Goal: Task Accomplishment & Management: Manage account settings

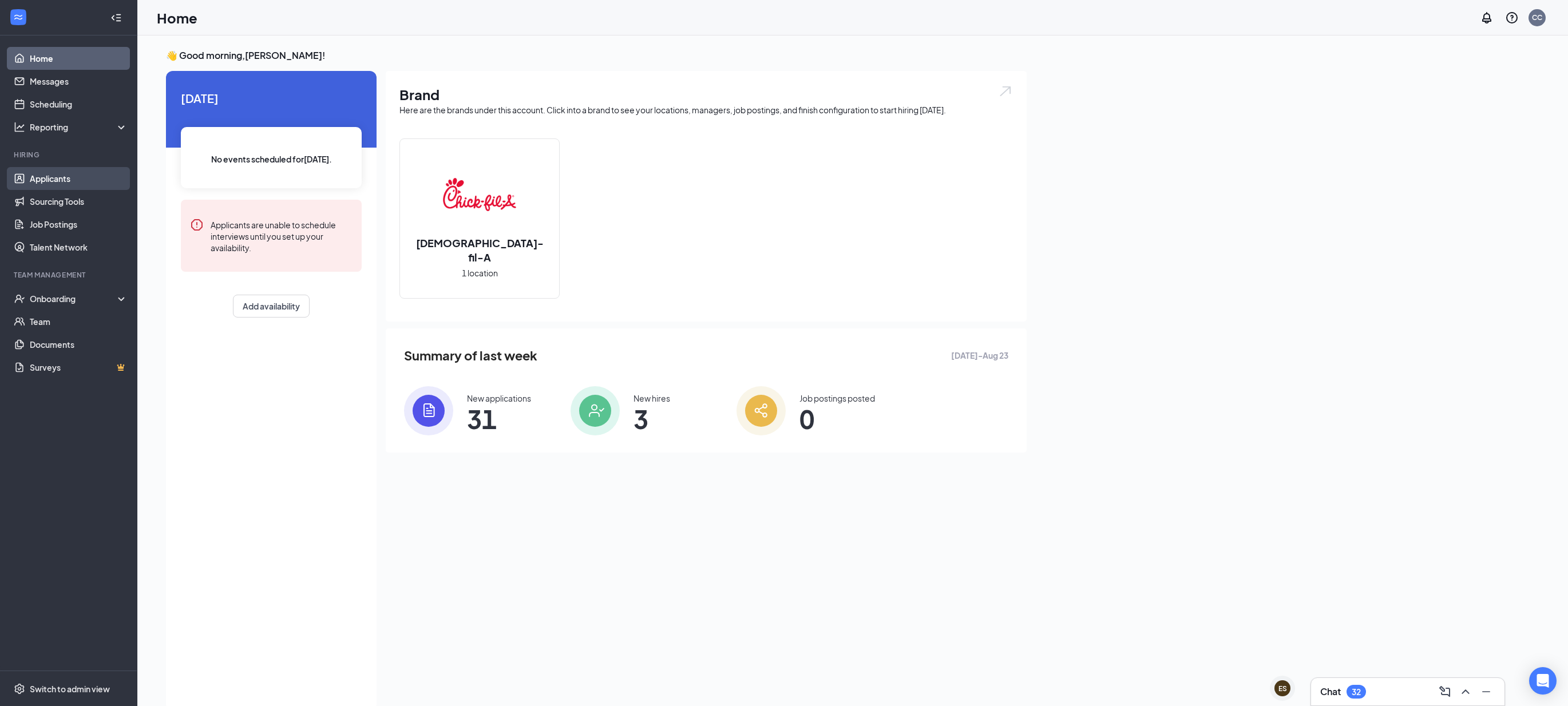
click at [44, 174] on link "Applicants" at bounding box center [78, 178] width 98 height 23
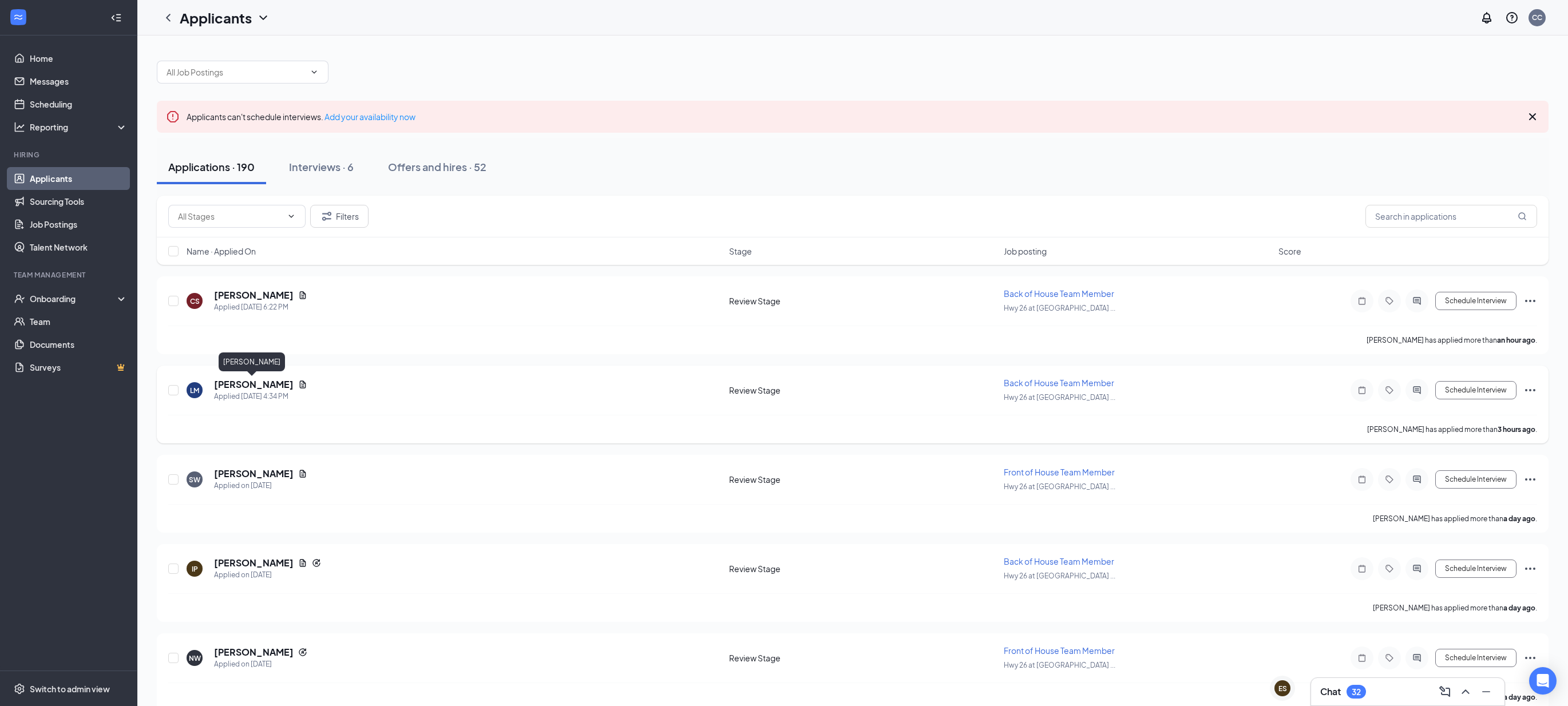
click at [231, 386] on h5 "[PERSON_NAME]" at bounding box center [254, 384] width 79 height 13
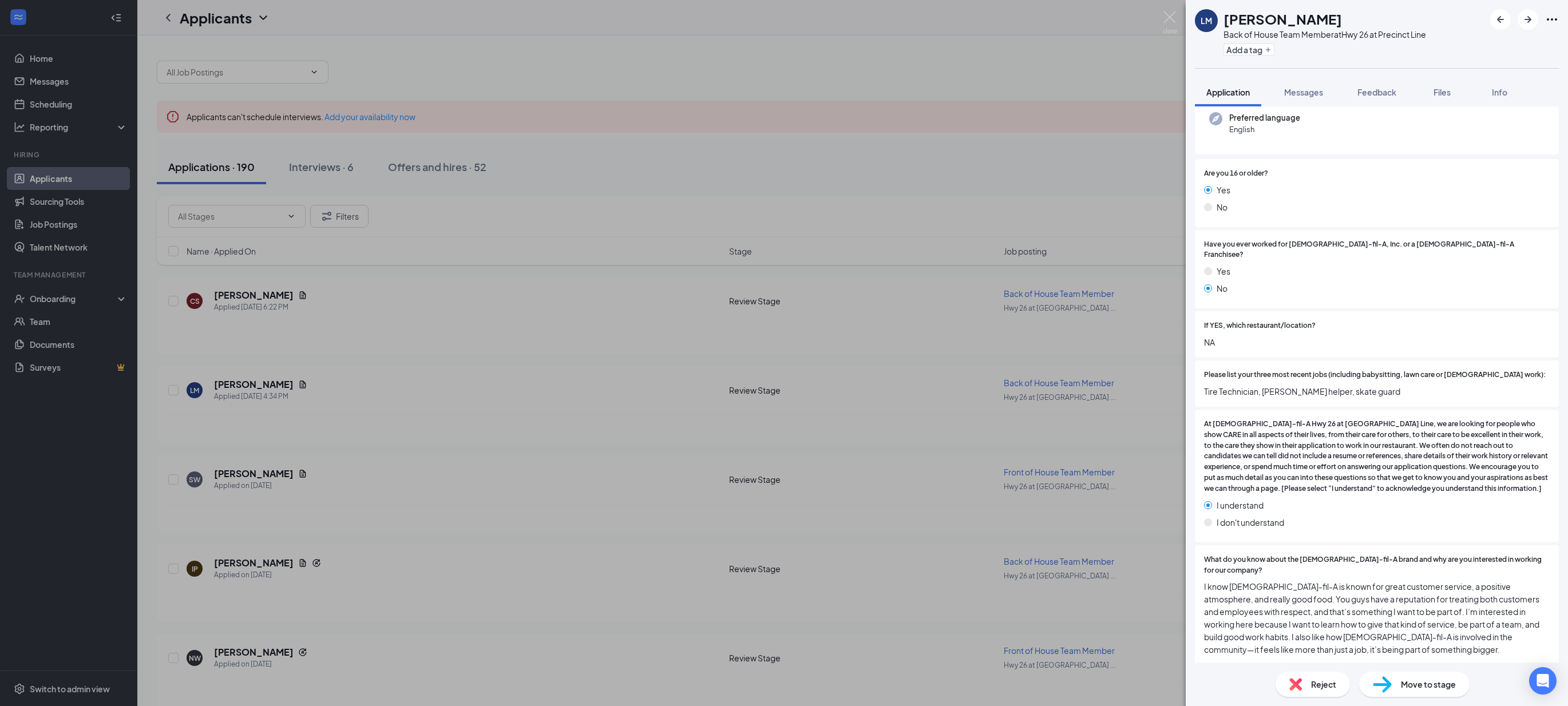
scroll to position [298, 0]
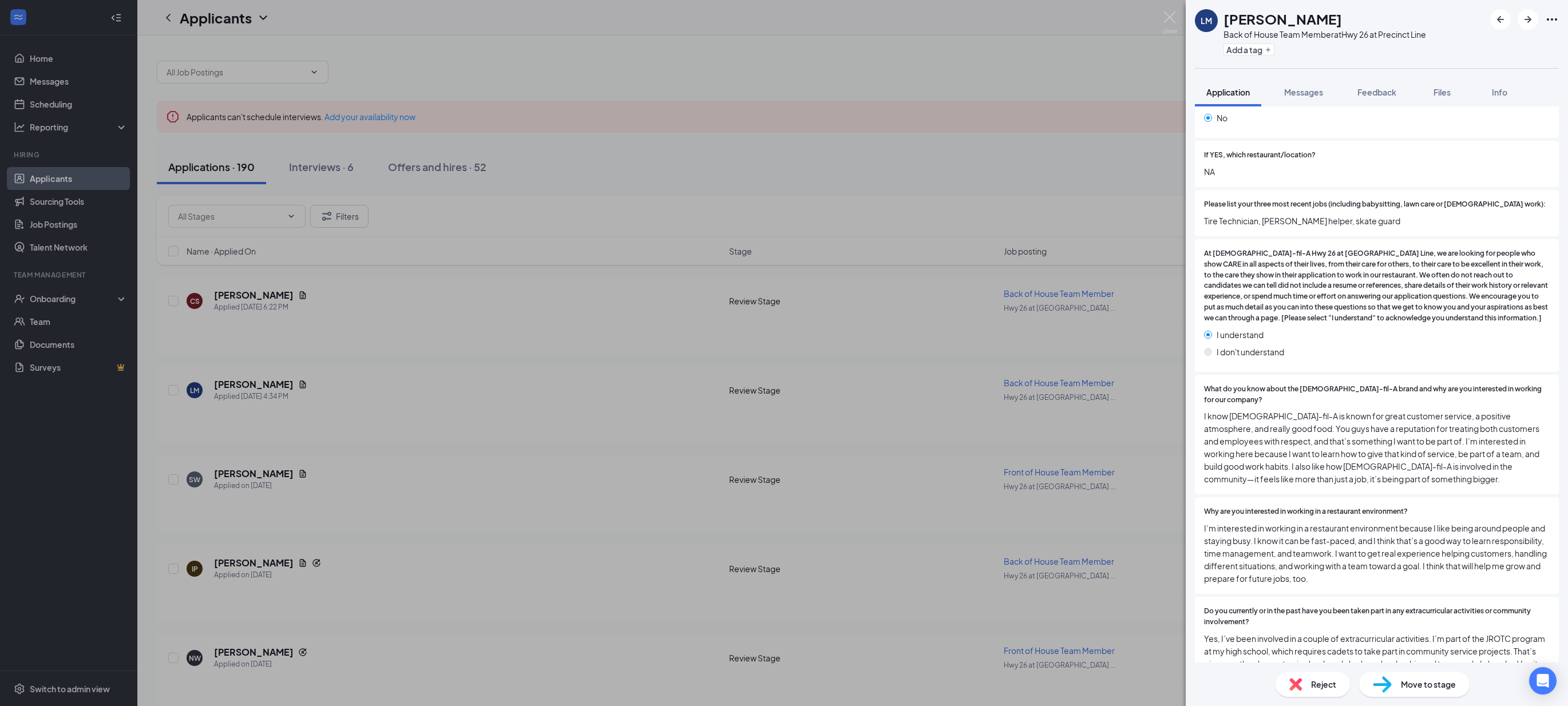
click at [450, 464] on div "LM Landon Merrell Back of House Team Member at Hwy 26 at Precinct Line Add a ta…" at bounding box center [784, 353] width 1568 height 706
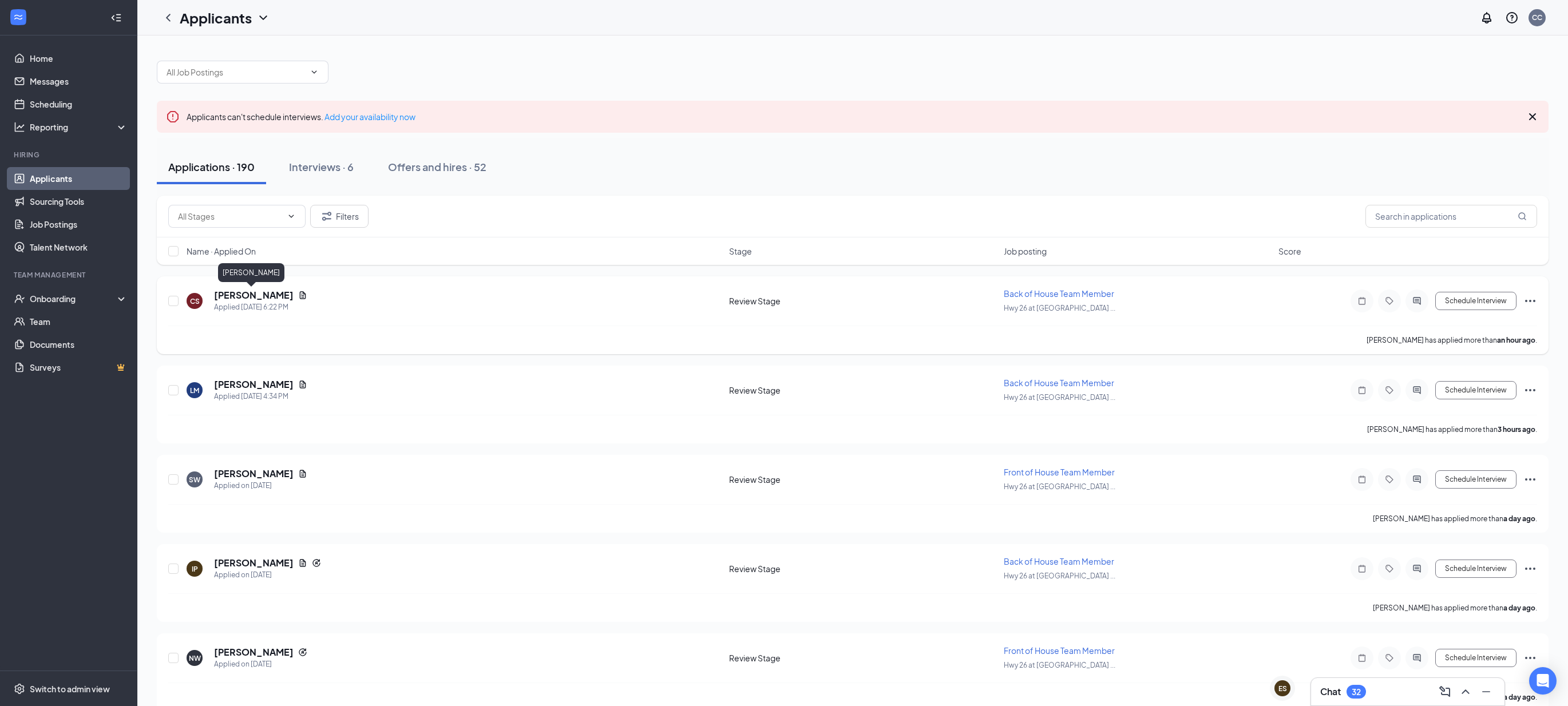
click at [241, 295] on h5 "[PERSON_NAME]" at bounding box center [254, 296] width 79 height 13
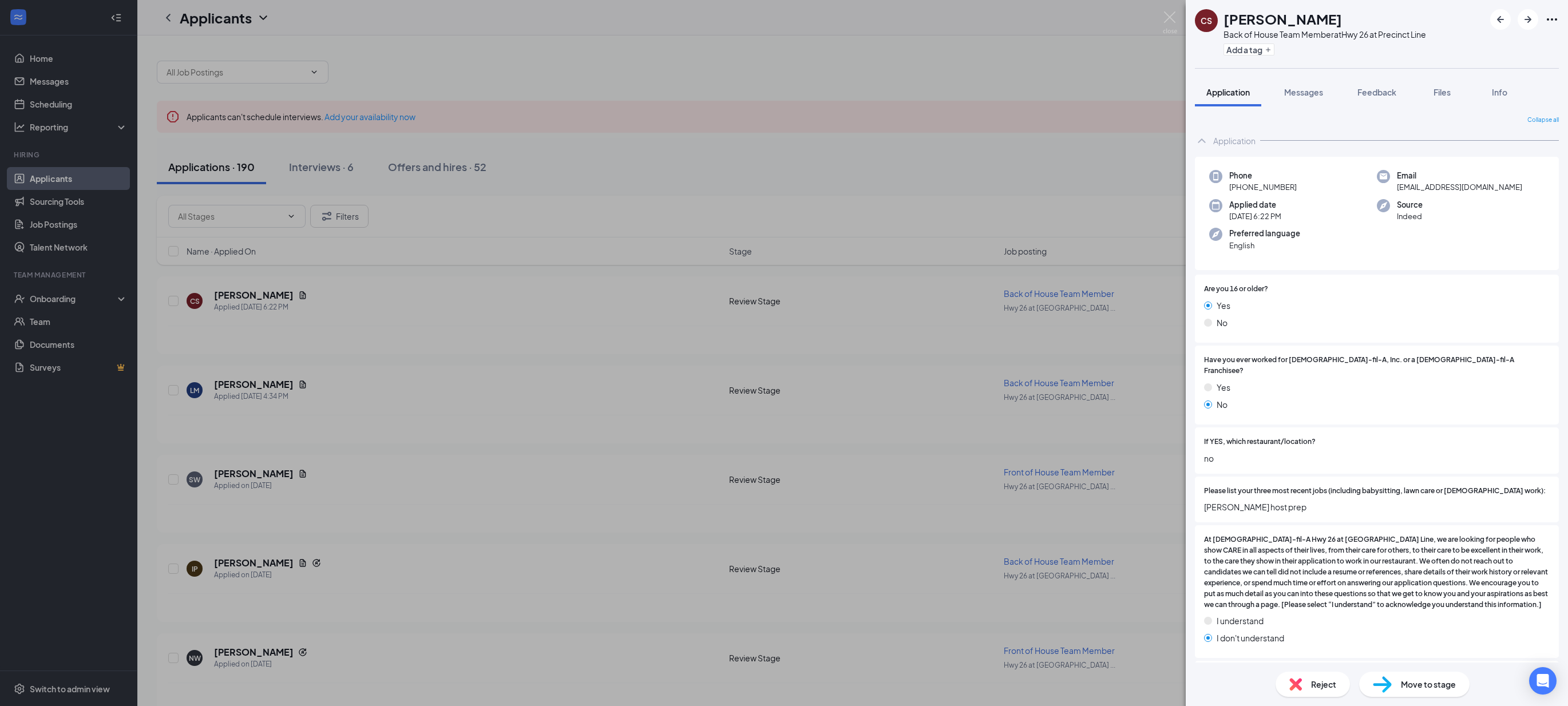
scroll to position [5, 0]
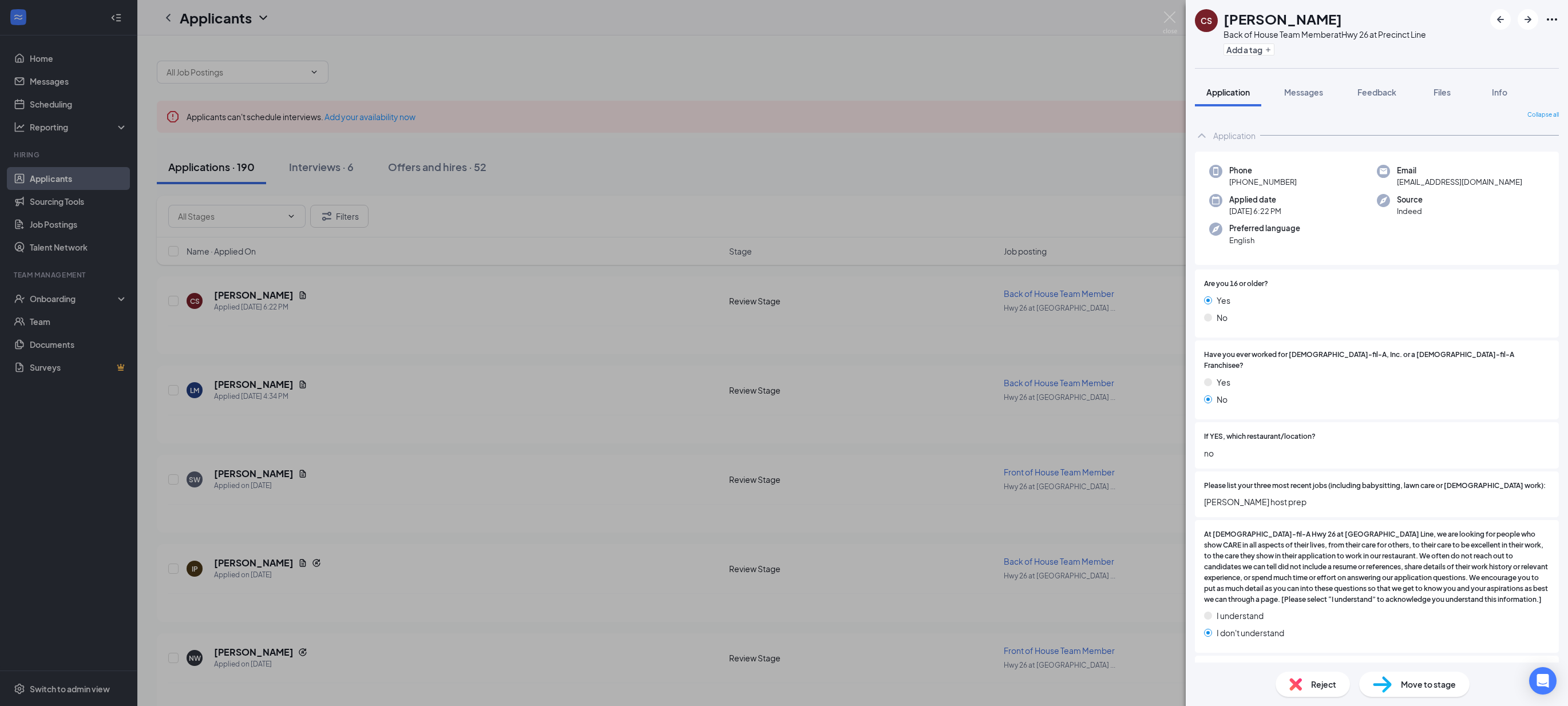
click at [613, 469] on div "CS christina saad Back of House Team Member at Hwy 26 at Precinct Line Add a ta…" at bounding box center [784, 353] width 1568 height 706
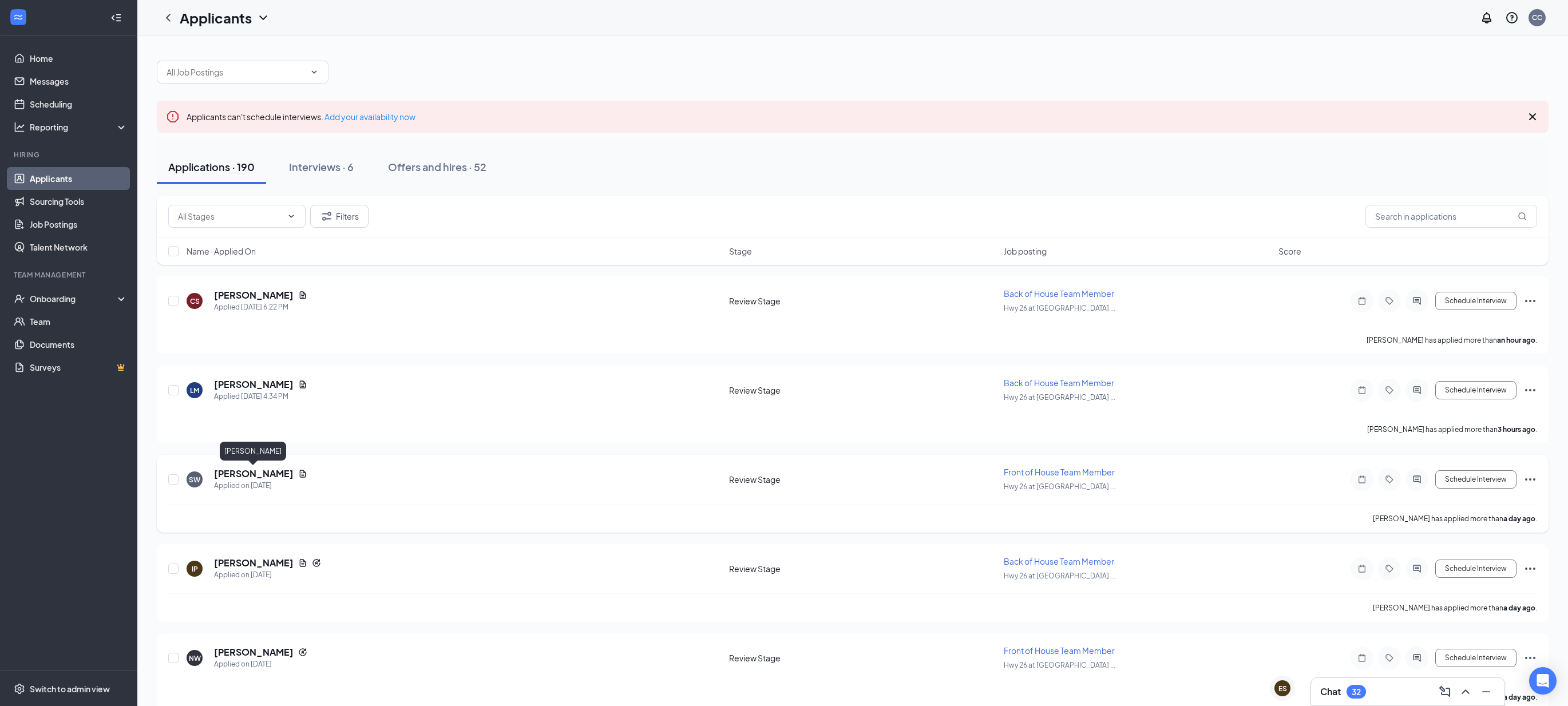
click at [267, 475] on h5 "[PERSON_NAME]" at bounding box center [254, 474] width 79 height 13
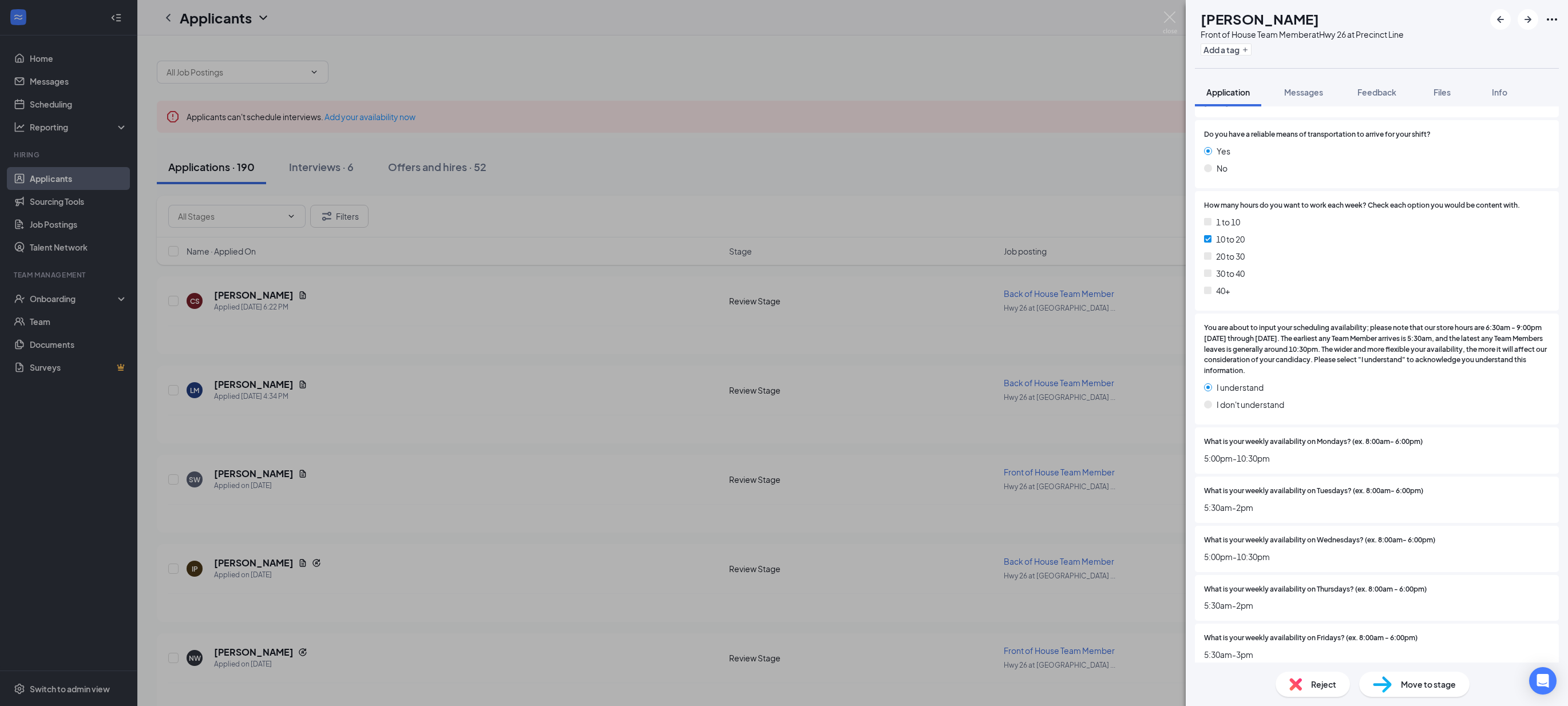
scroll to position [1387, 0]
click at [326, 479] on div "SW Savannah Wright Front of House Team Member at Hwy 26 at Precinct Line Add a …" at bounding box center [784, 353] width 1568 height 706
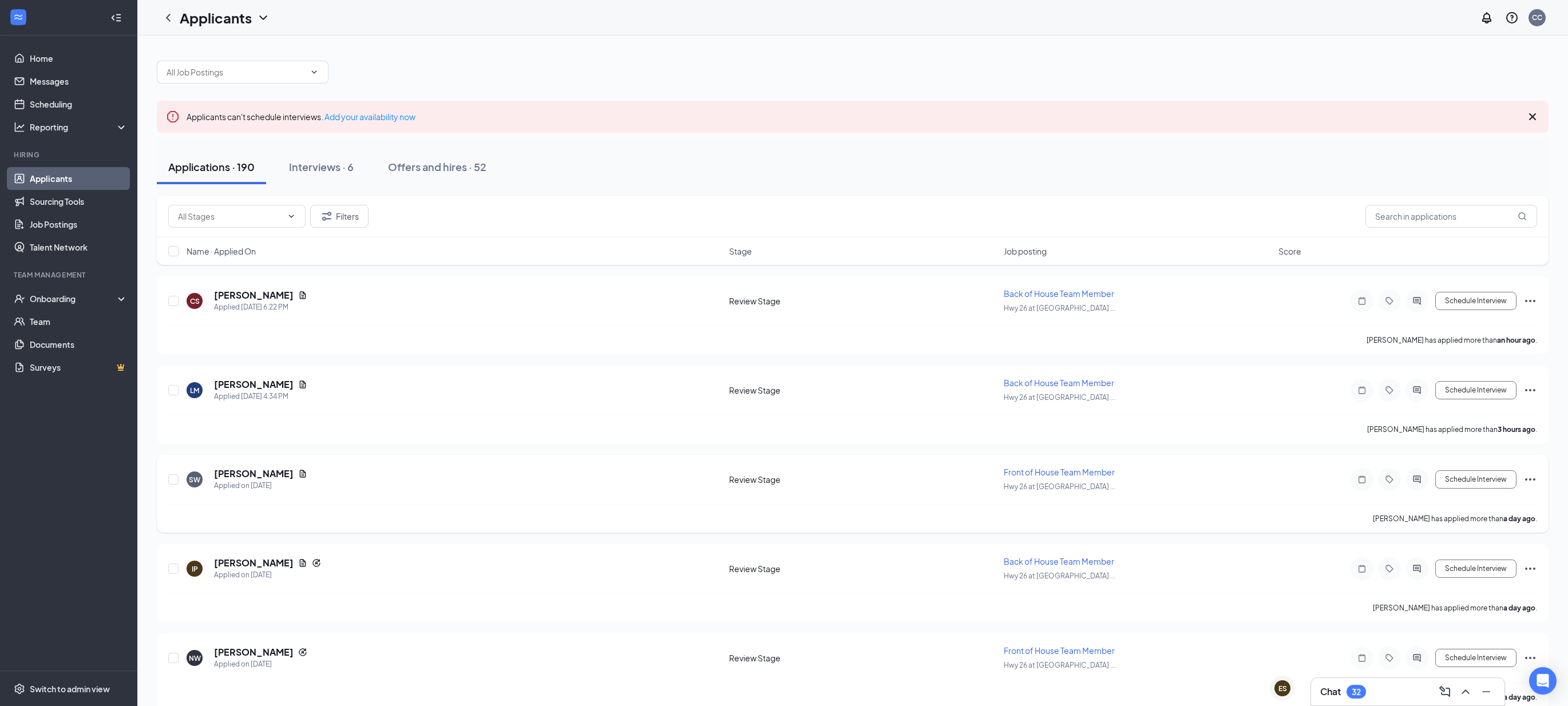
click at [179, 479] on div at bounding box center [174, 479] width 11 height 26
click at [1530, 478] on icon "Ellipses" at bounding box center [1530, 479] width 13 height 13
click at [263, 505] on div "Savannah Wright has applied more than a day ago ." at bounding box center [852, 518] width 1369 height 29
click at [174, 480] on input "checkbox" at bounding box center [173, 479] width 10 height 10
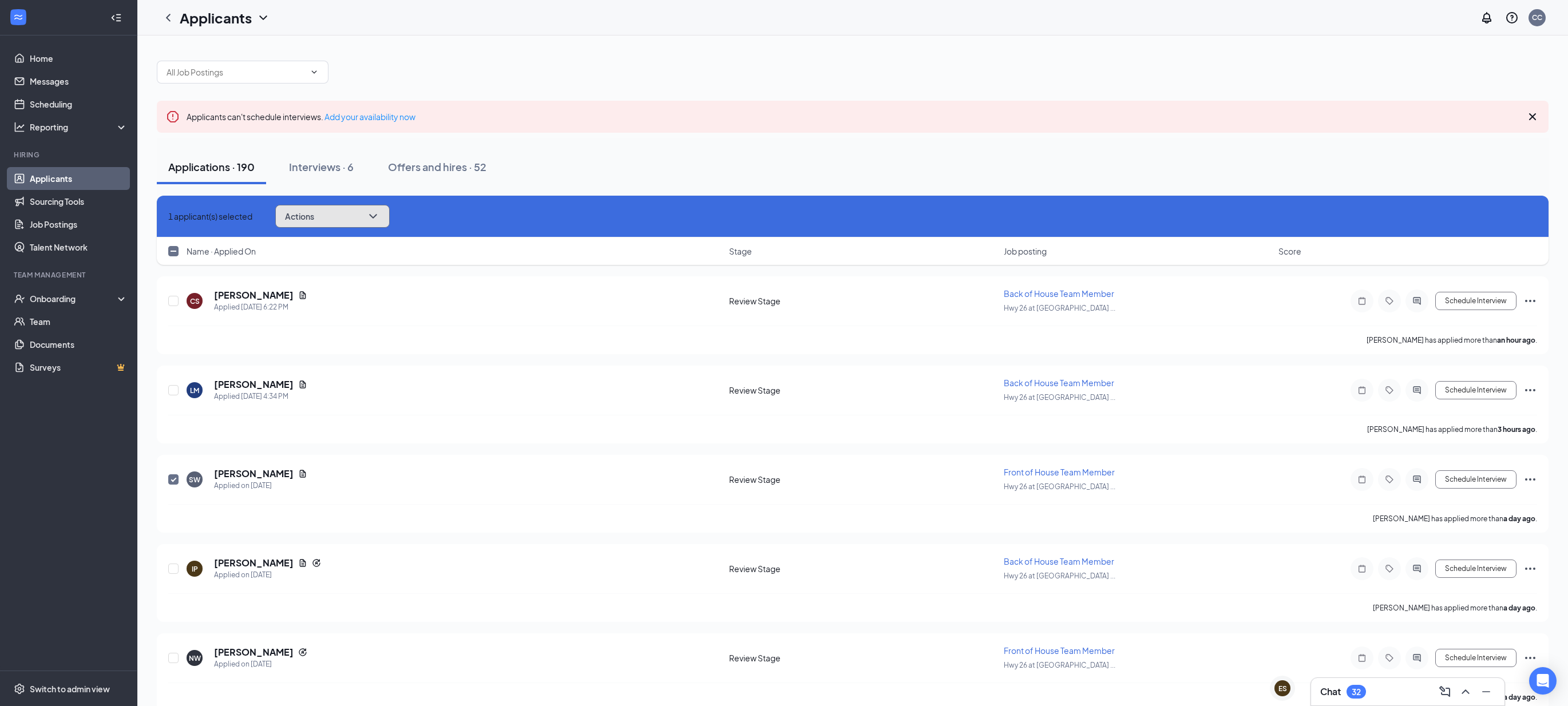
click at [338, 220] on button "Actions" at bounding box center [332, 216] width 114 height 23
click at [517, 493] on div "SW Savannah Wright Applied on Aug 25 Review Stage Front of House Team Member Hw…" at bounding box center [852, 485] width 1369 height 38
click at [172, 484] on div at bounding box center [174, 479] width 11 height 26
click at [170, 479] on input "checkbox" at bounding box center [173, 479] width 10 height 10
checkbox input "false"
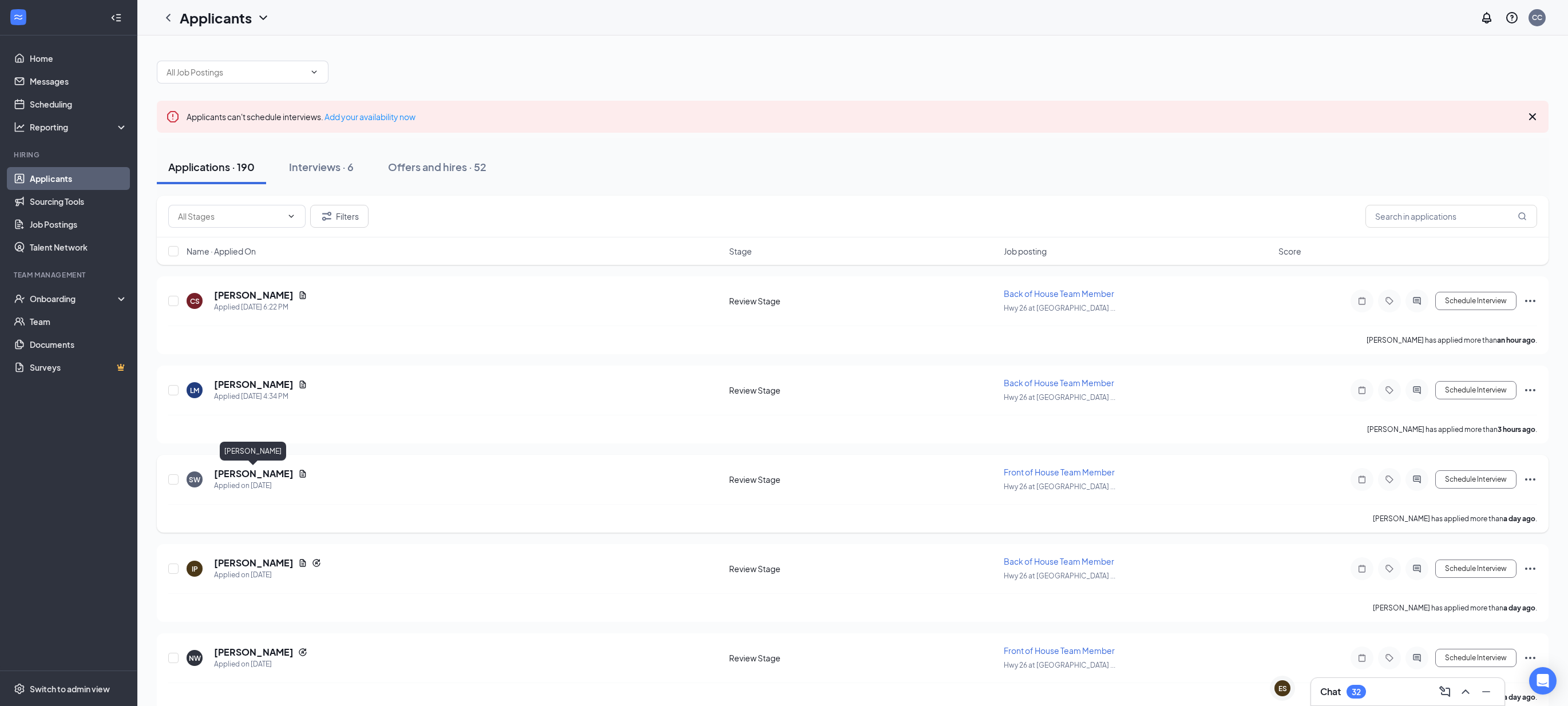
click at [231, 474] on h5 "[PERSON_NAME]" at bounding box center [254, 474] width 79 height 13
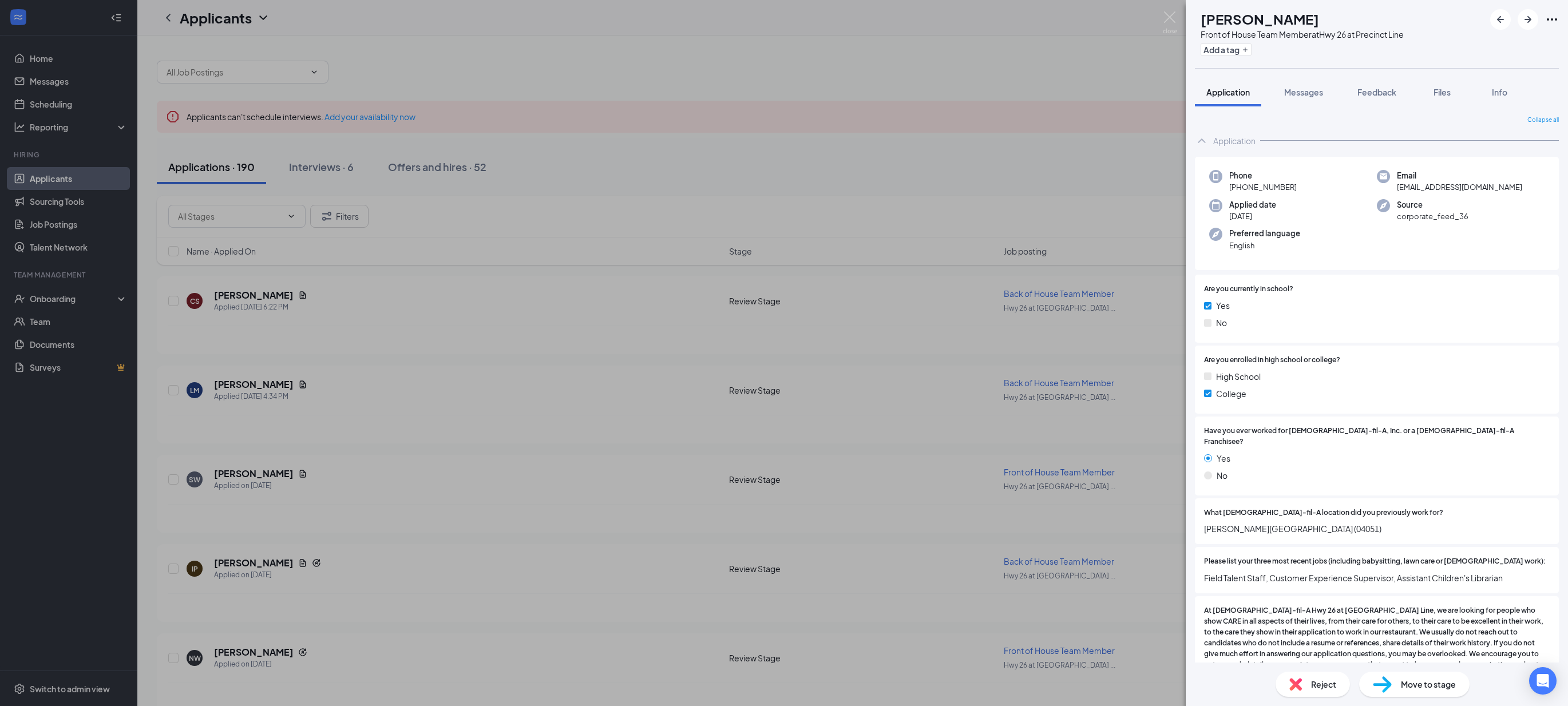
click at [282, 535] on div "SW Savannah Wright Front of House Team Member at Hwy 26 at Precinct Line Add a …" at bounding box center [784, 353] width 1568 height 706
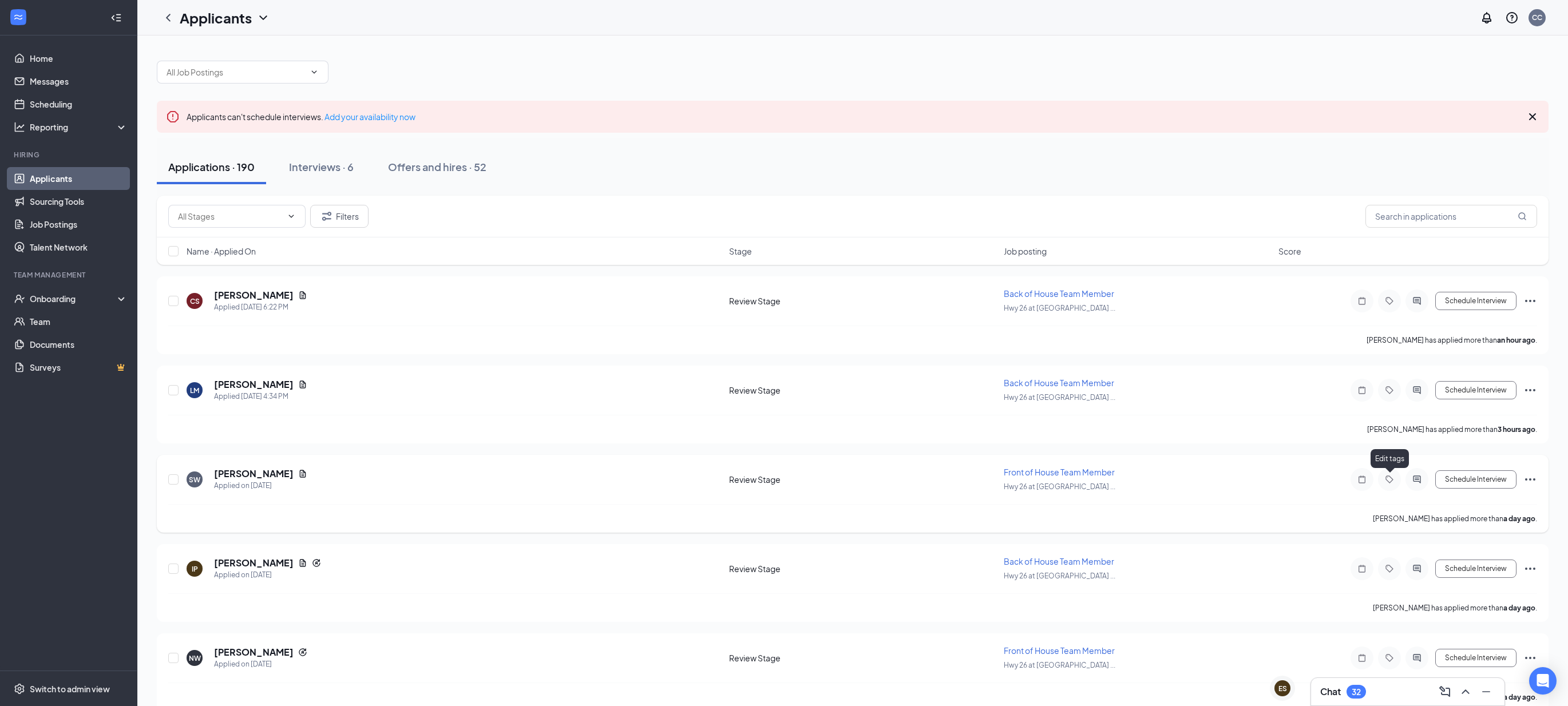
click at [1390, 482] on icon "Tag" at bounding box center [1389, 479] width 7 height 7
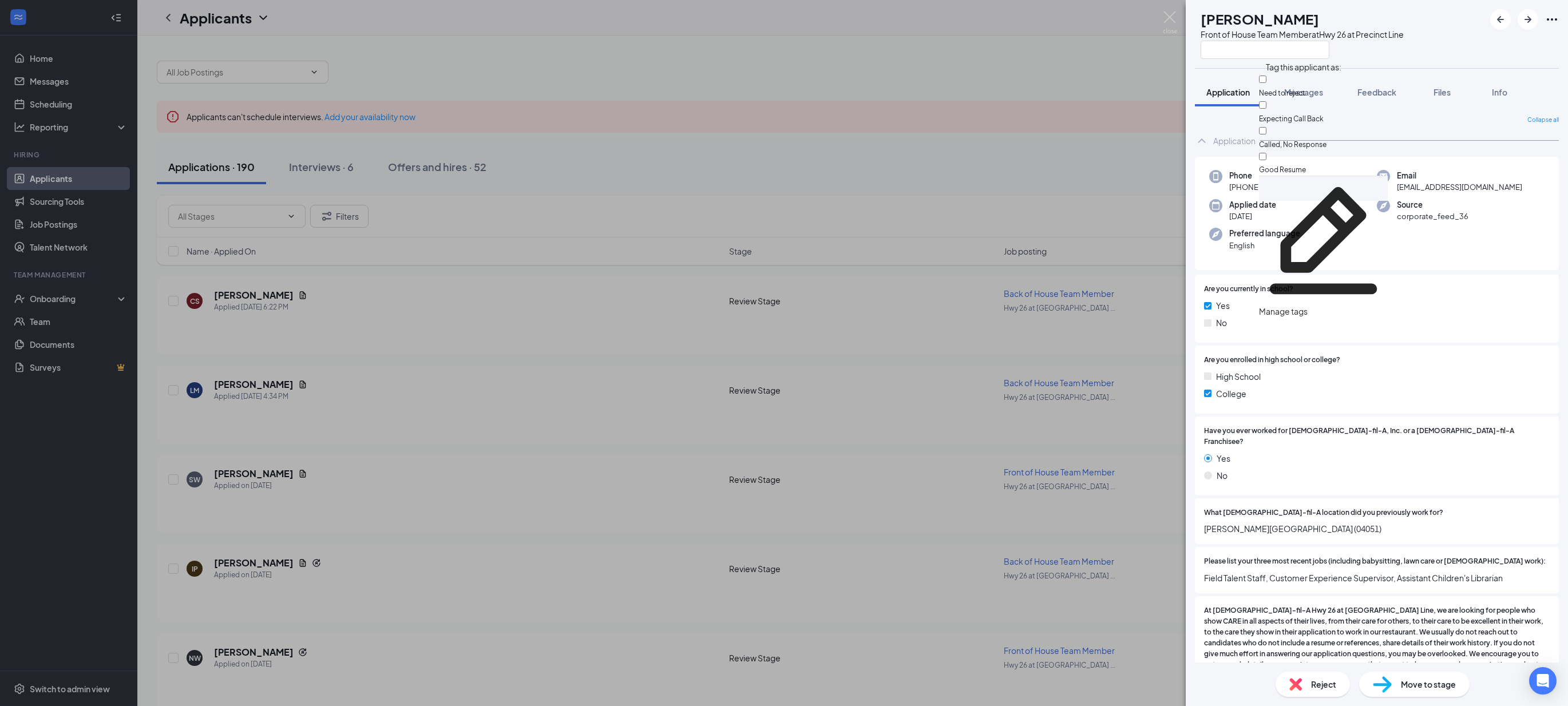
click at [1342, 305] on div "Manage tags" at bounding box center [1323, 311] width 128 height 13
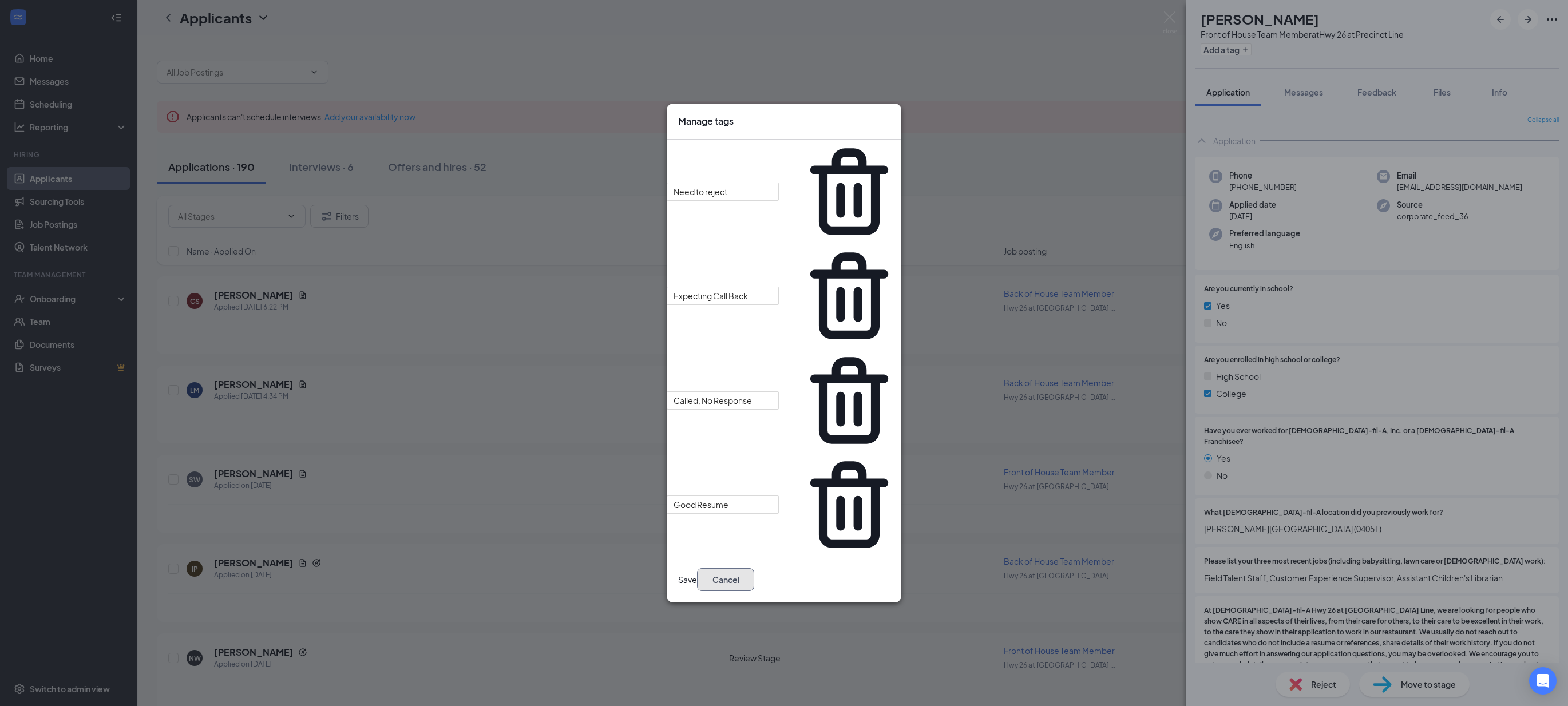
click at [729, 568] on button "Cancel" at bounding box center [725, 579] width 57 height 23
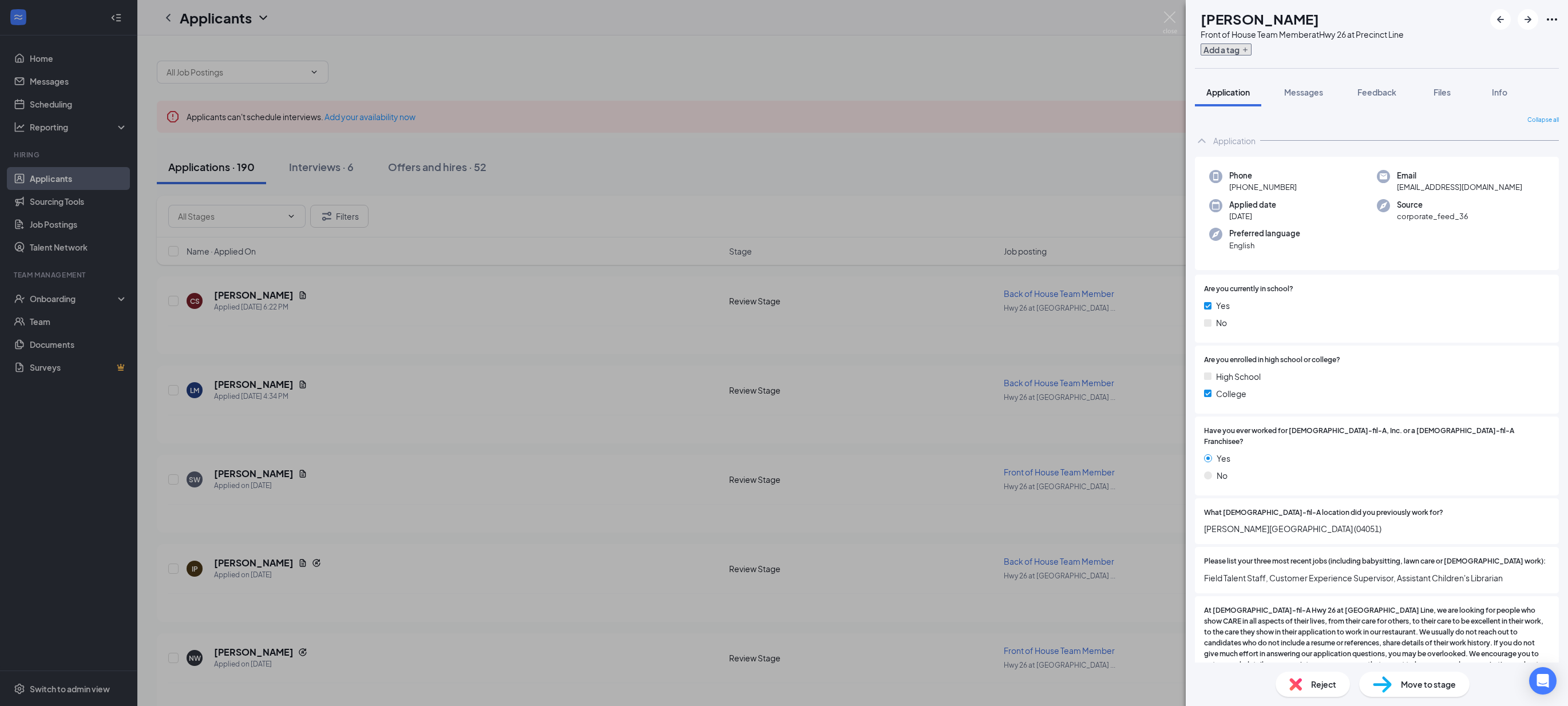
click at [1249, 46] on icon "Plus" at bounding box center [1245, 49] width 7 height 7
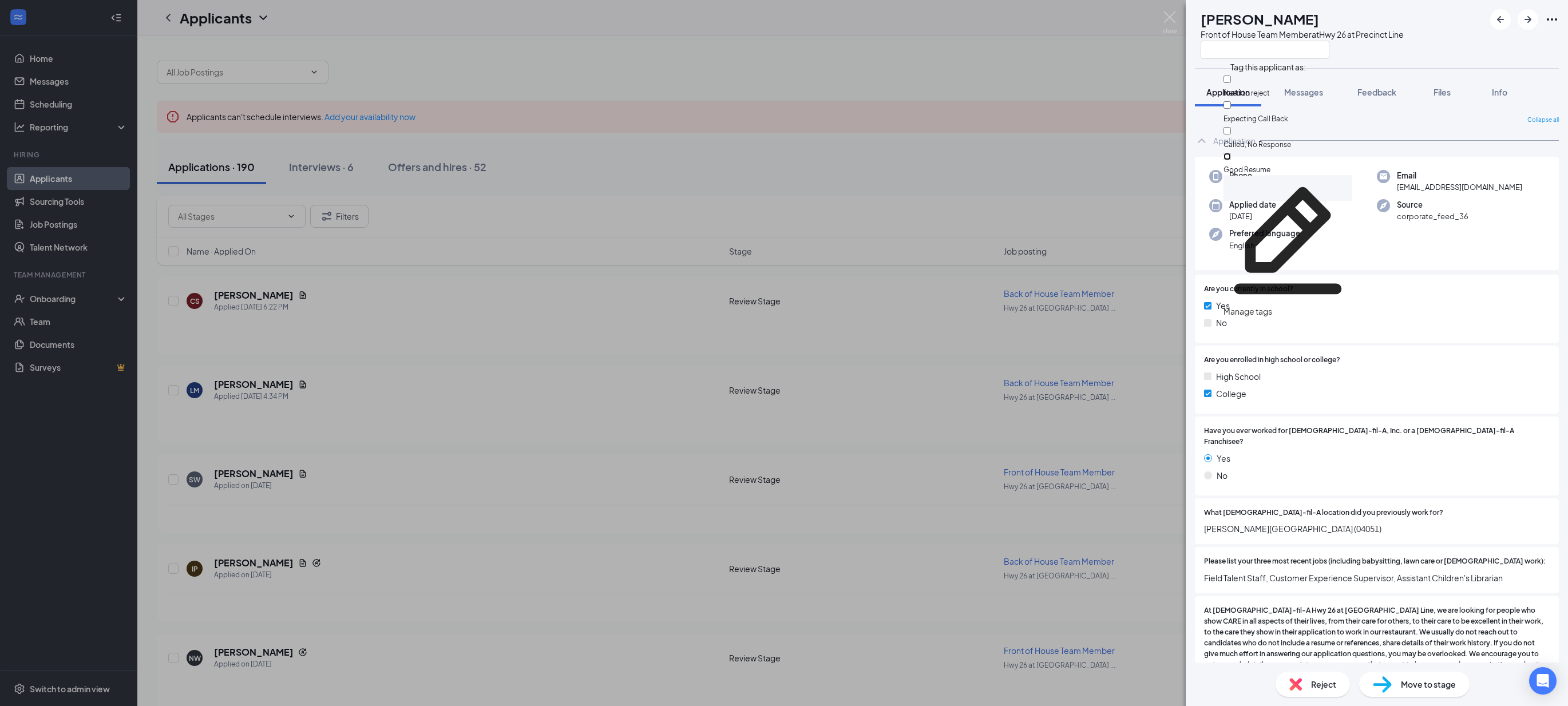
click at [1231, 153] on input "Good Resume" at bounding box center [1226, 156] width 7 height 7
checkbox input "true"
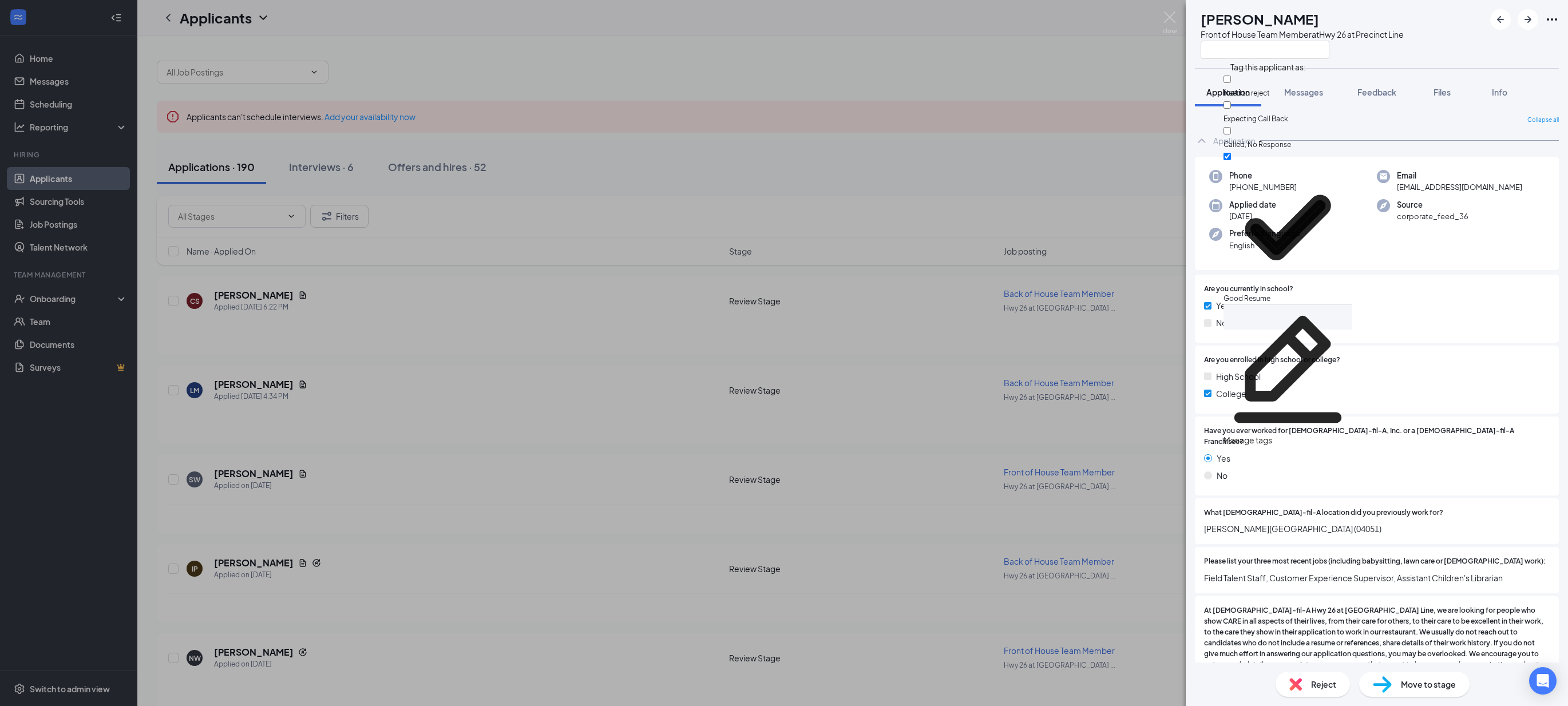
click at [1466, 63] on div "SW Savannah Wright Front of House Team Member at Hwy 26 at Precinct Line" at bounding box center [1377, 34] width 382 height 68
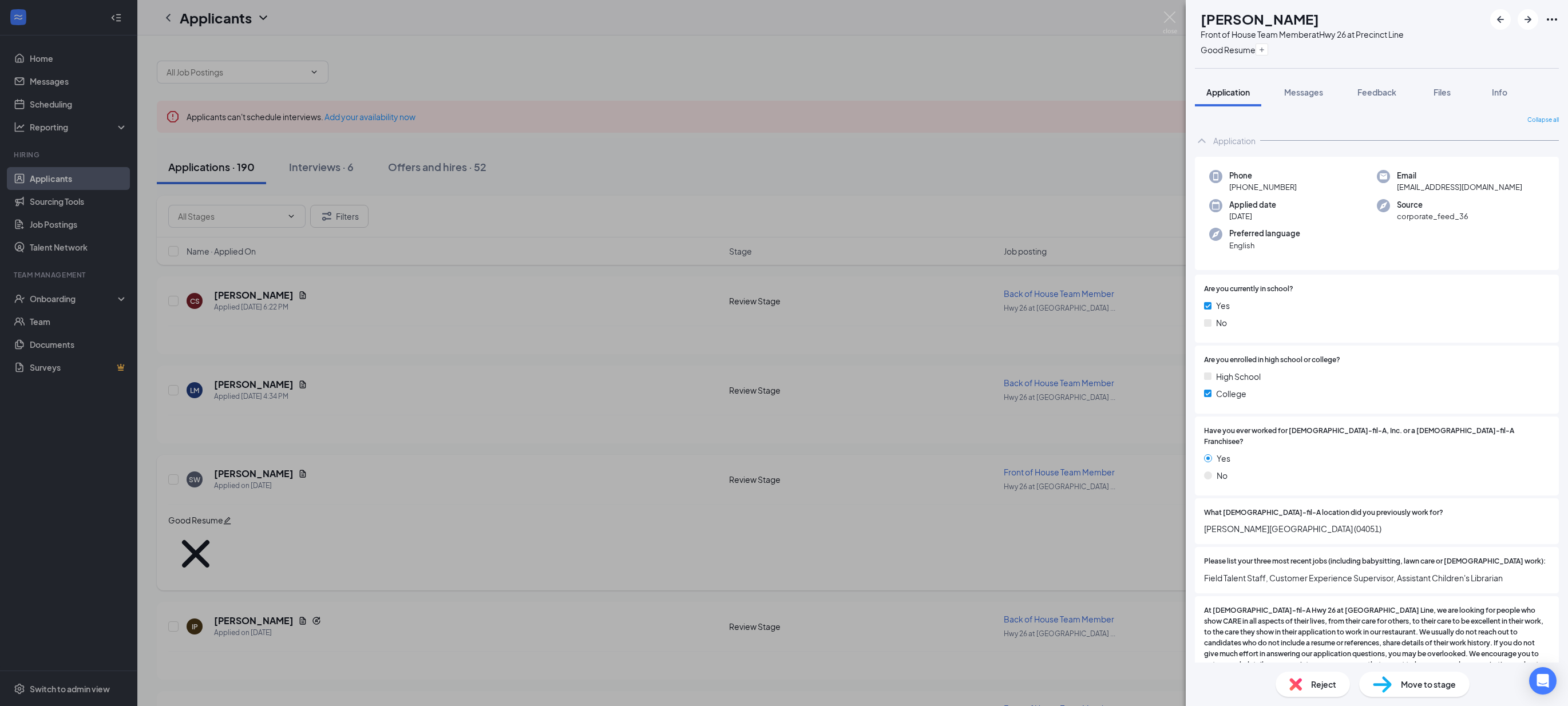
click at [538, 472] on div "SW Savannah Wright Front of House Team Member at Hwy 26 at Precinct Line Good R…" at bounding box center [784, 353] width 1568 height 706
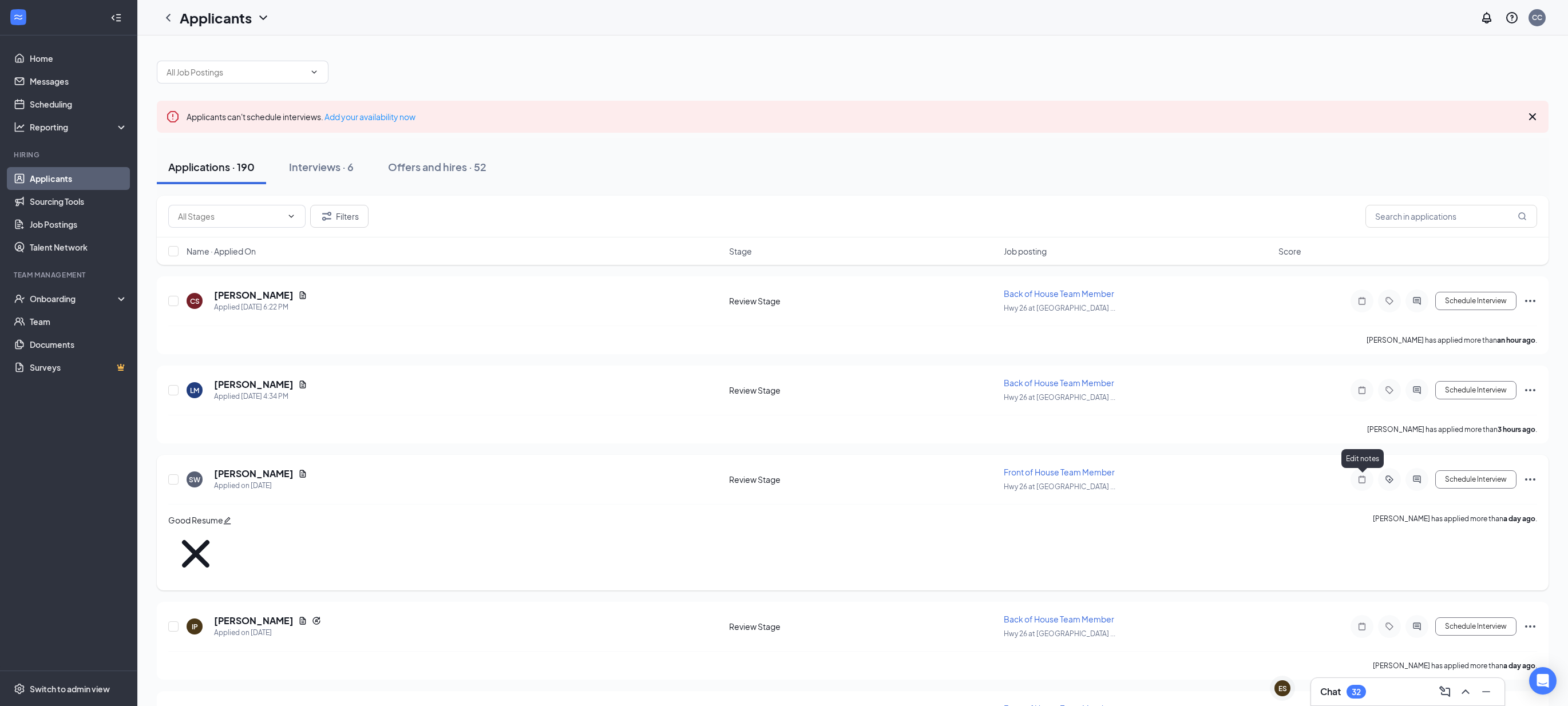
click at [1365, 477] on icon "Note" at bounding box center [1362, 479] width 7 height 7
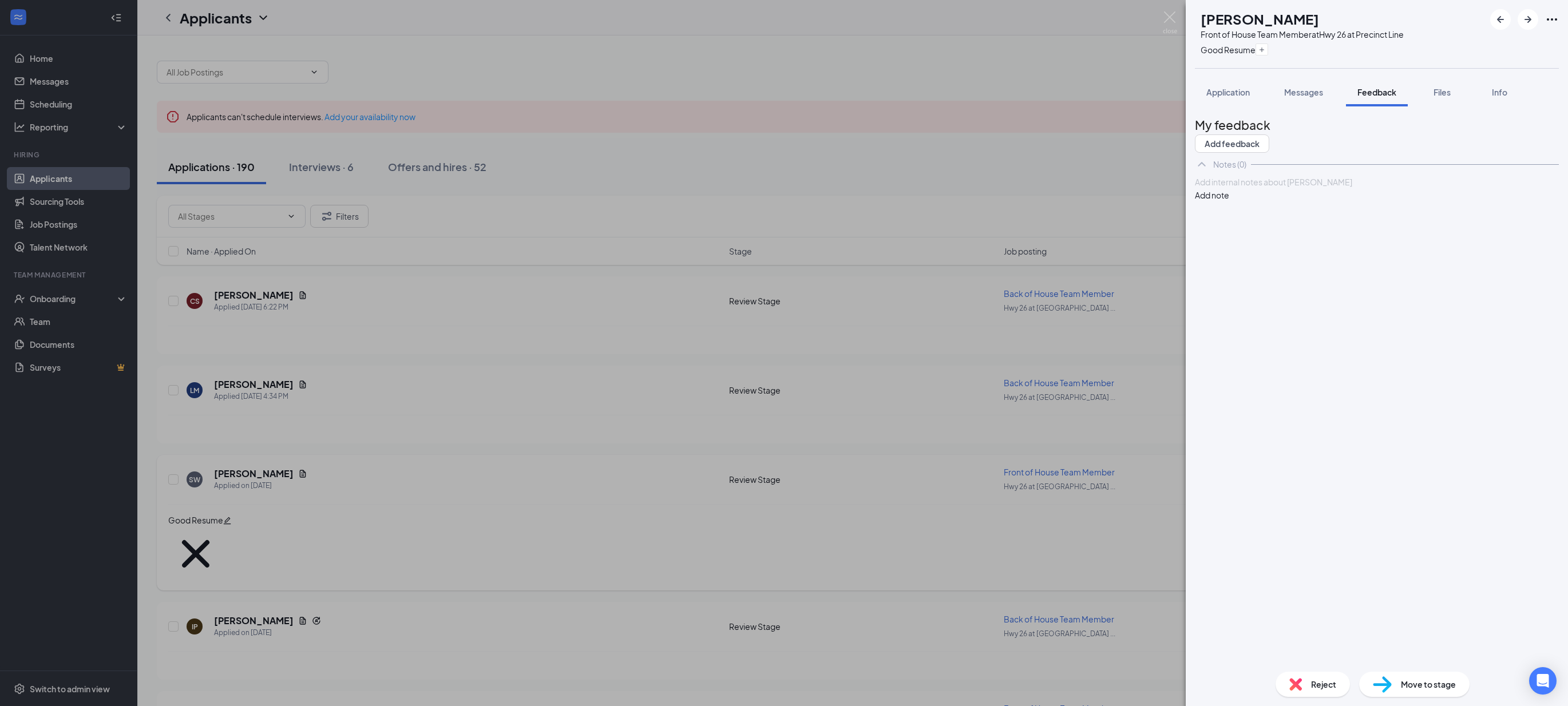
drag, startPoint x: 590, startPoint y: 494, endPoint x: 570, endPoint y: 494, distance: 20.0
click at [590, 494] on div "SW Savannah Wright Front of House Team Member at Hwy 26 at Precinct Line Good R…" at bounding box center [784, 353] width 1568 height 706
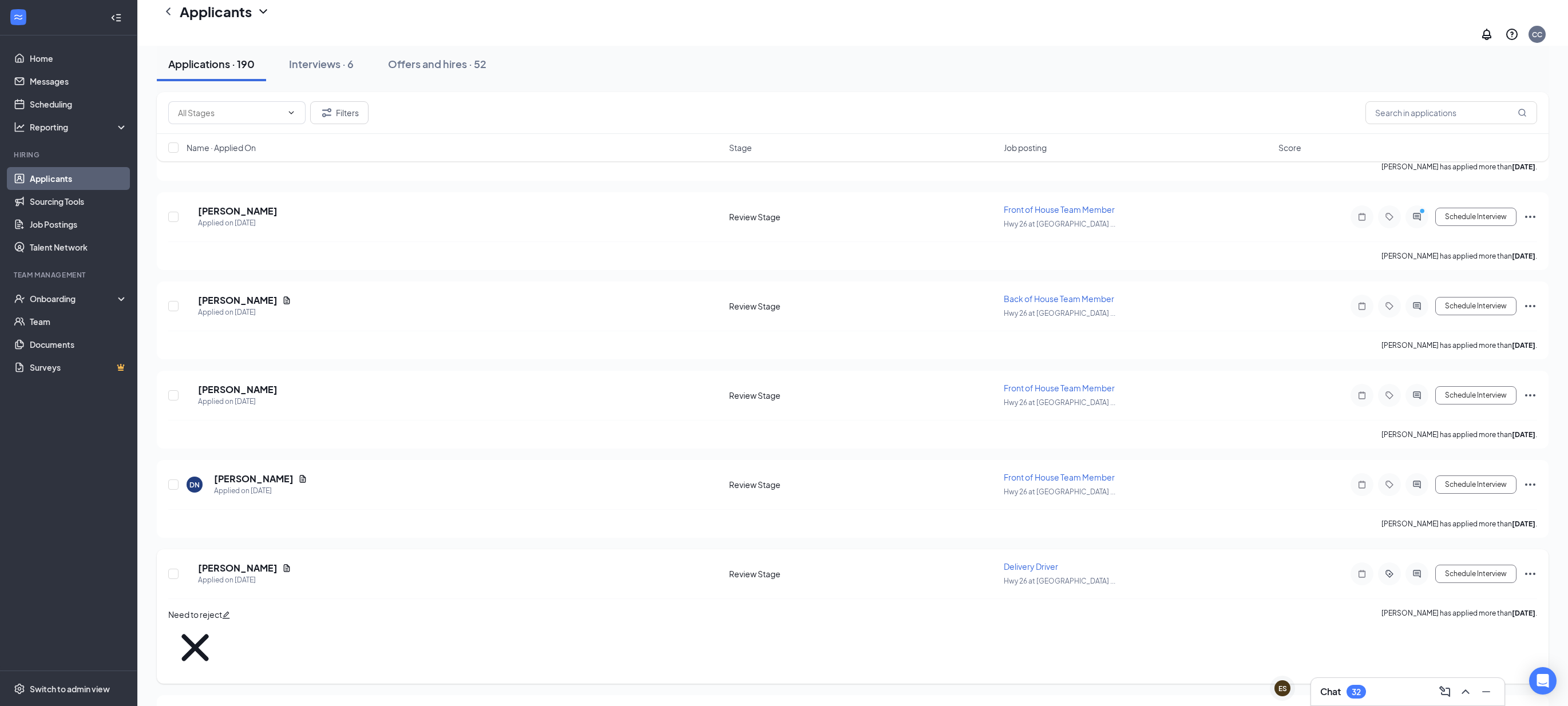
scroll to position [1790, 0]
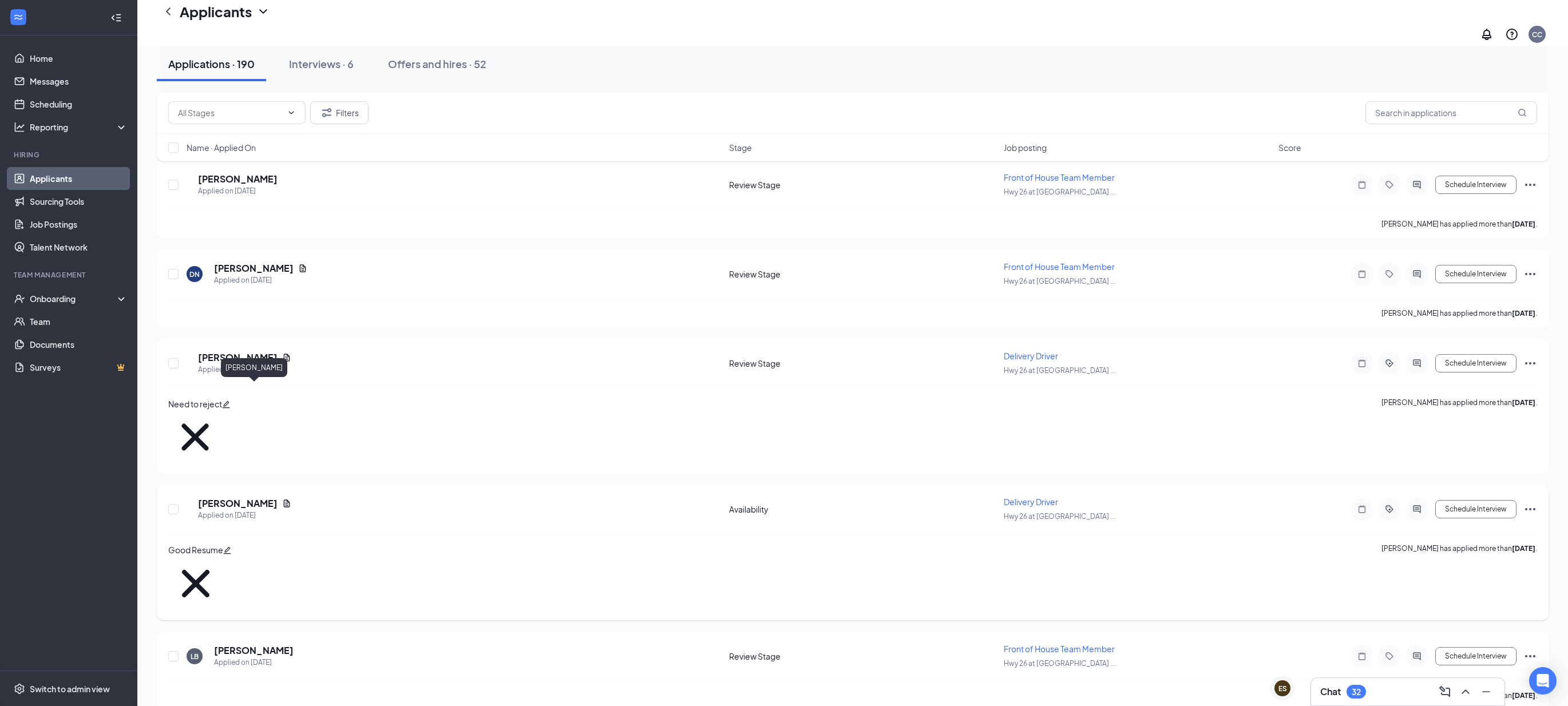
click at [277, 497] on h5 "[PERSON_NAME]" at bounding box center [238, 503] width 79 height 13
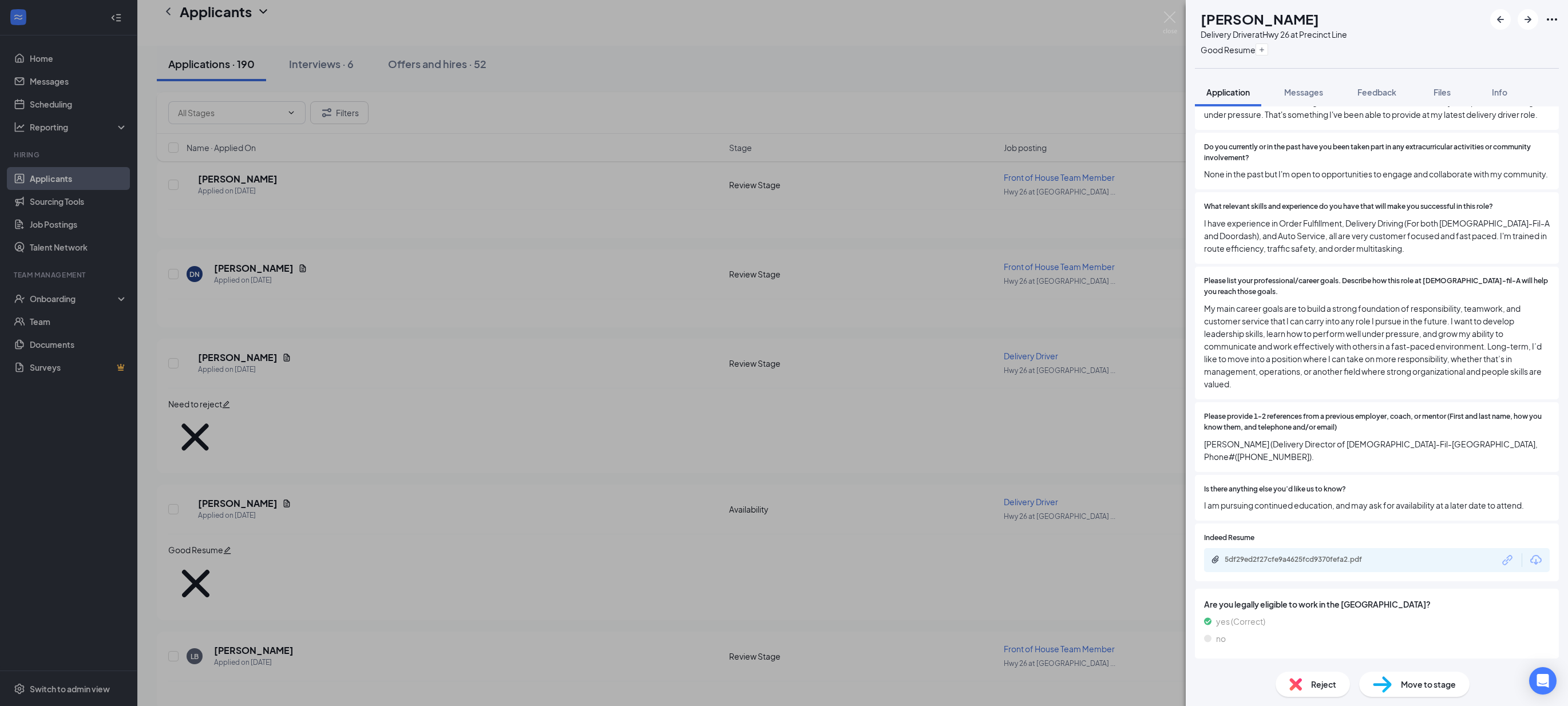
scroll to position [786, 0]
click at [453, 478] on div "CS [PERSON_NAME] Delivery Driver at Hwy 26 at Precinct Line Good Resume Applica…" at bounding box center [784, 353] width 1568 height 706
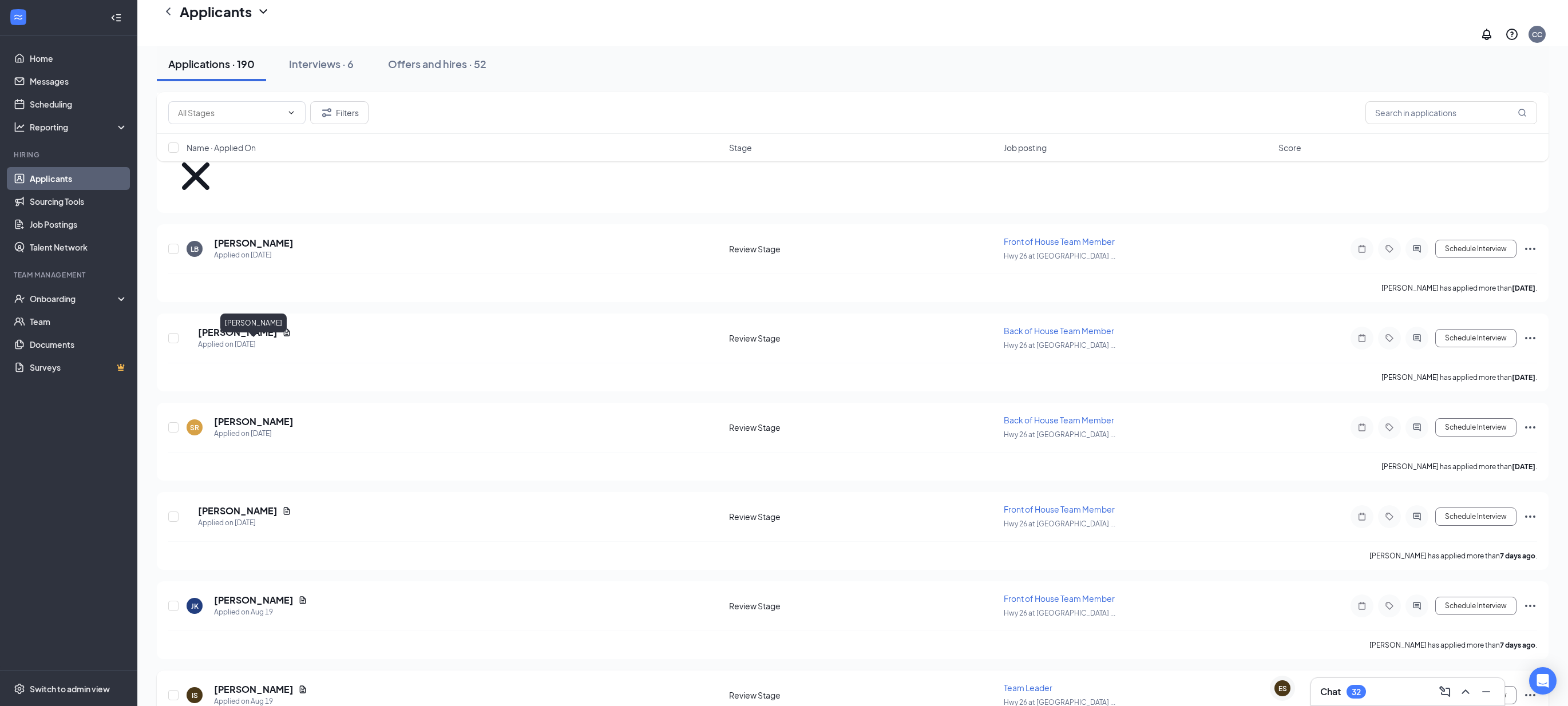
scroll to position [2207, 0]
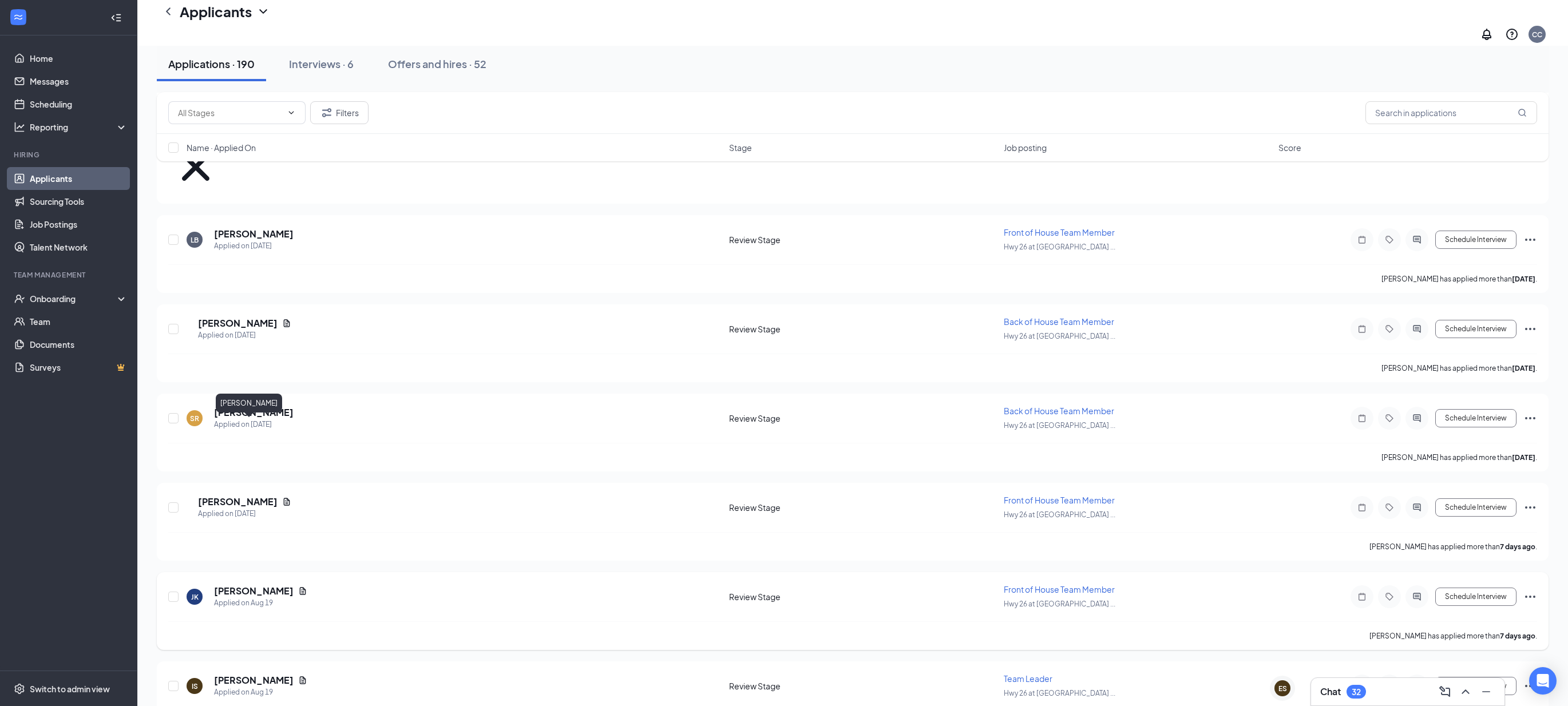
click at [239, 585] on h5 "[PERSON_NAME]" at bounding box center [254, 591] width 79 height 13
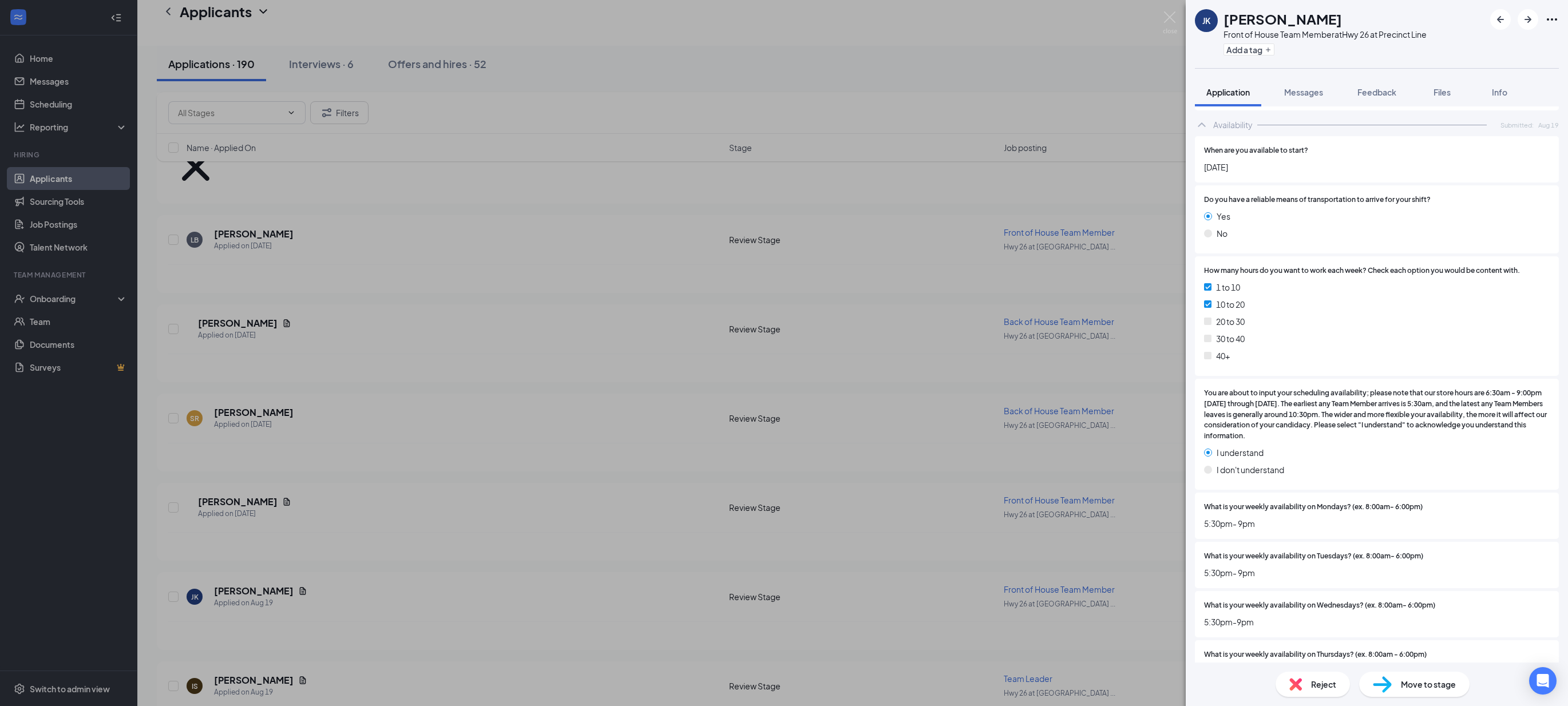
scroll to position [1323, 0]
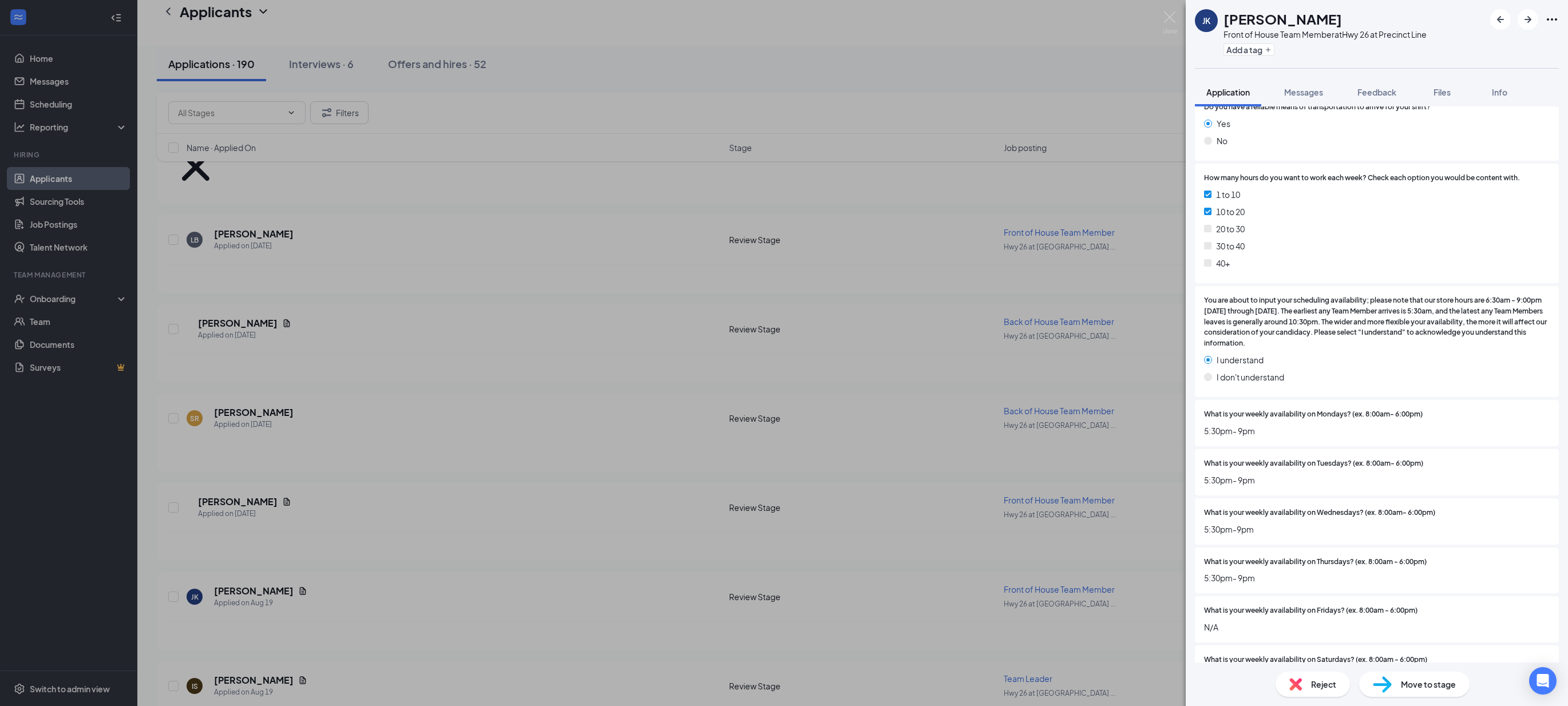
click at [427, 571] on div "[PERSON_NAME] [PERSON_NAME] Front of House Team Member at Hwy 26 at Precinct Li…" at bounding box center [784, 353] width 1568 height 706
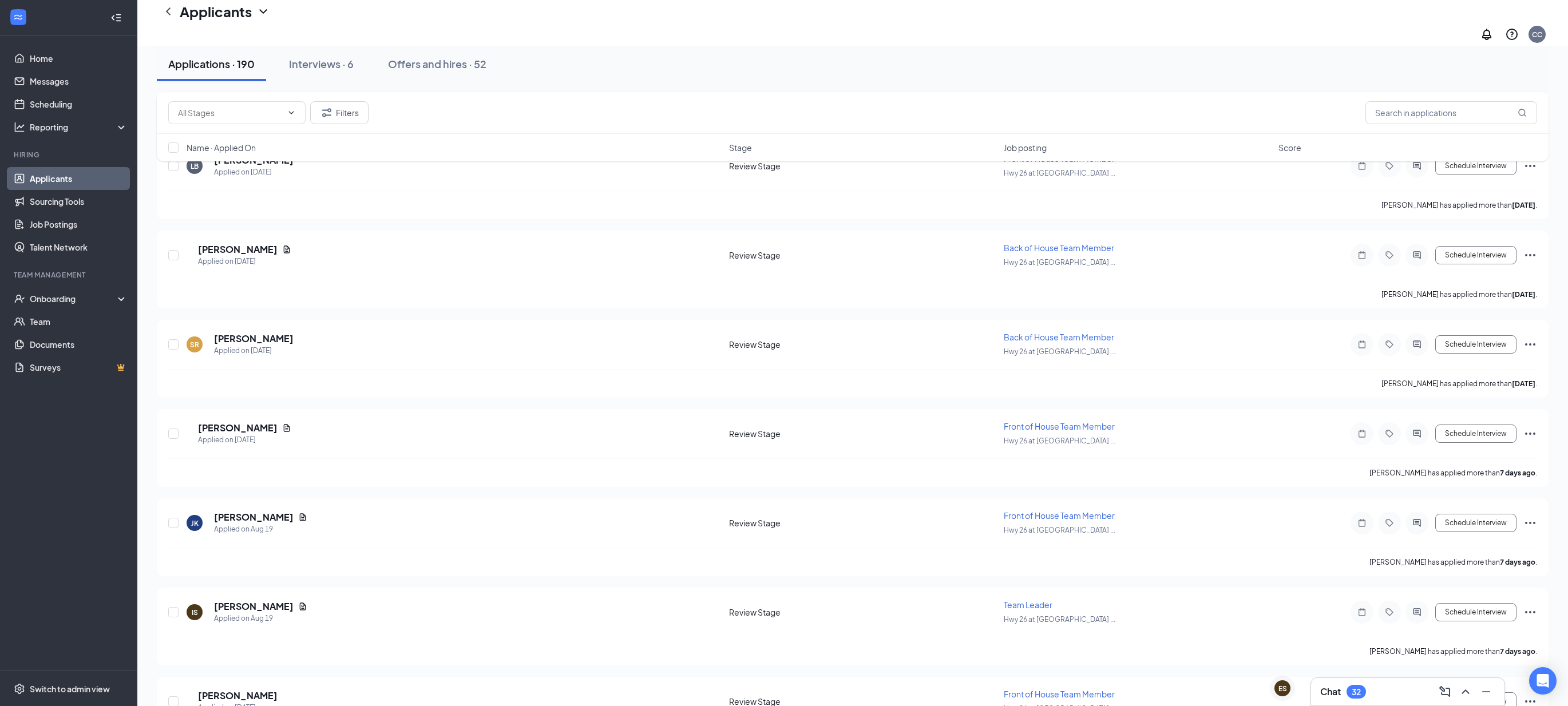
scroll to position [2358, 0]
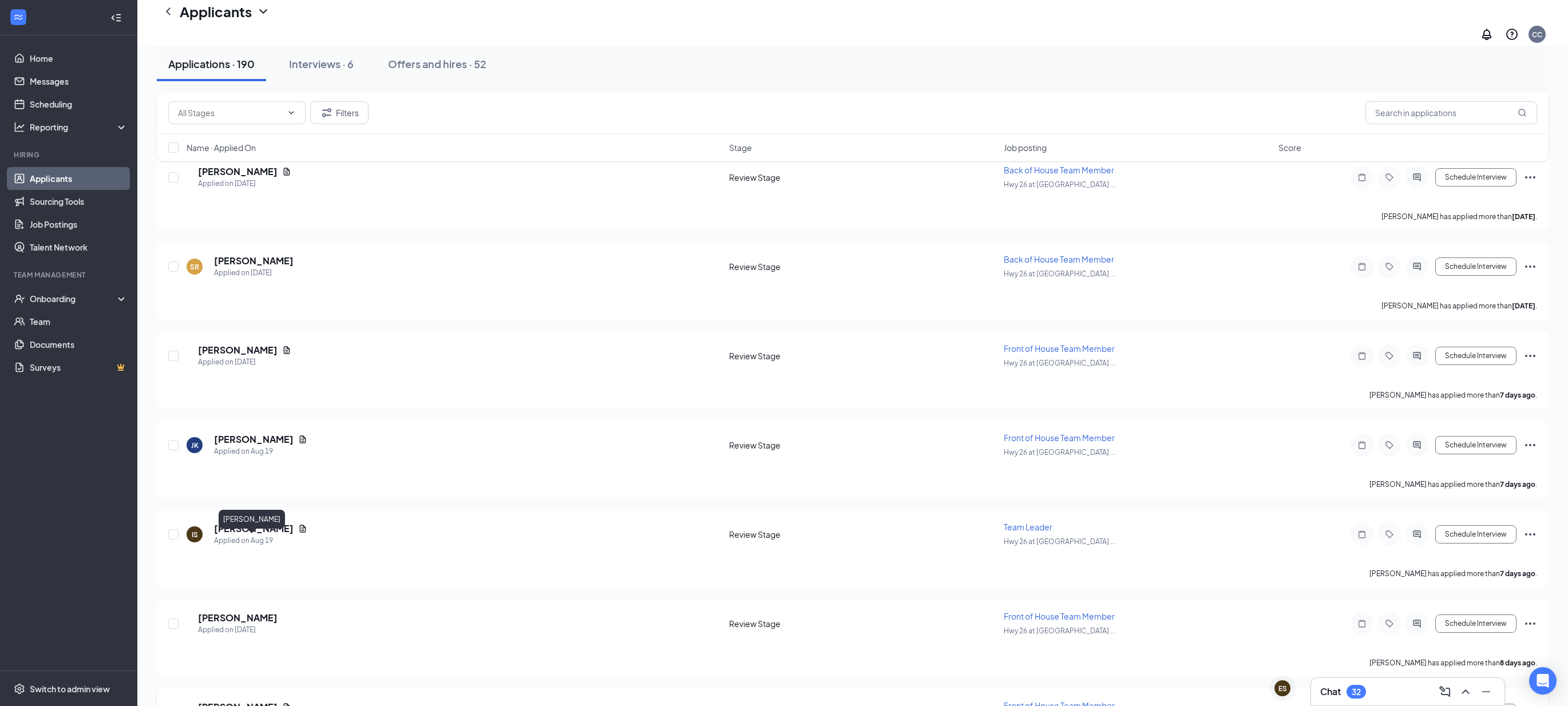
click at [270, 700] on h5 "[PERSON_NAME]" at bounding box center [238, 707] width 79 height 13
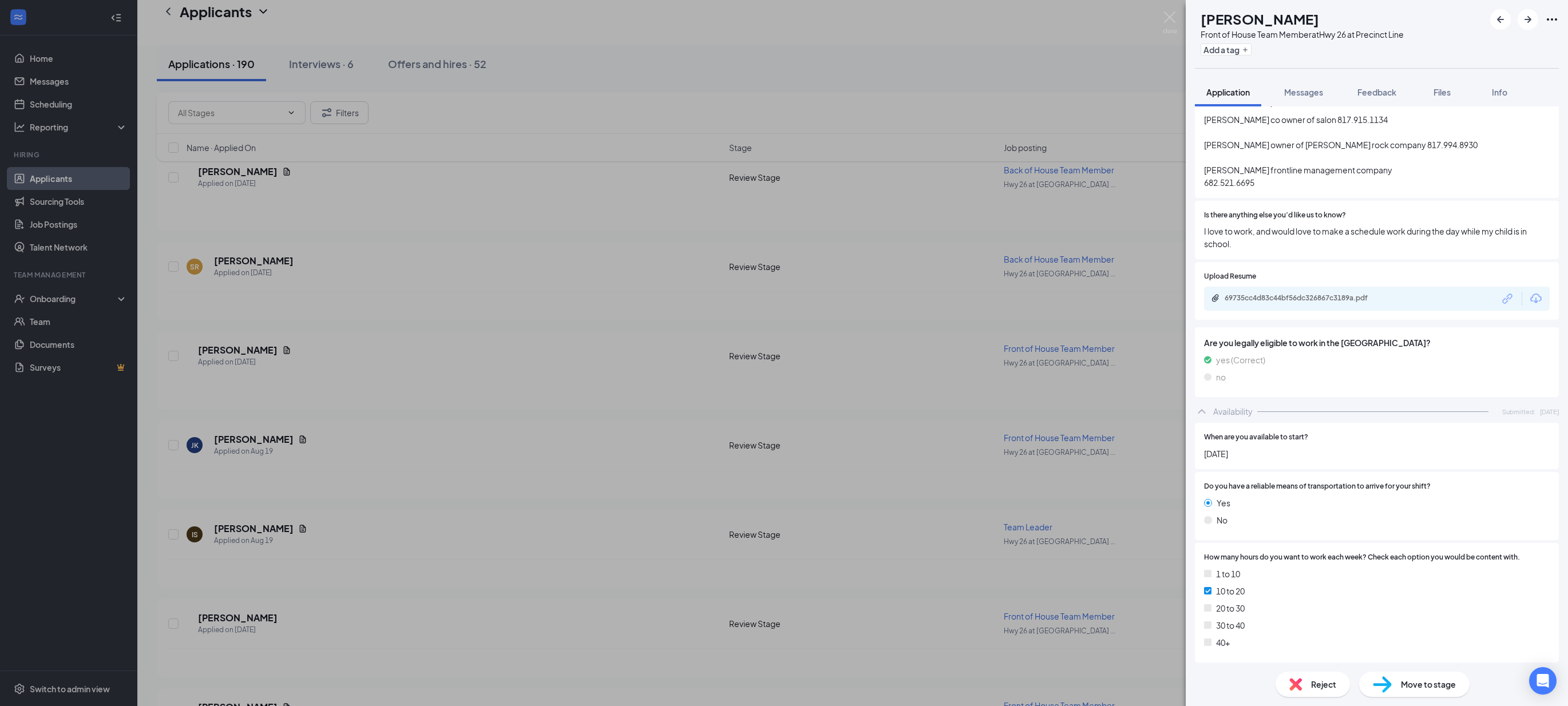
scroll to position [1002, 0]
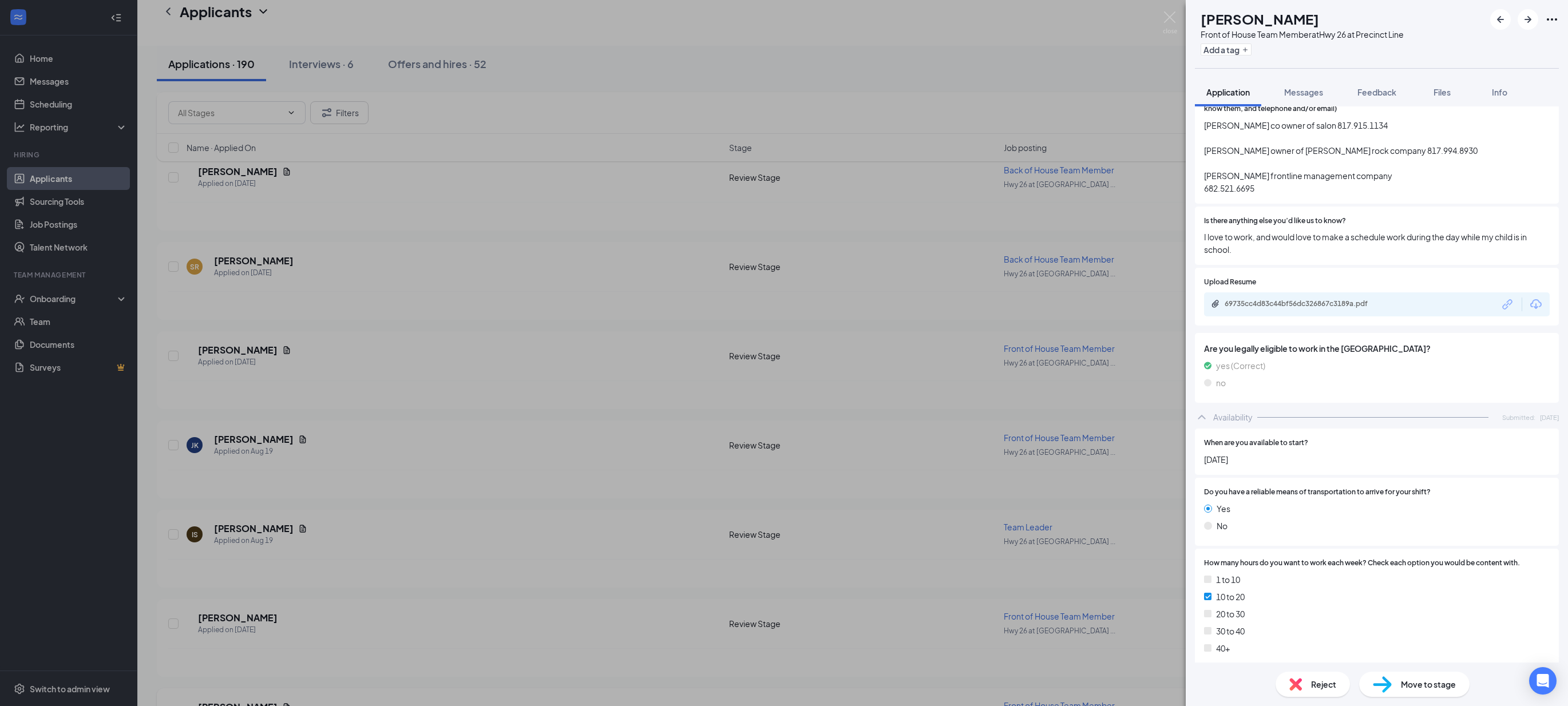
drag, startPoint x: 656, startPoint y: 475, endPoint x: 507, endPoint y: 579, distance: 181.7
click at [656, 476] on div "AQ April Quicksall Front of House Team Member at Hwy 26 at Precinct Line Add a …" at bounding box center [784, 353] width 1568 height 706
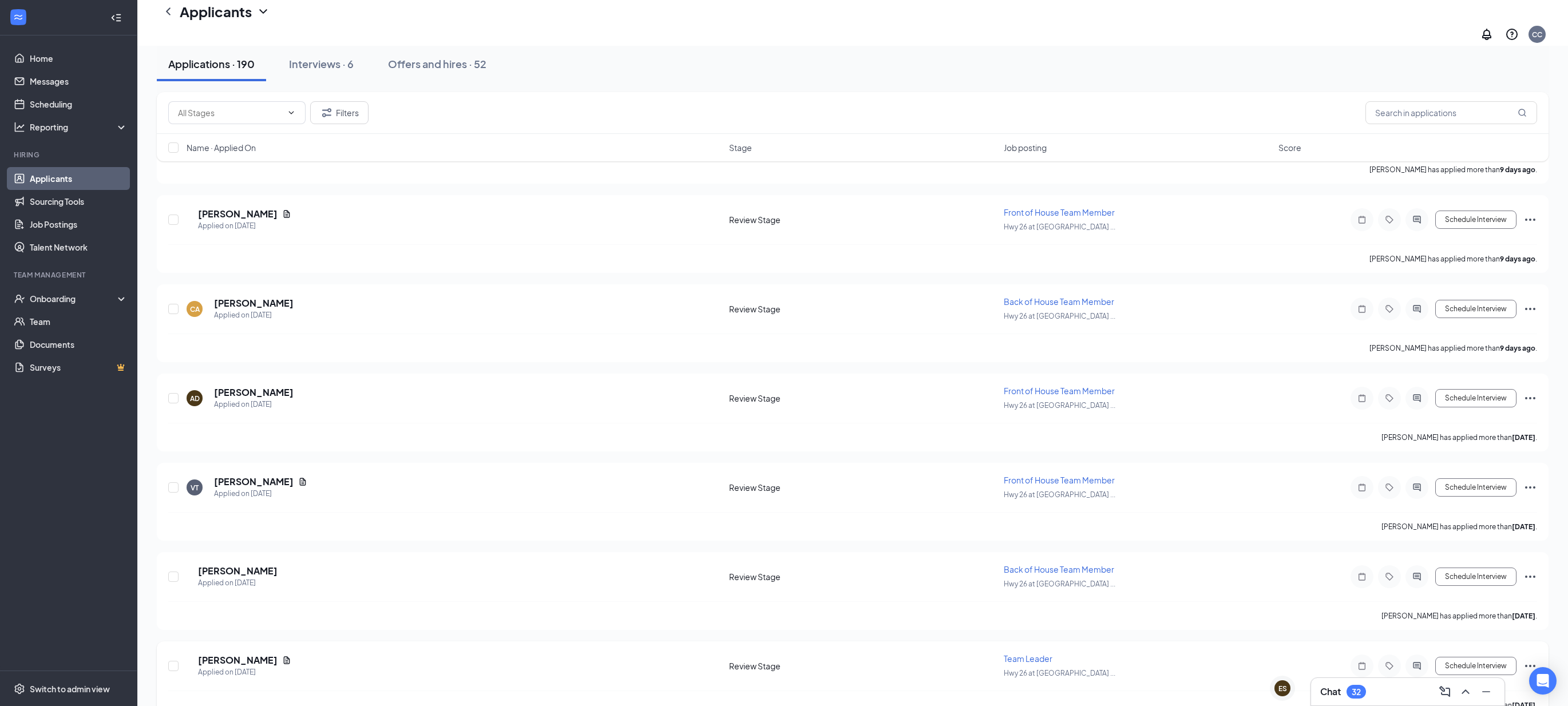
scroll to position [3663, 0]
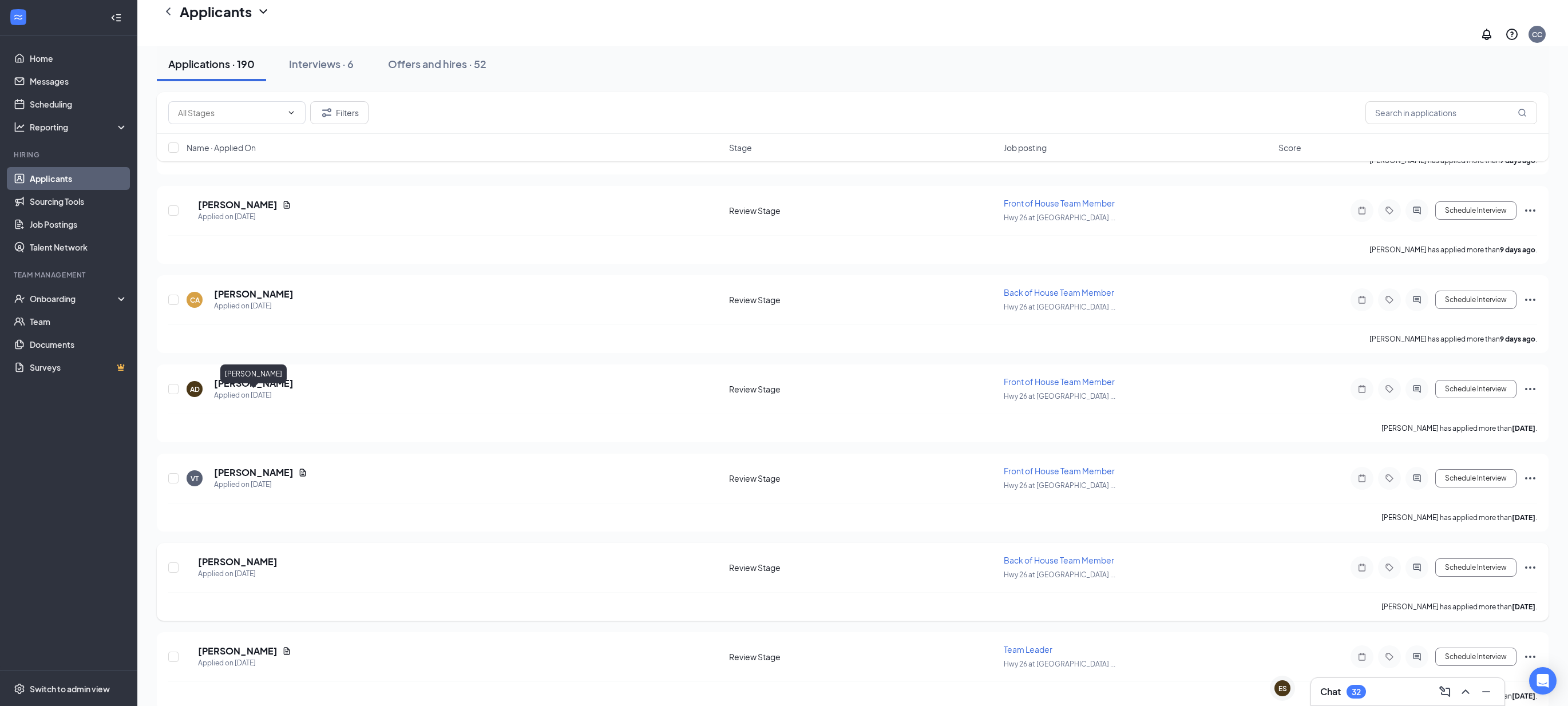
click at [255, 555] on h5 "[PERSON_NAME]" at bounding box center [238, 562] width 79 height 13
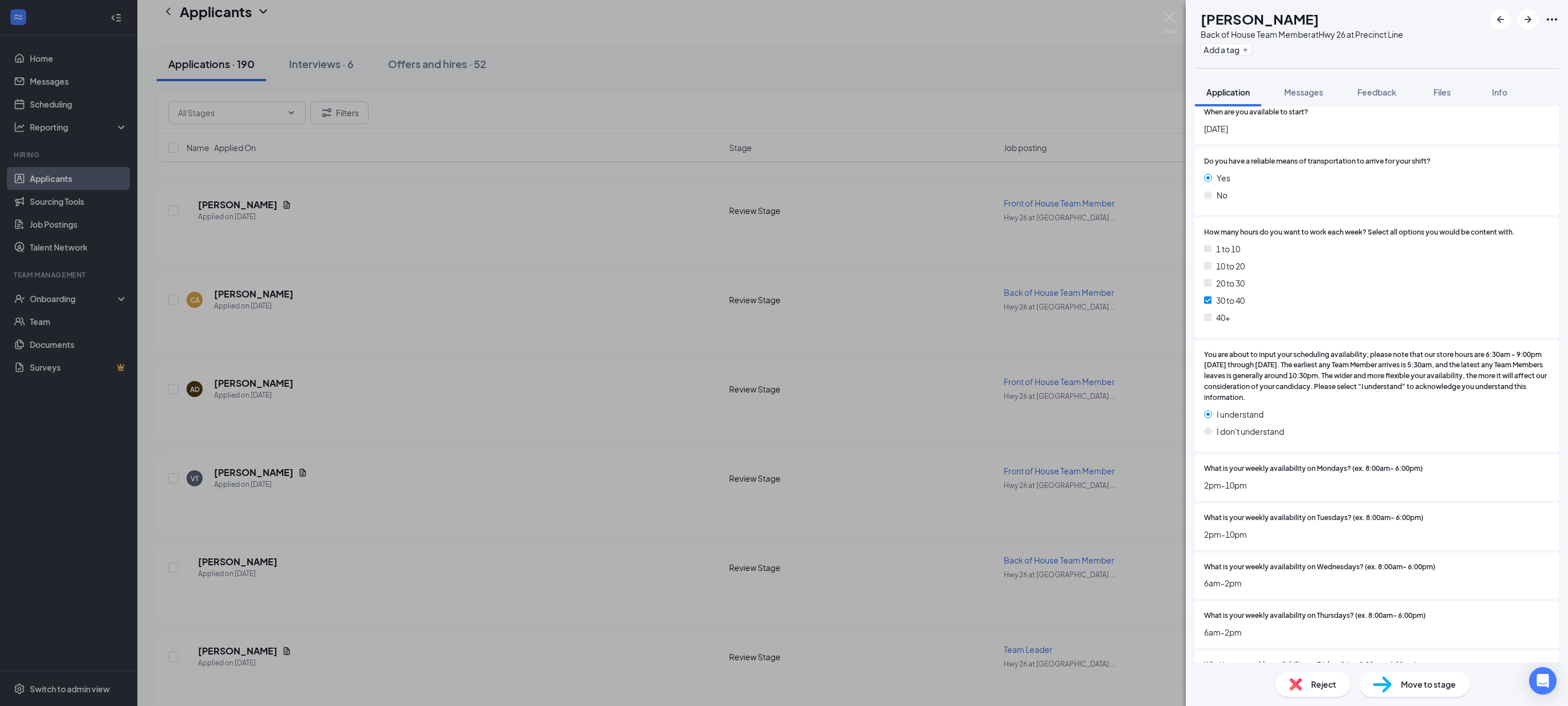
scroll to position [1163, 0]
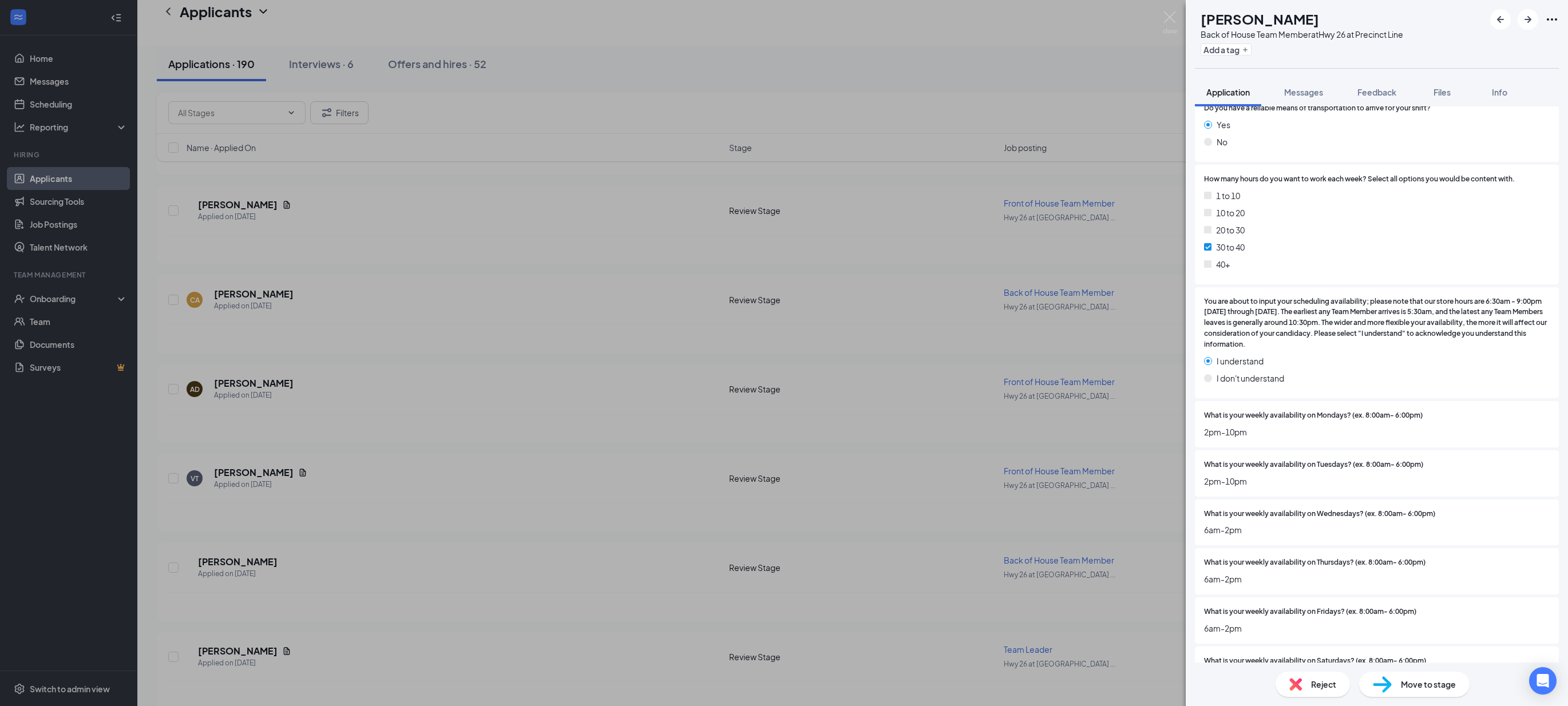
click at [559, 582] on div "LR Lourdes Rodriguez Back of House Team Member at Hwy 26 at Precinct Line Add a…" at bounding box center [784, 353] width 1568 height 706
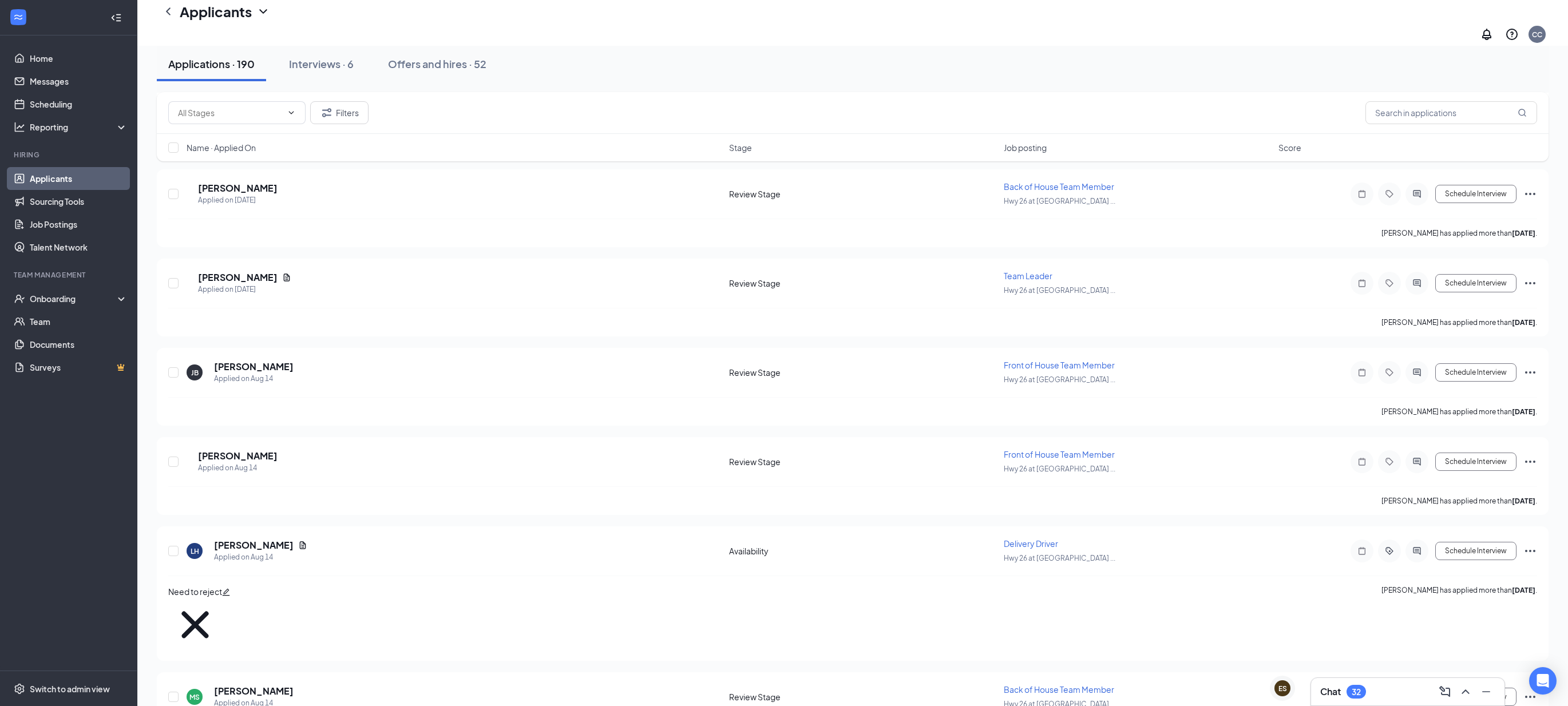
scroll to position [4032, 0]
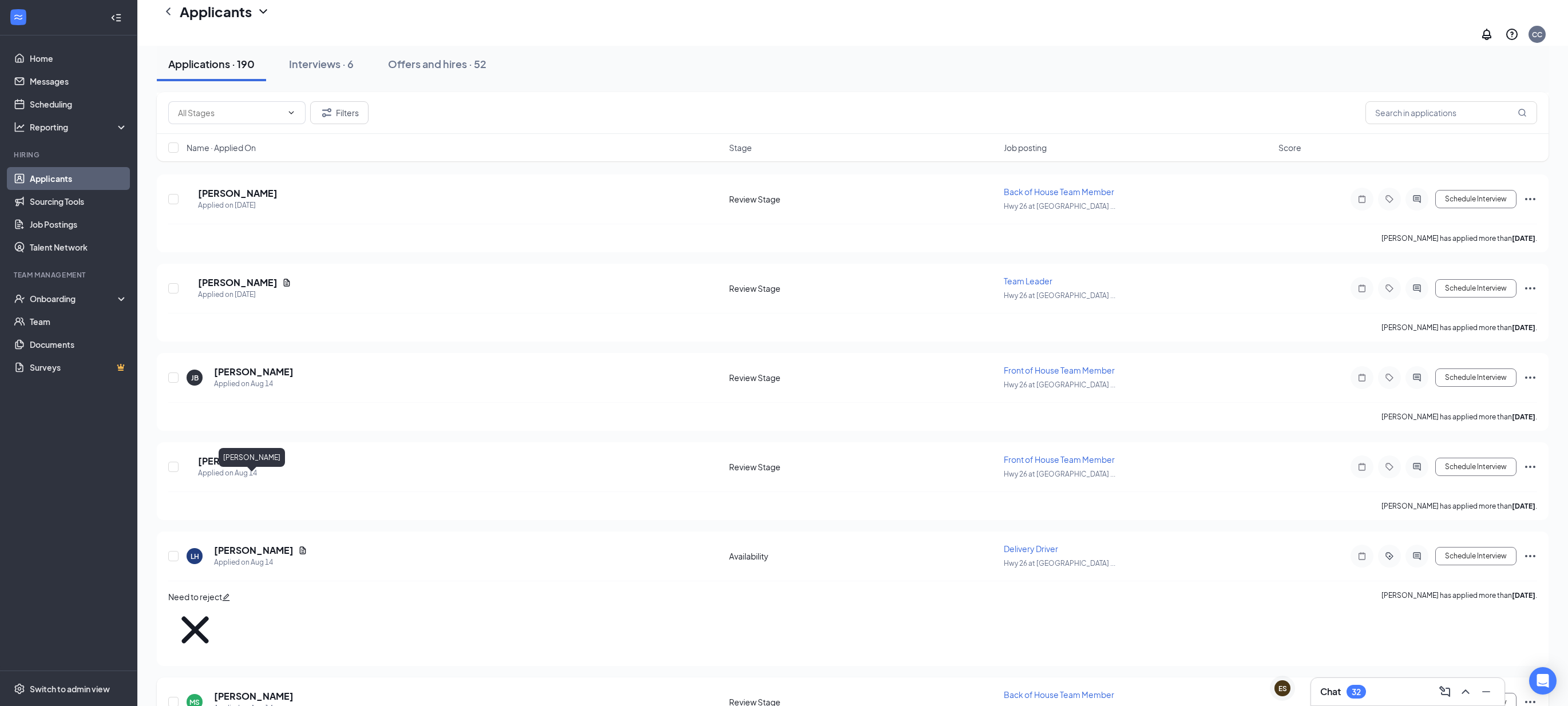
click at [236, 690] on h5 "[PERSON_NAME]" at bounding box center [254, 696] width 79 height 13
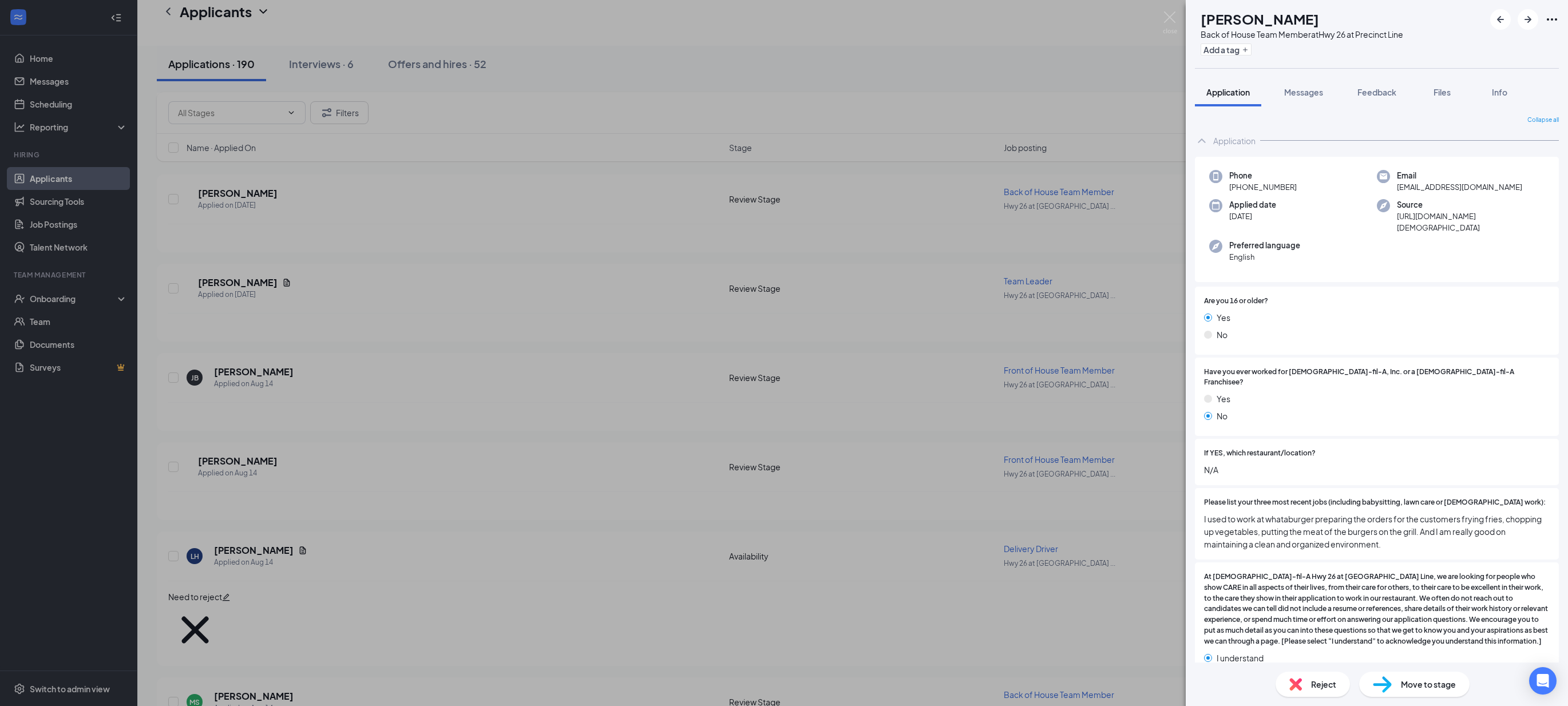
click at [621, 521] on div "MS Martha Suarez Back of House Team Member at Hwy 26 at Precinct Line Add a tag…" at bounding box center [784, 353] width 1568 height 706
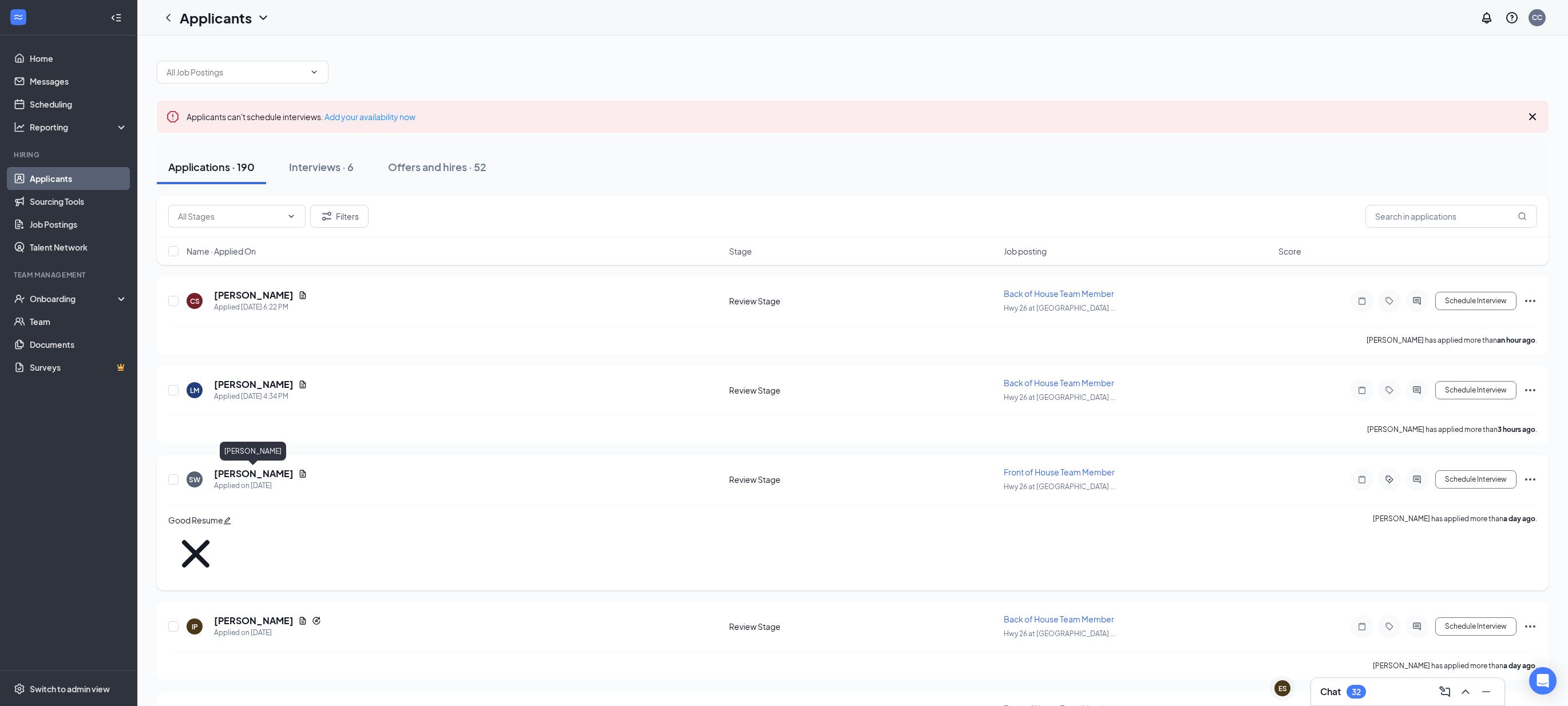
click at [270, 476] on h5 "[PERSON_NAME]" at bounding box center [254, 474] width 79 height 13
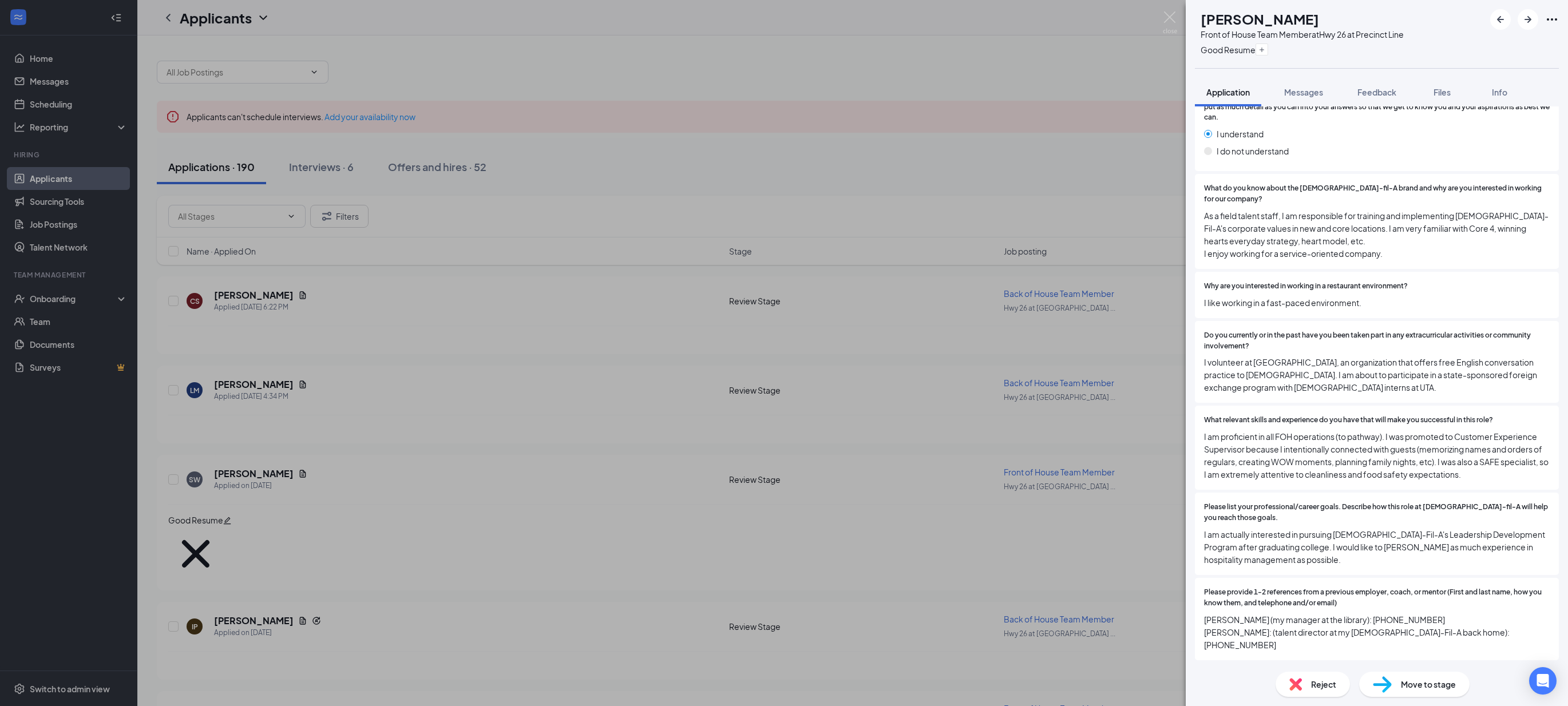
scroll to position [566, 0]
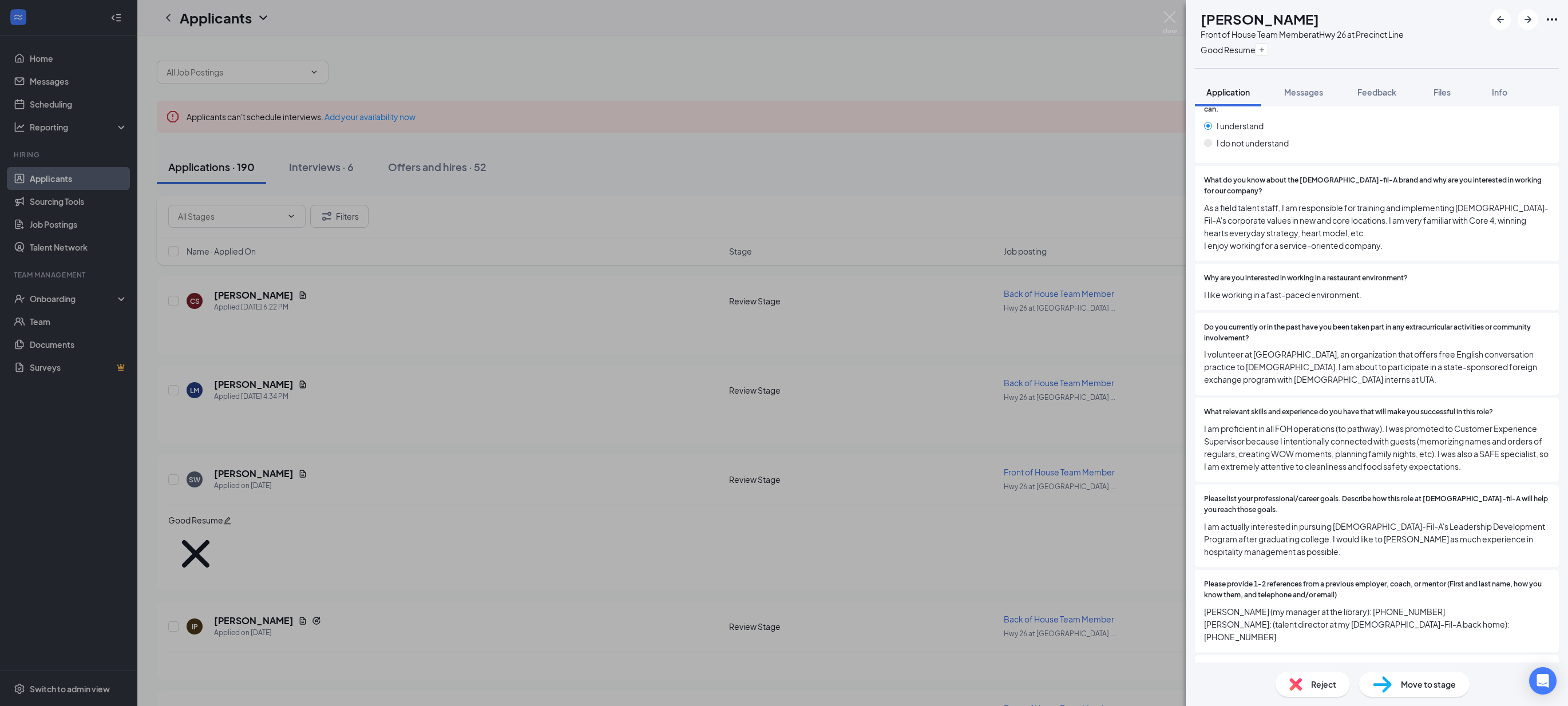
click at [966, 483] on div "SW Savannah Wright Front of House Team Member at Hwy 26 at Precinct Line Good R…" at bounding box center [784, 353] width 1568 height 706
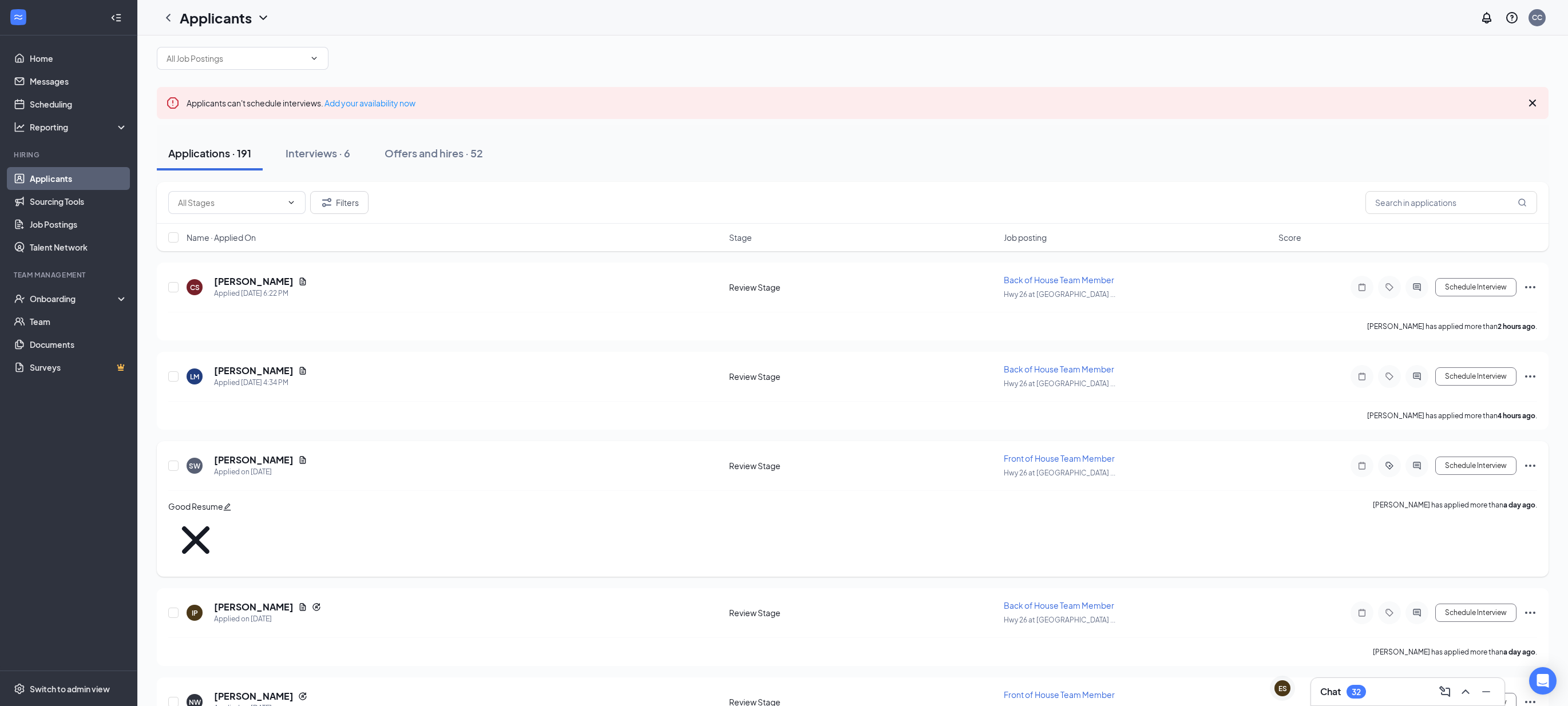
scroll to position [21, 0]
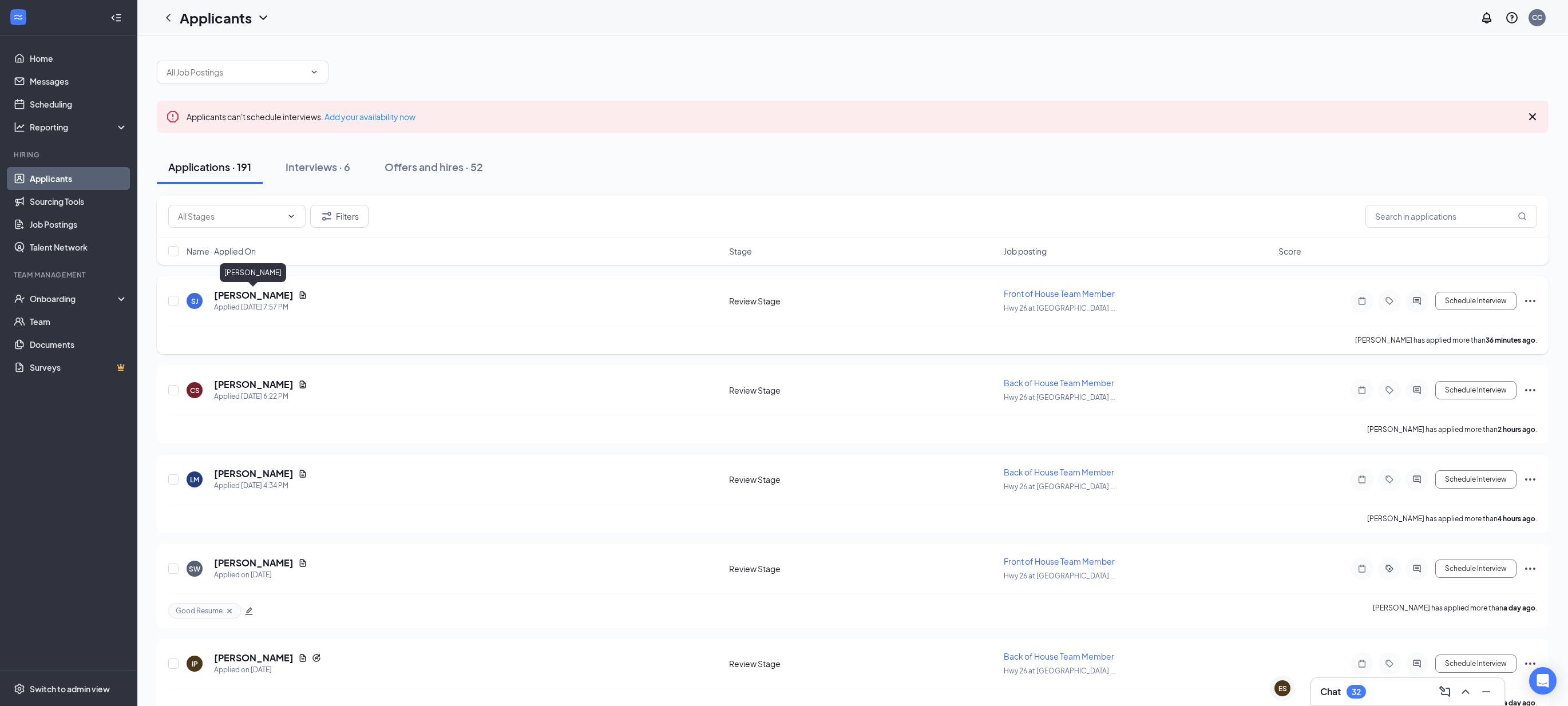
click at [285, 296] on h5 "[PERSON_NAME]" at bounding box center [254, 296] width 79 height 13
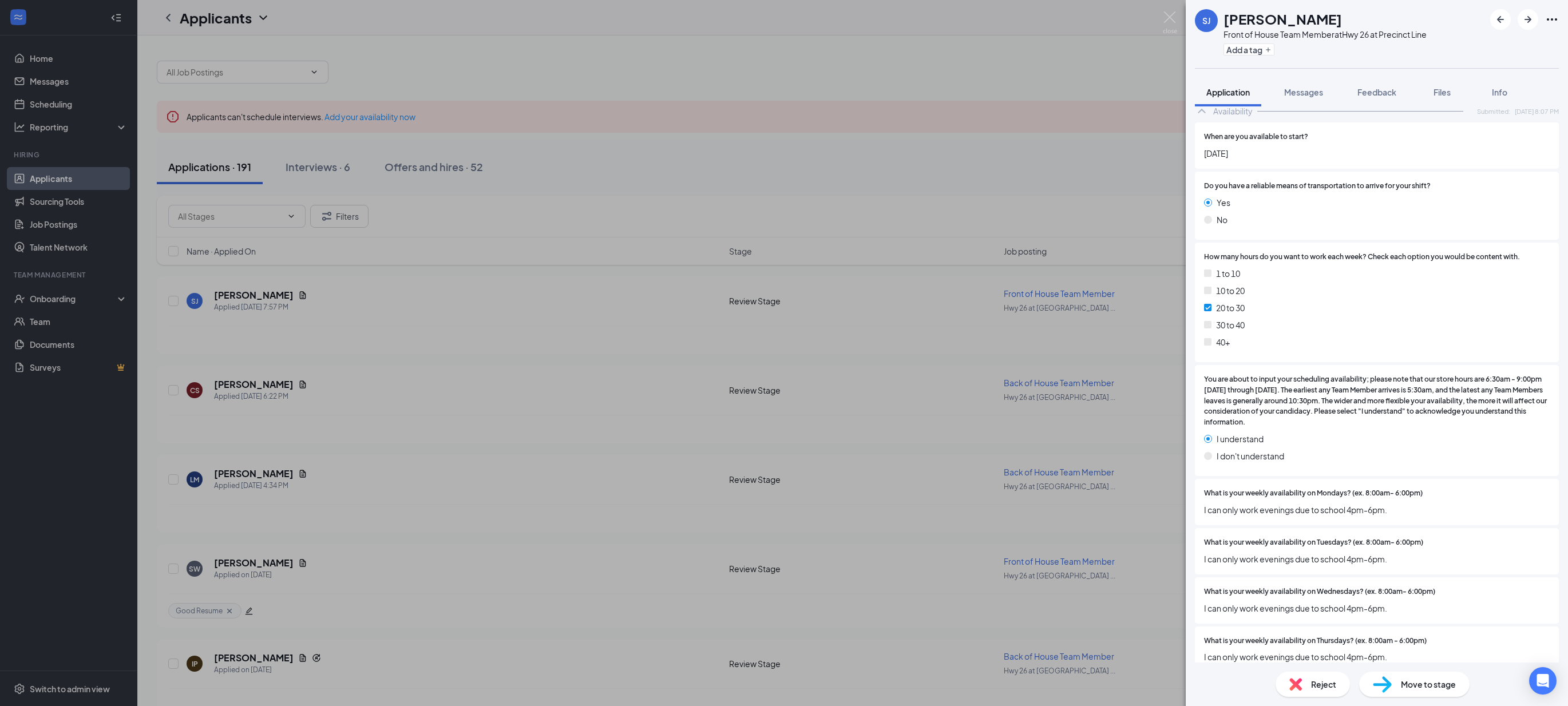
scroll to position [1361, 0]
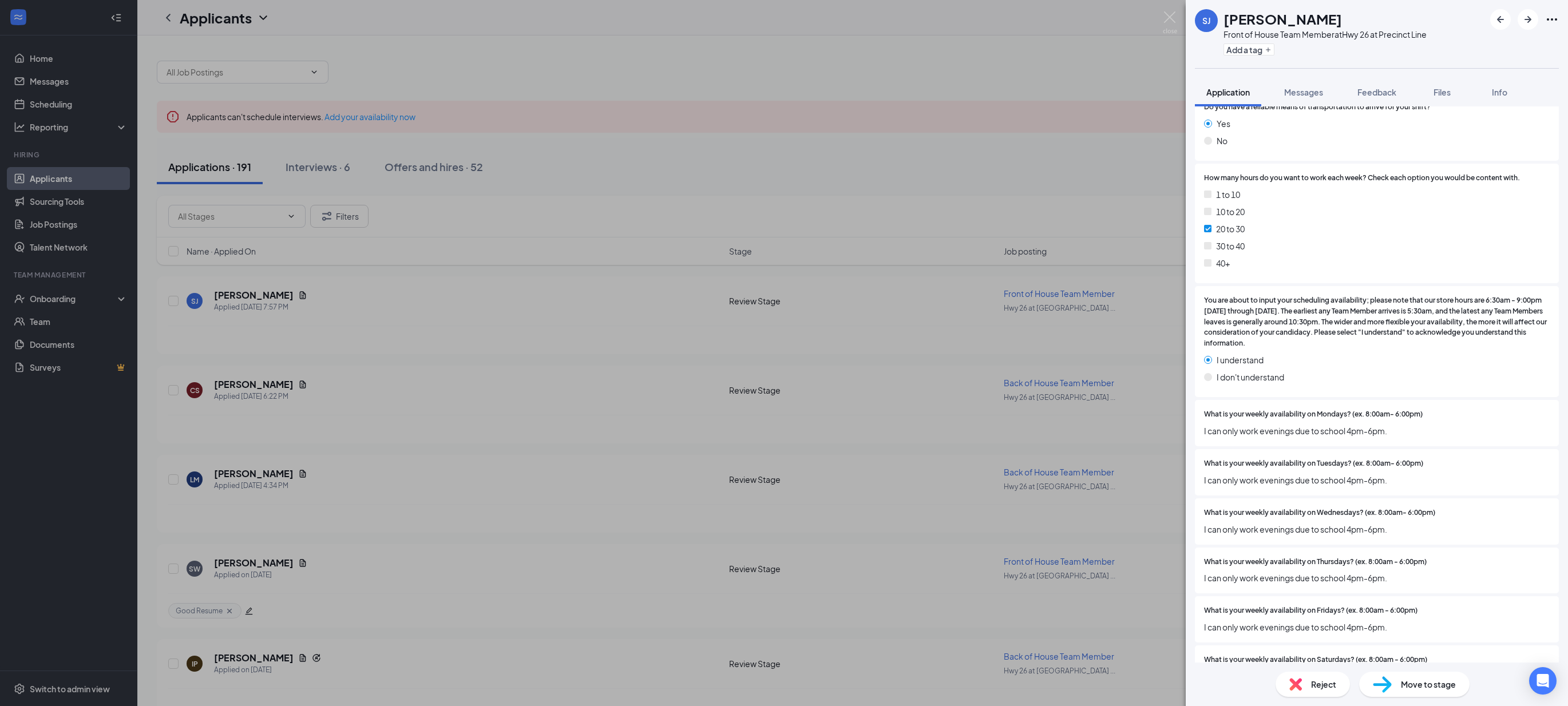
click at [661, 525] on div "[PERSON_NAME] Front of House Team Member at Hwy 26 at Precinct Line Add a tag A…" at bounding box center [784, 353] width 1568 height 706
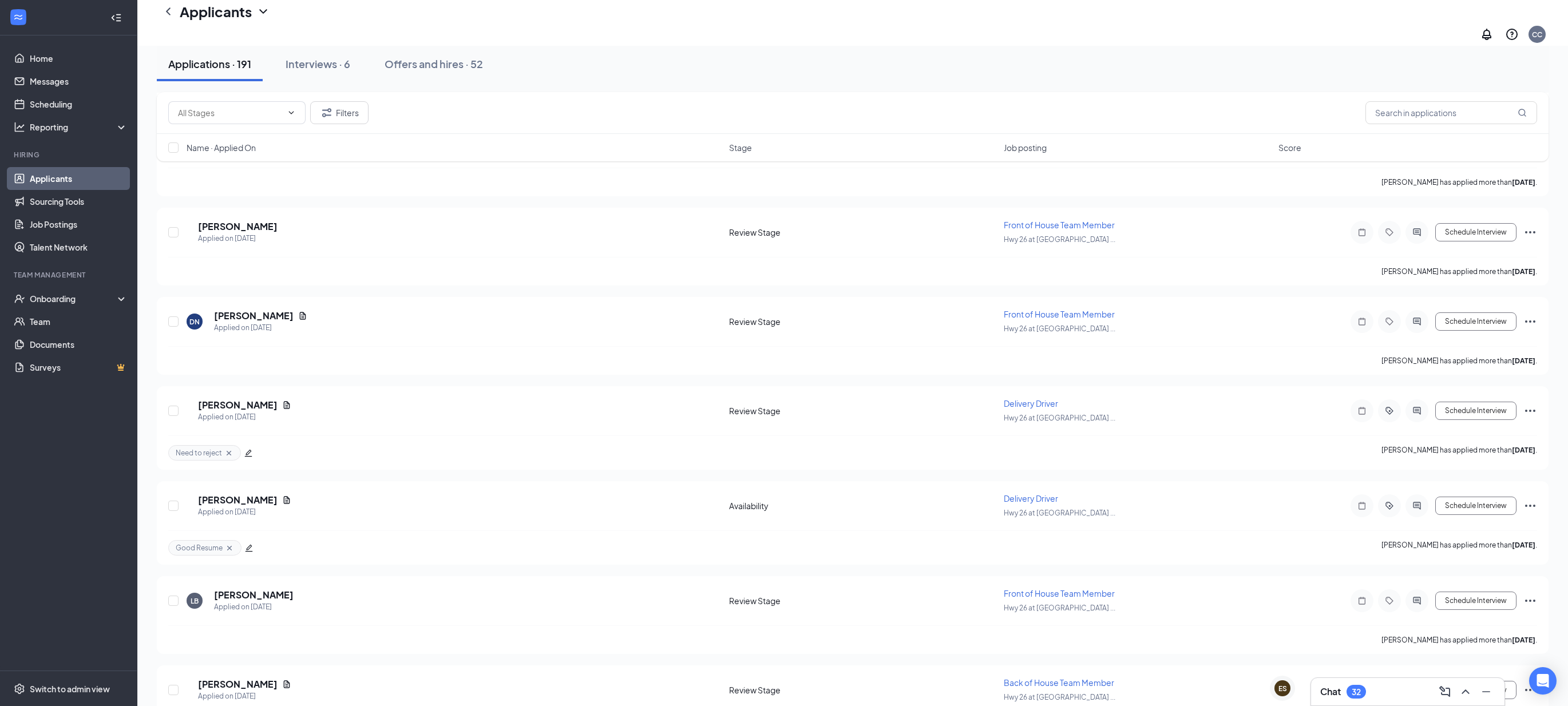
scroll to position [1929, 0]
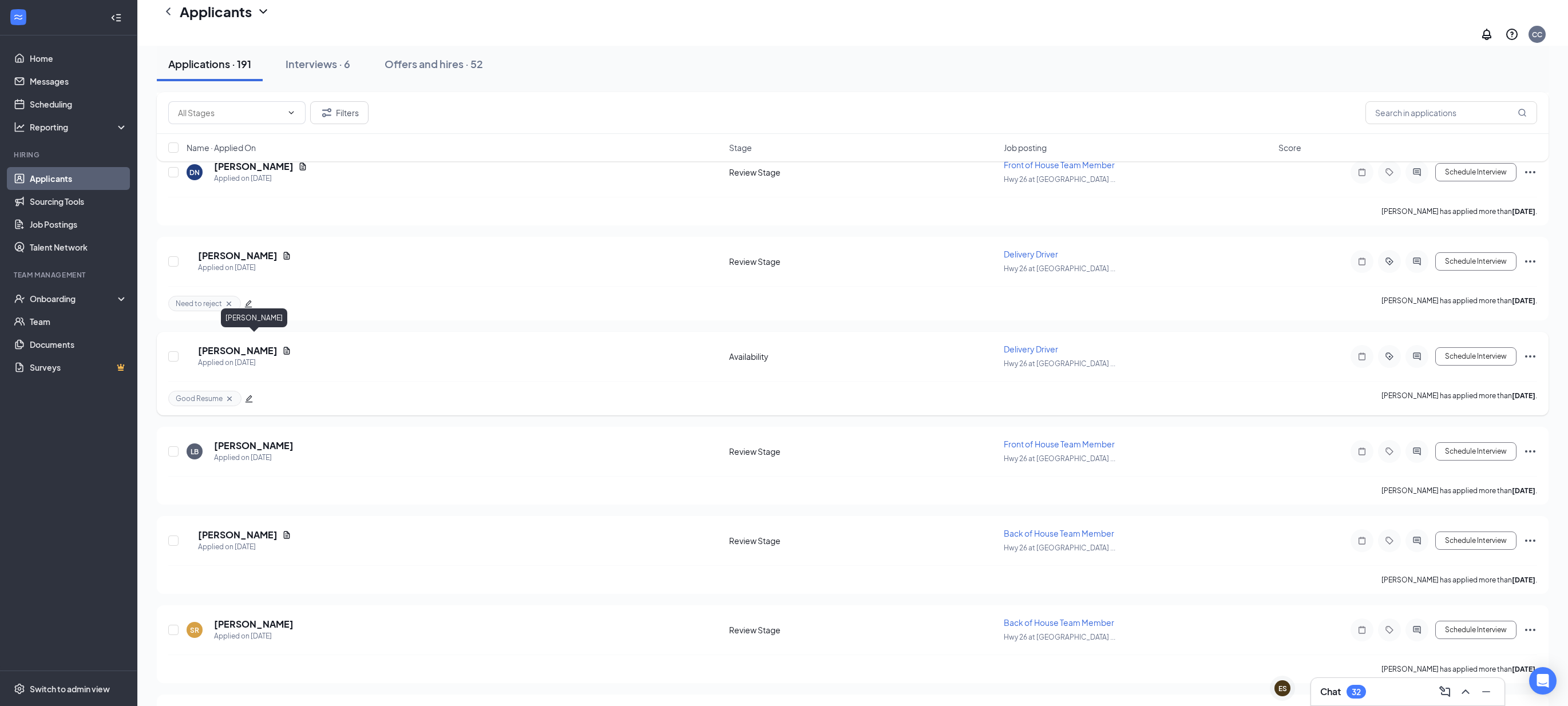
click at [244, 345] on h5 "[PERSON_NAME]" at bounding box center [238, 351] width 79 height 13
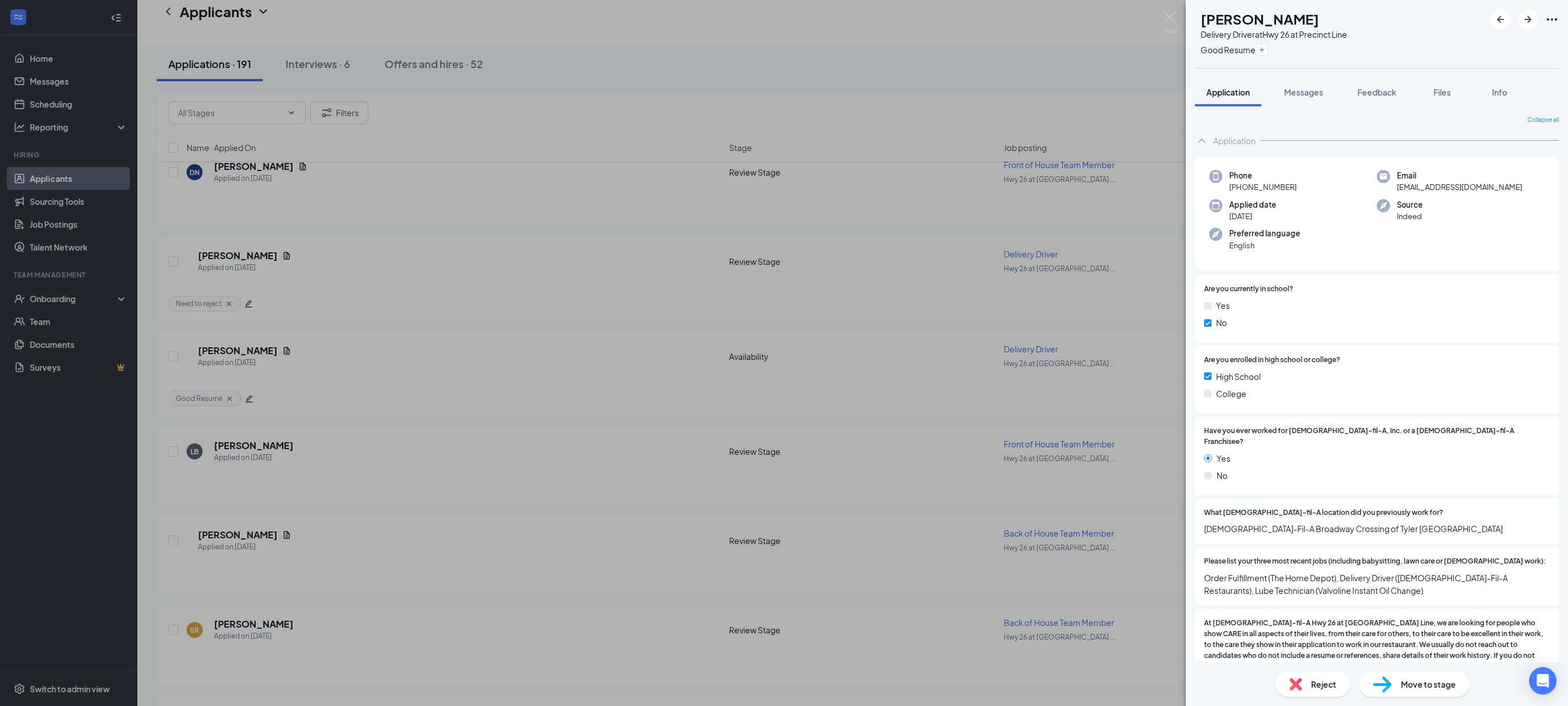
click at [922, 391] on div "CS [PERSON_NAME] Delivery Driver at Hwy 26 at Precinct Line Good Resume Applica…" at bounding box center [784, 353] width 1568 height 706
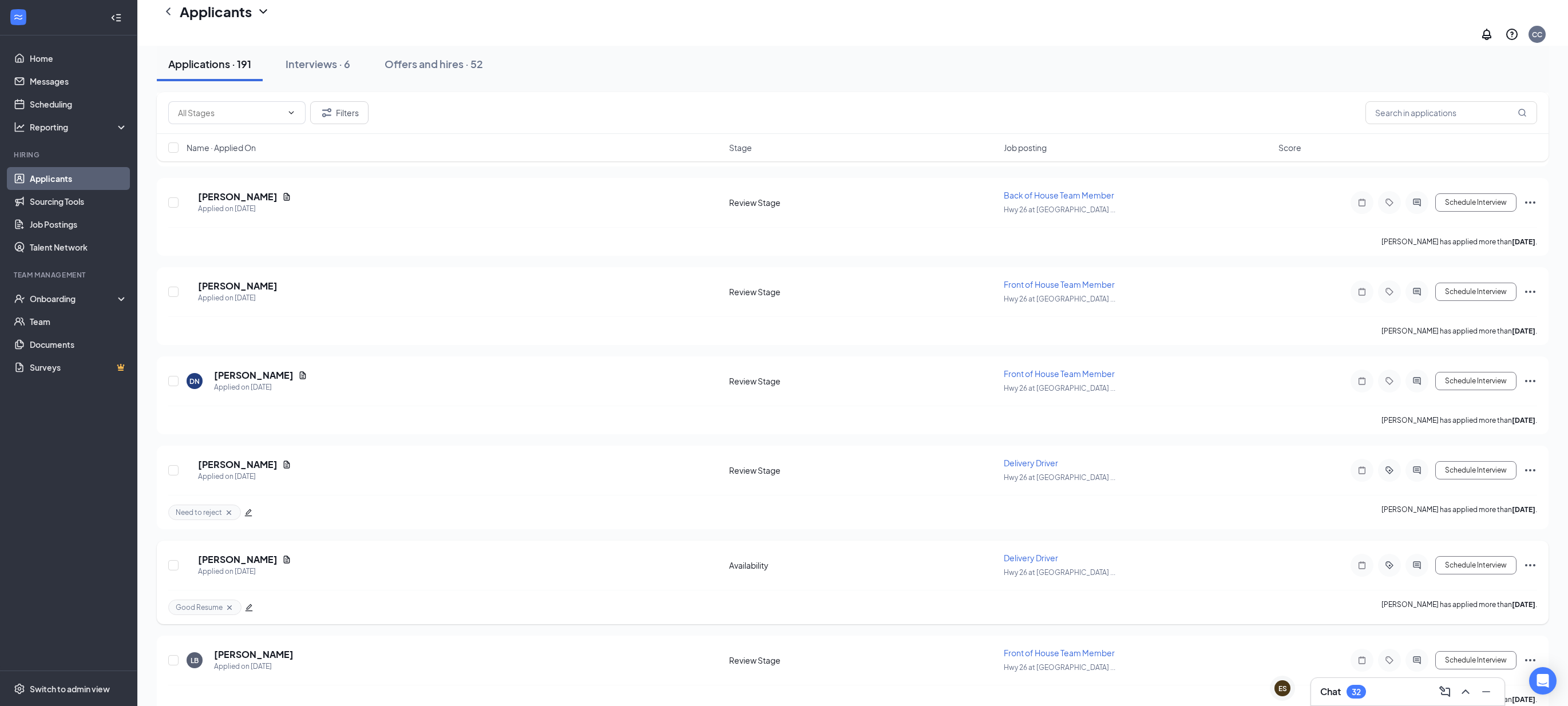
scroll to position [1732, 0]
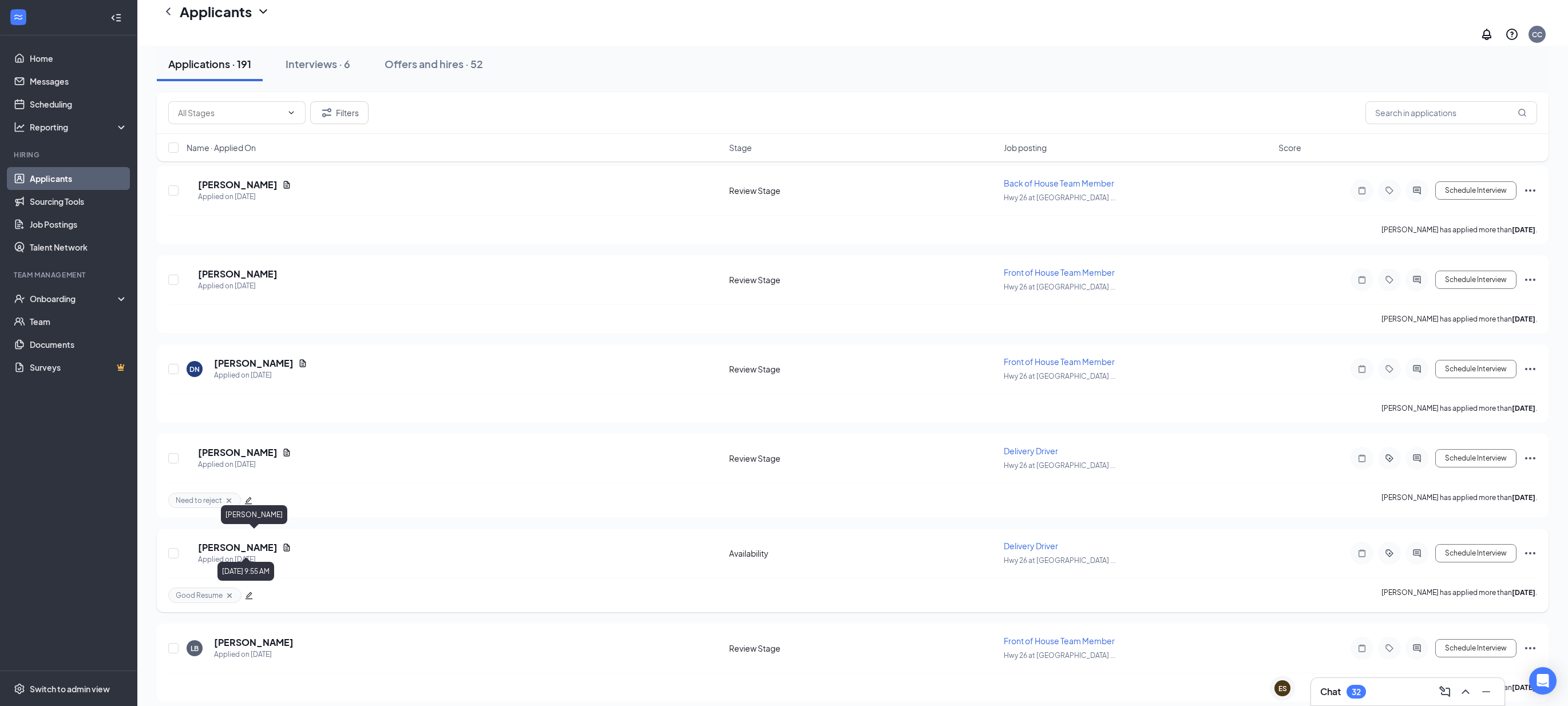
click at [234, 541] on h5 "[PERSON_NAME]" at bounding box center [238, 548] width 79 height 13
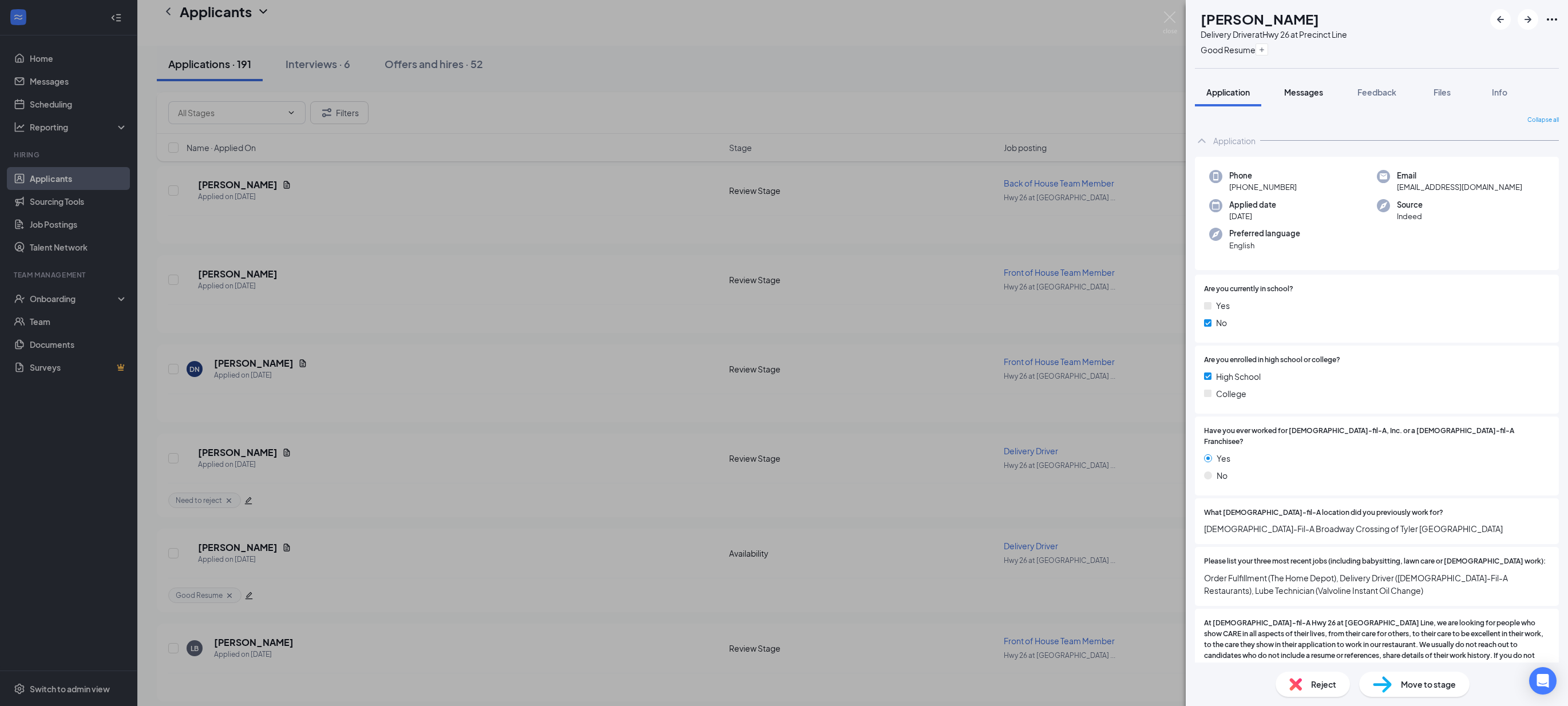
click at [1315, 97] on span "Messages" at bounding box center [1303, 92] width 39 height 10
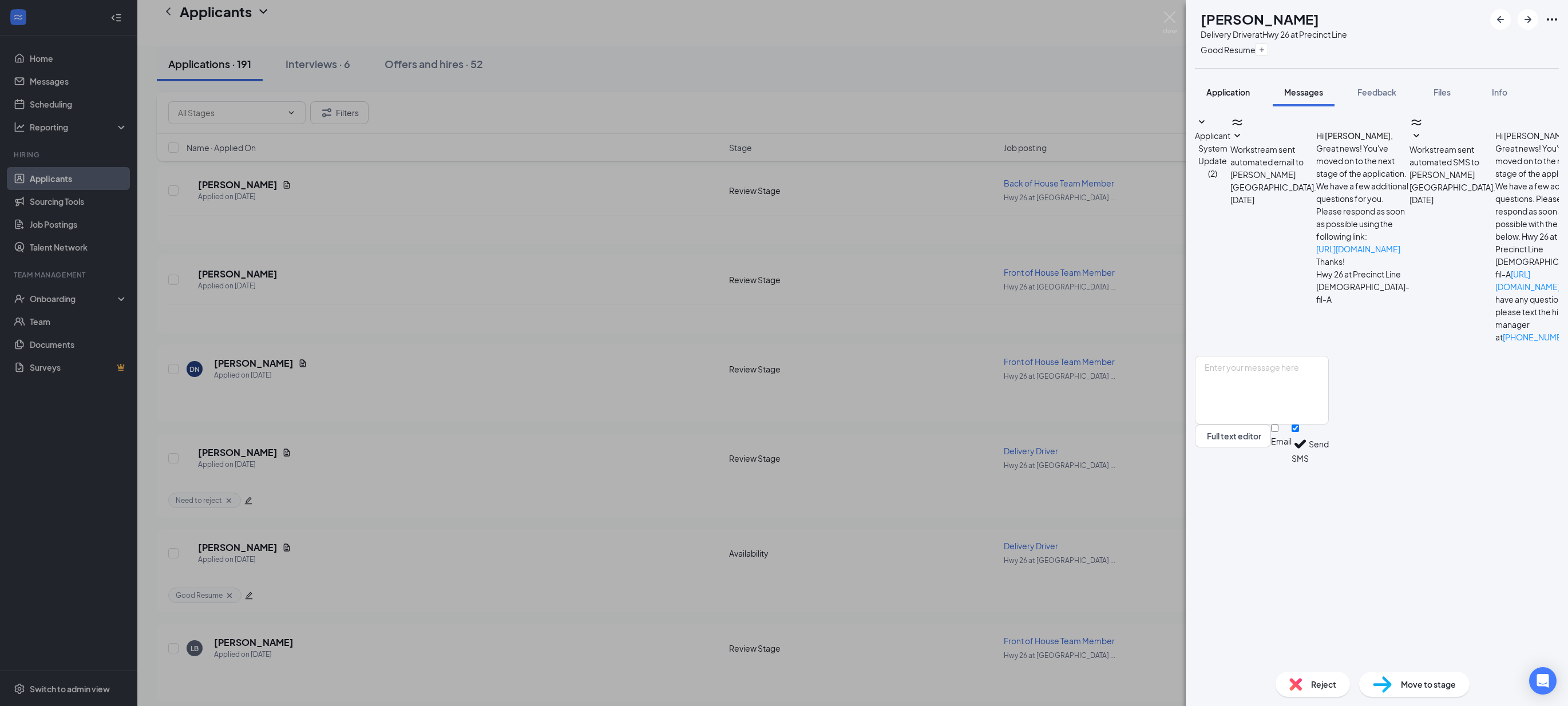
click at [1227, 100] on button "Application" at bounding box center [1228, 92] width 67 height 29
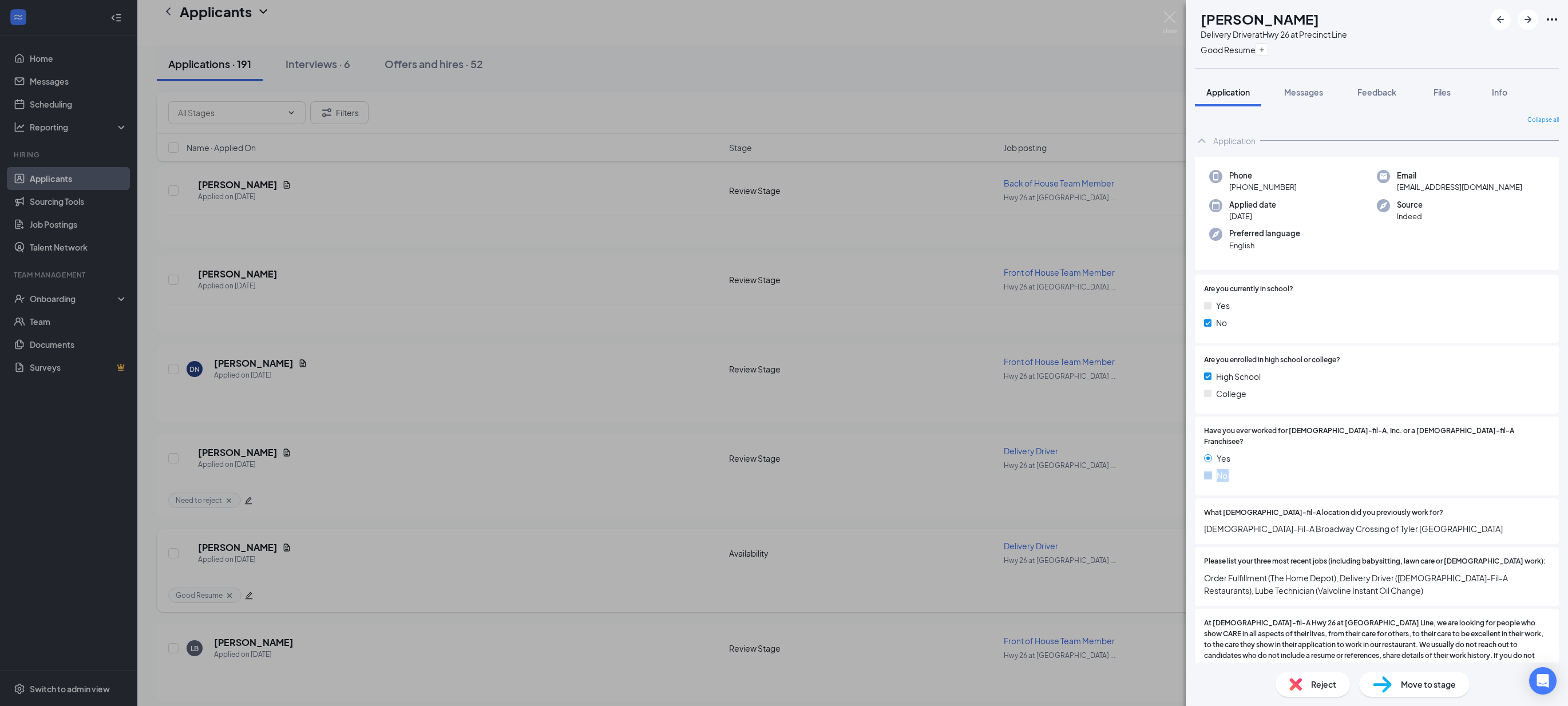
drag, startPoint x: 462, startPoint y: 484, endPoint x: 445, endPoint y: 520, distance: 39.8
click at [461, 486] on div "CS [PERSON_NAME] Delivery Driver at Hwy 26 at Precinct Line Good Resume Applica…" at bounding box center [784, 353] width 1568 height 706
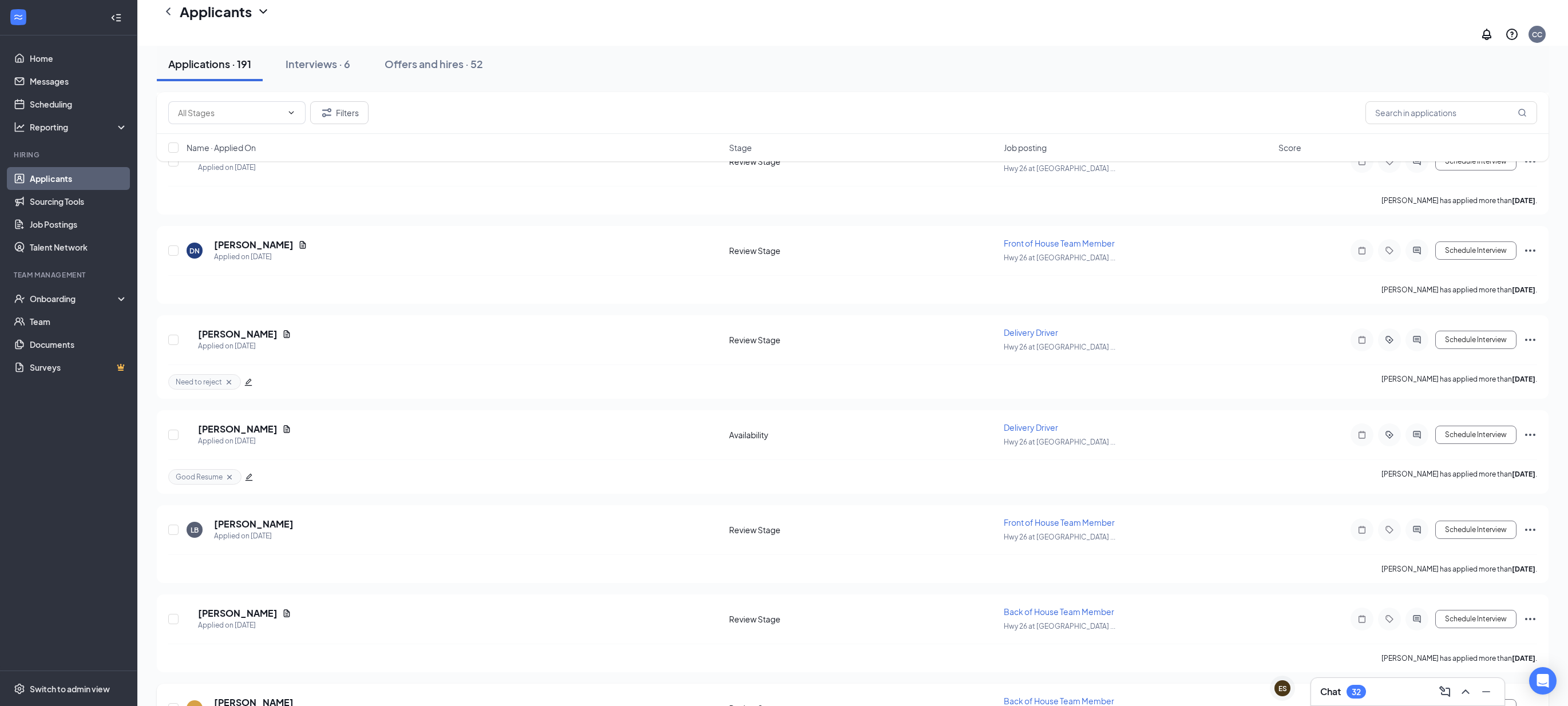
scroll to position [1920, 0]
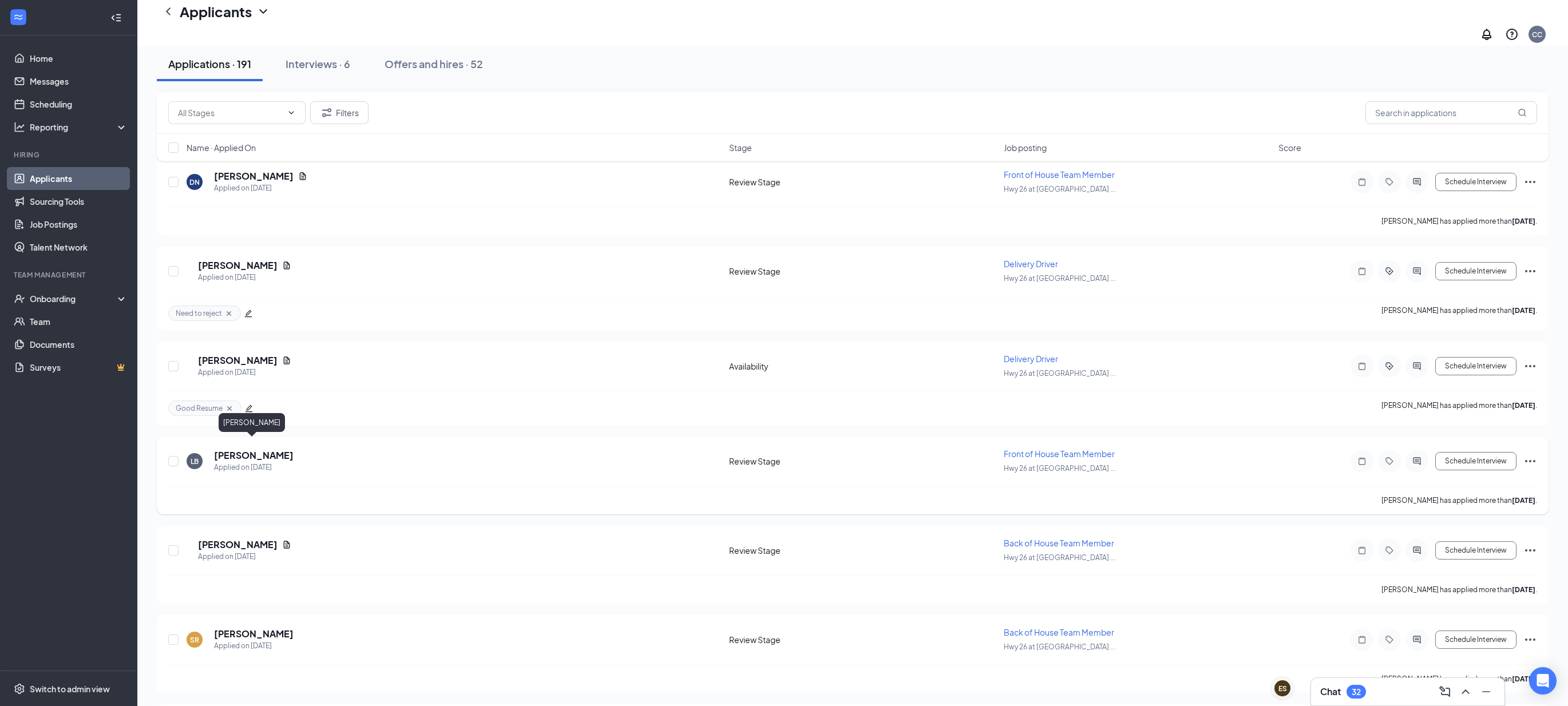
click at [217, 449] on h5 "[PERSON_NAME]" at bounding box center [254, 456] width 79 height 13
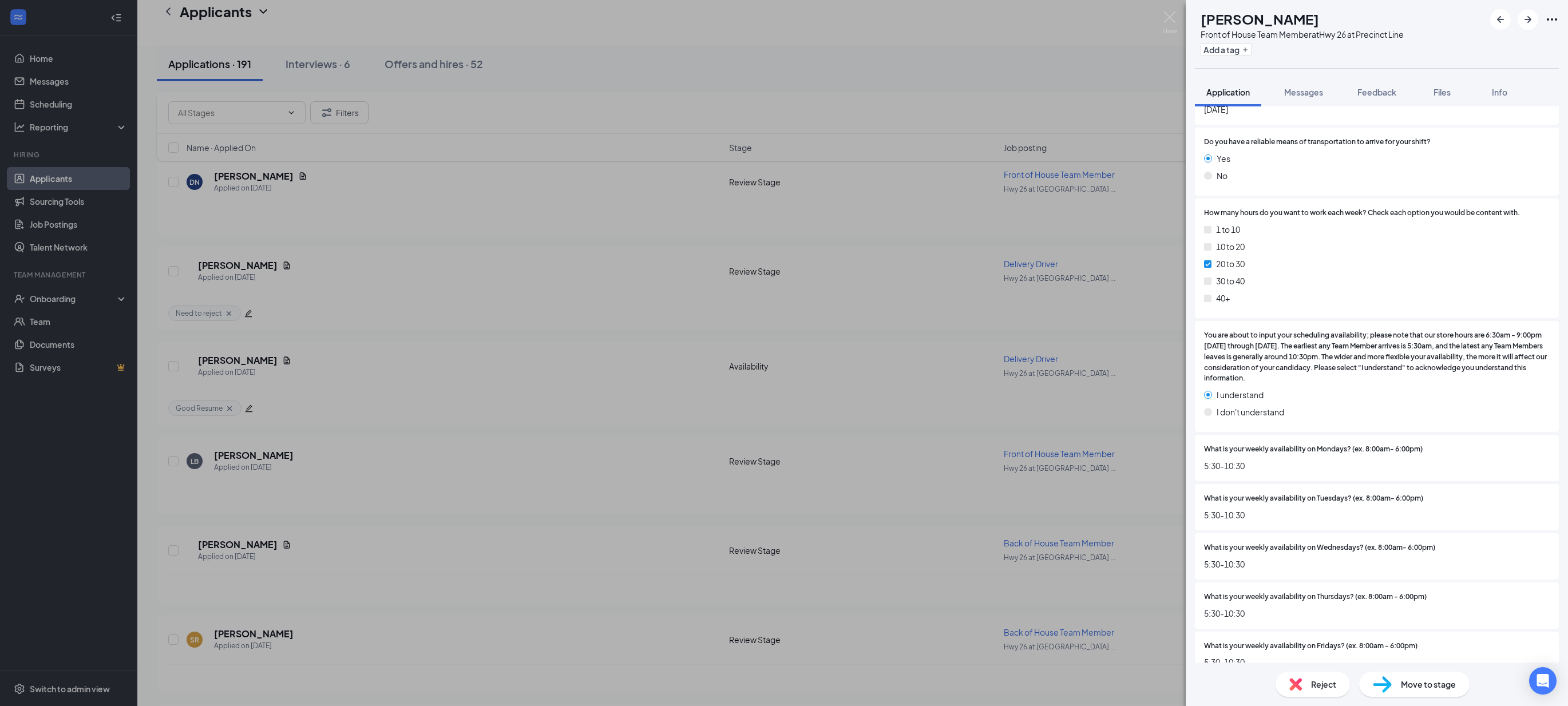
scroll to position [1231, 0]
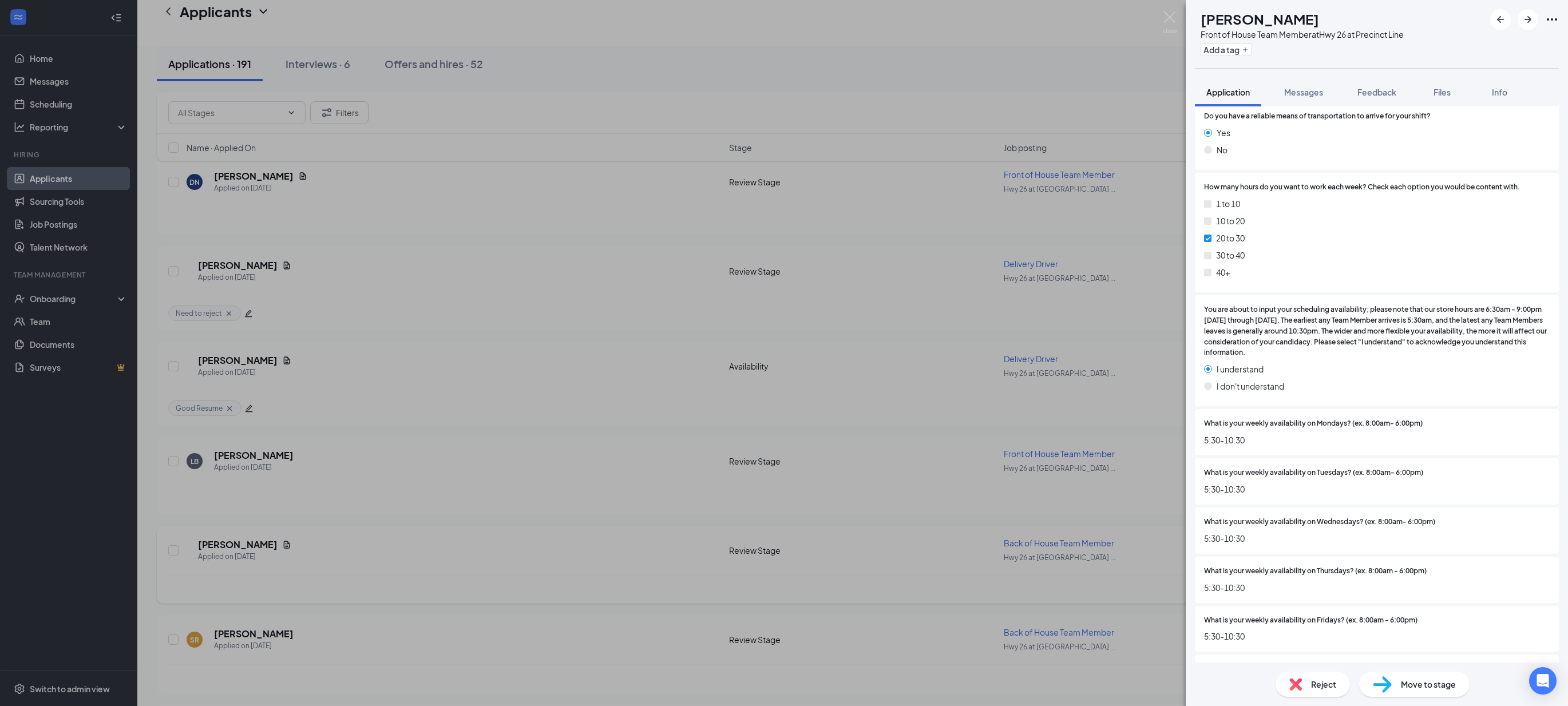
click at [665, 527] on div "LB [PERSON_NAME] Front of House Team Member at Hwy 26 at Precinct Line Add a ta…" at bounding box center [784, 353] width 1568 height 706
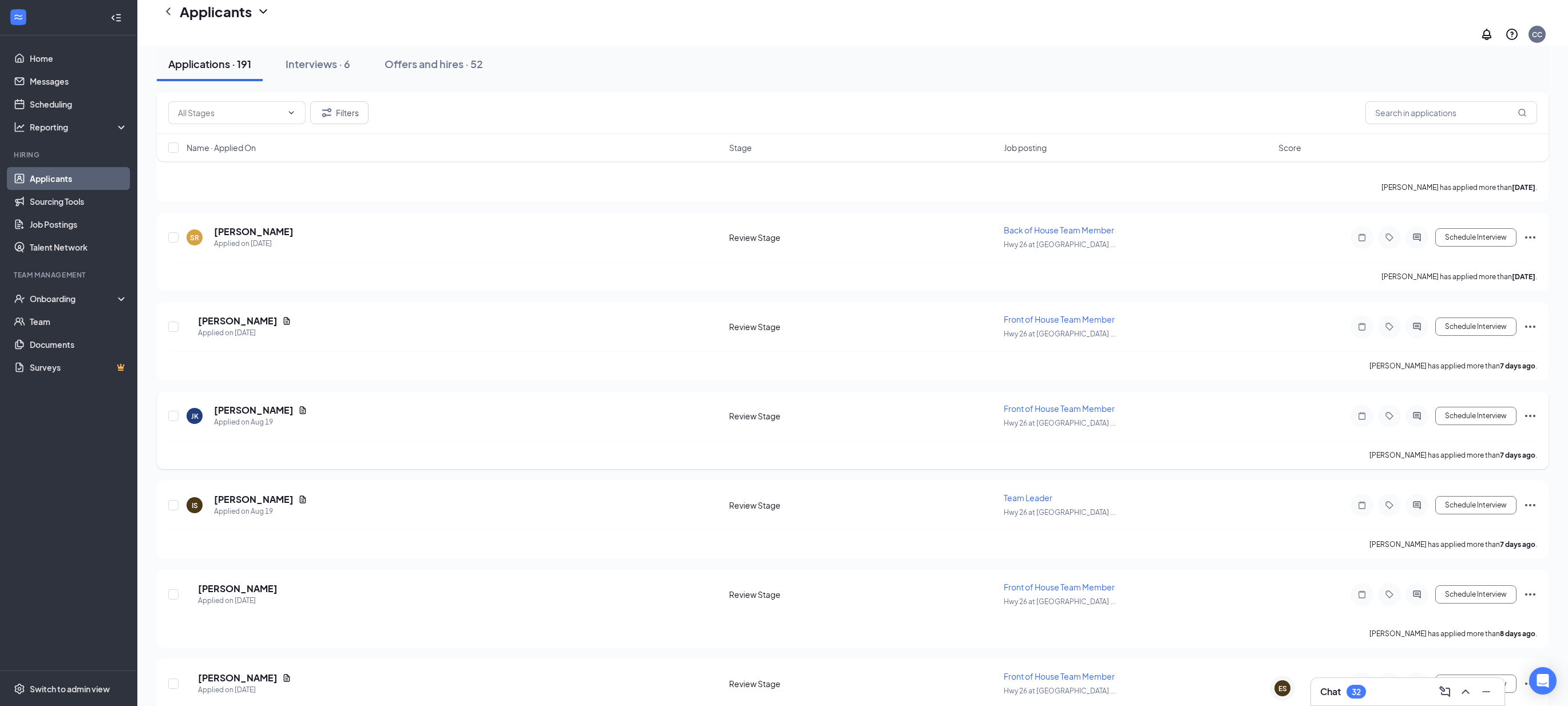
scroll to position [2318, 0]
click at [233, 406] on h5 "[PERSON_NAME]" at bounding box center [254, 413] width 79 height 13
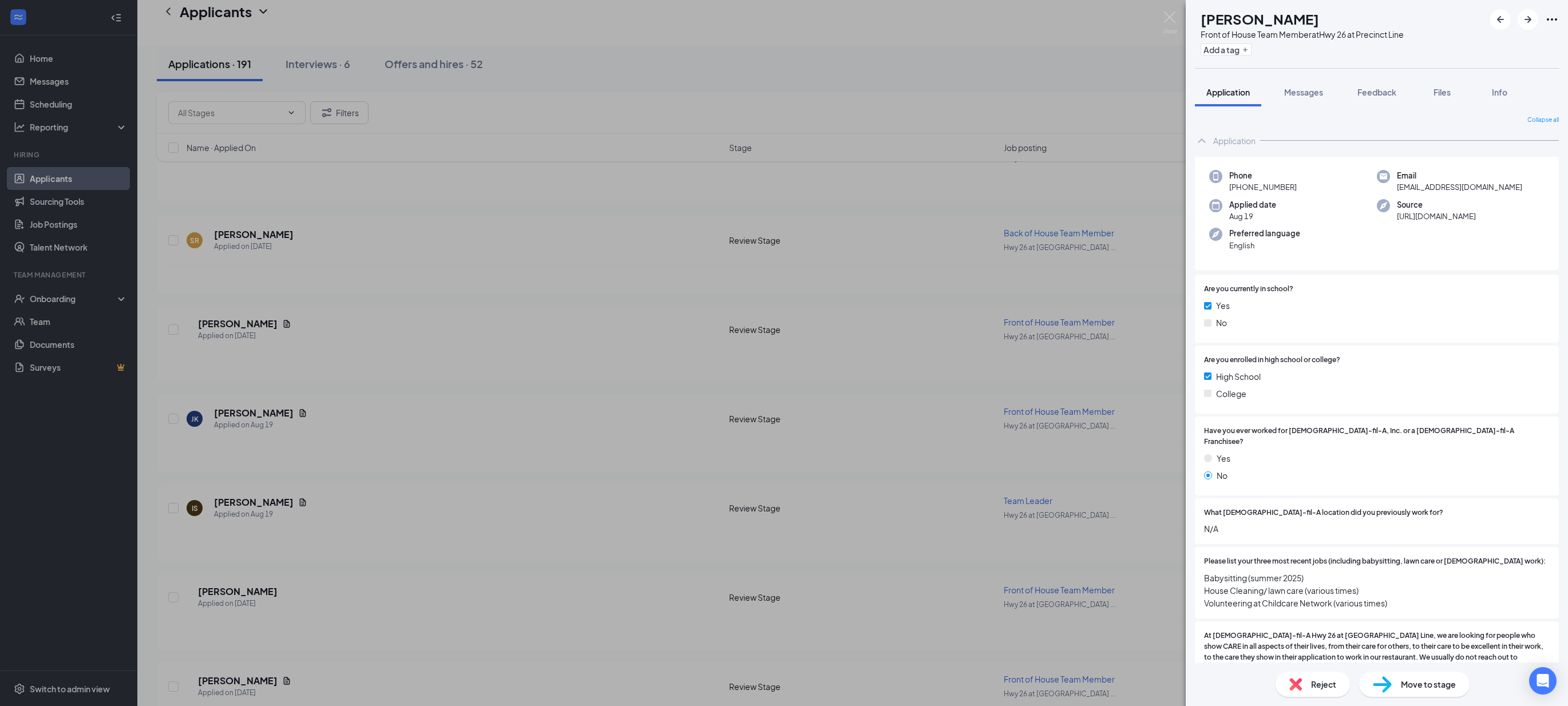
click at [554, 555] on div "[PERSON_NAME] [PERSON_NAME] Front of House Team Member at Hwy 26 at Precinct Li…" at bounding box center [784, 353] width 1568 height 706
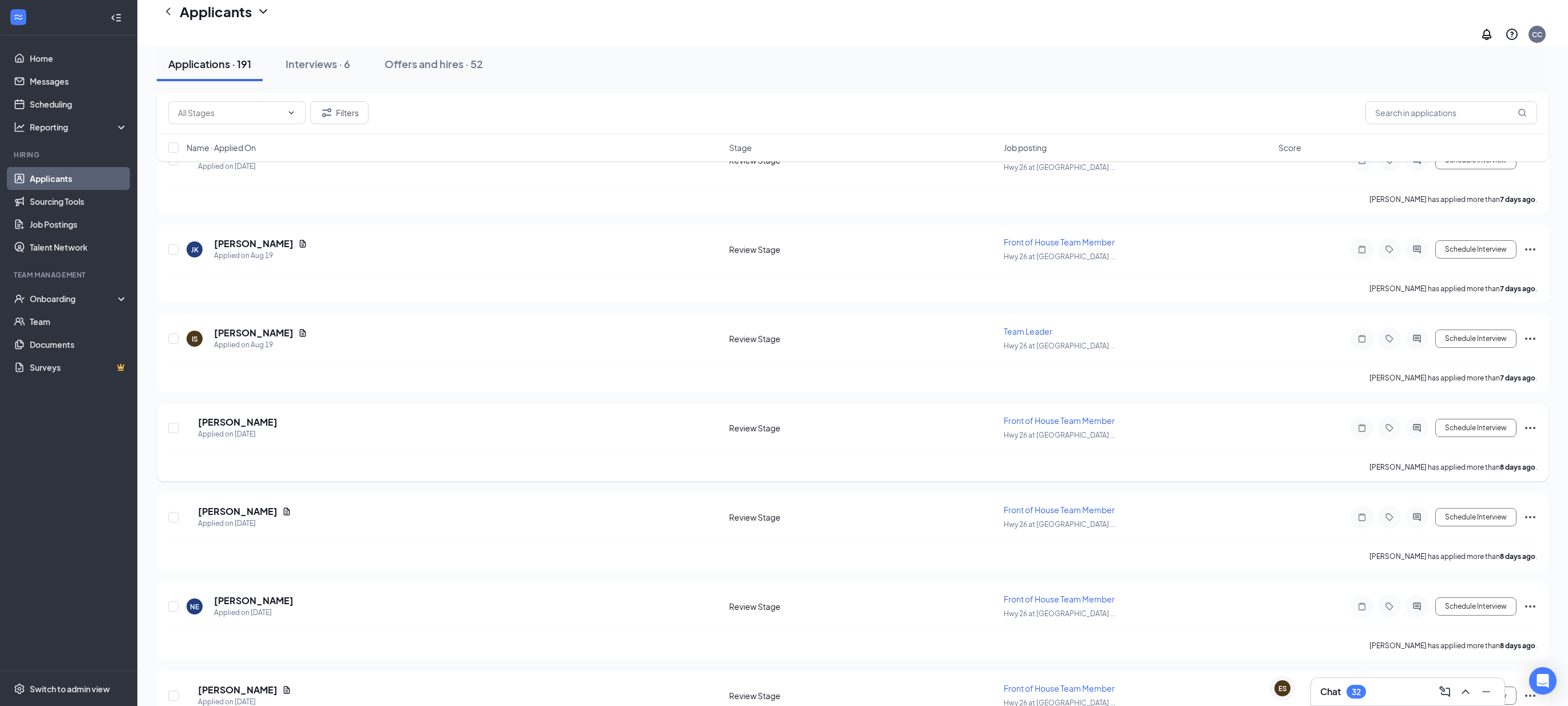
scroll to position [2533, 0]
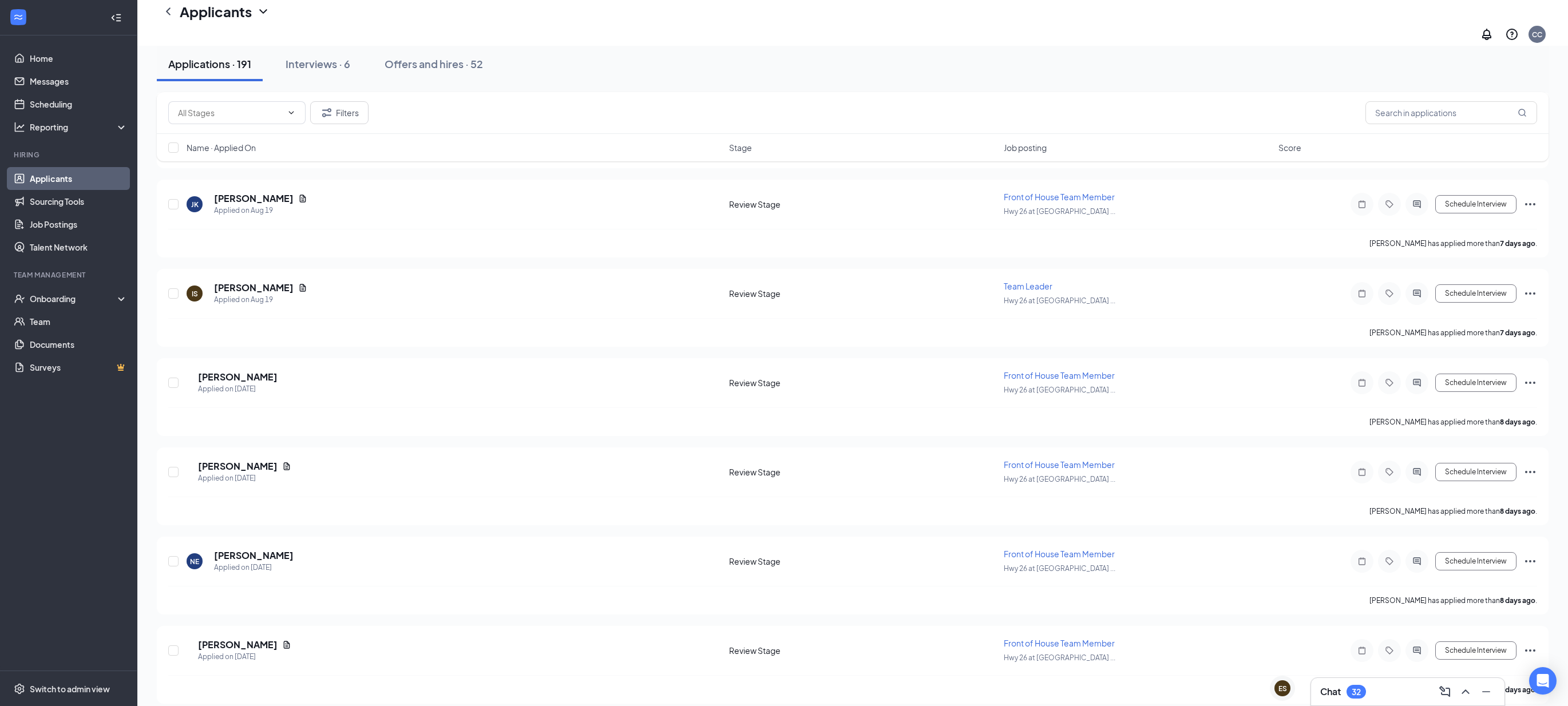
click at [1352, 691] on div "32" at bounding box center [1356, 692] width 10 height 10
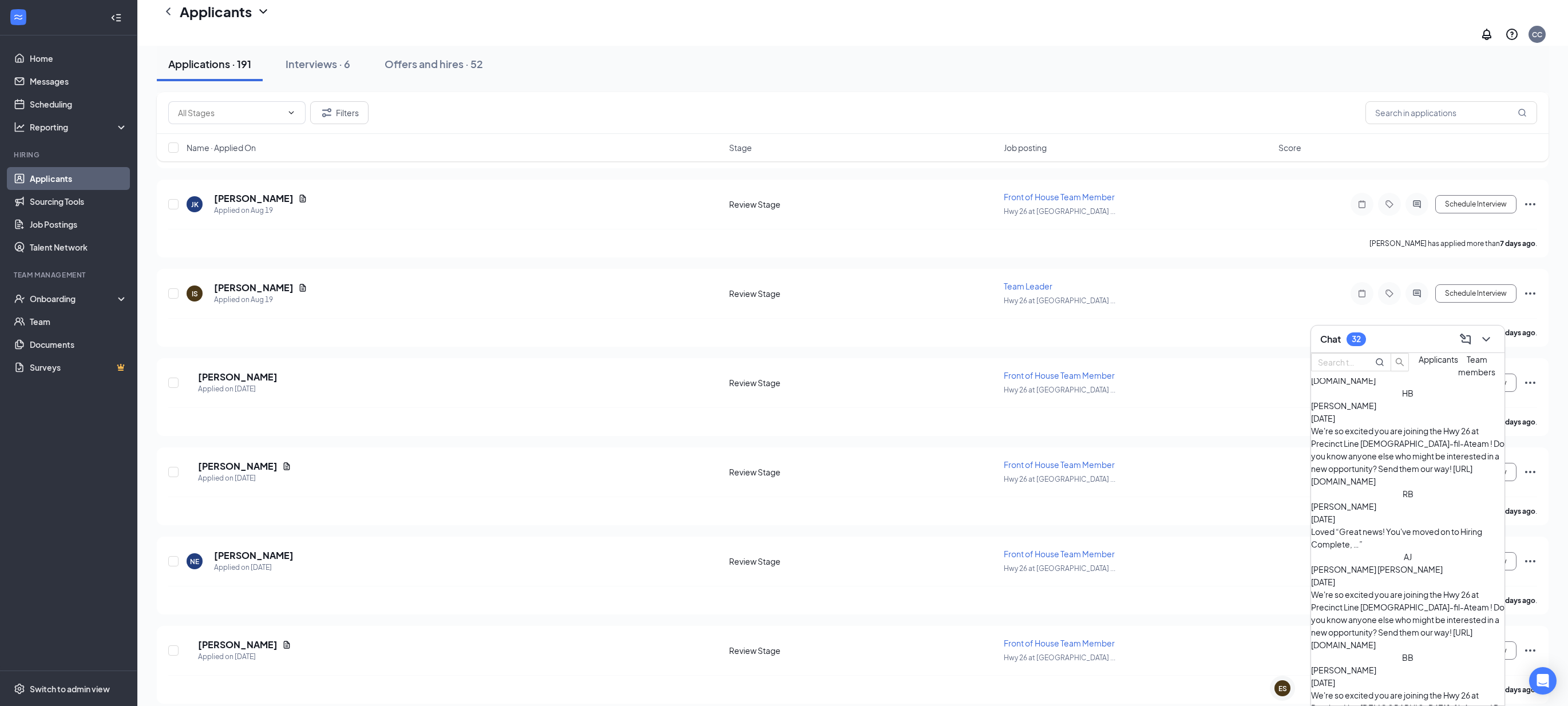
scroll to position [0, 0]
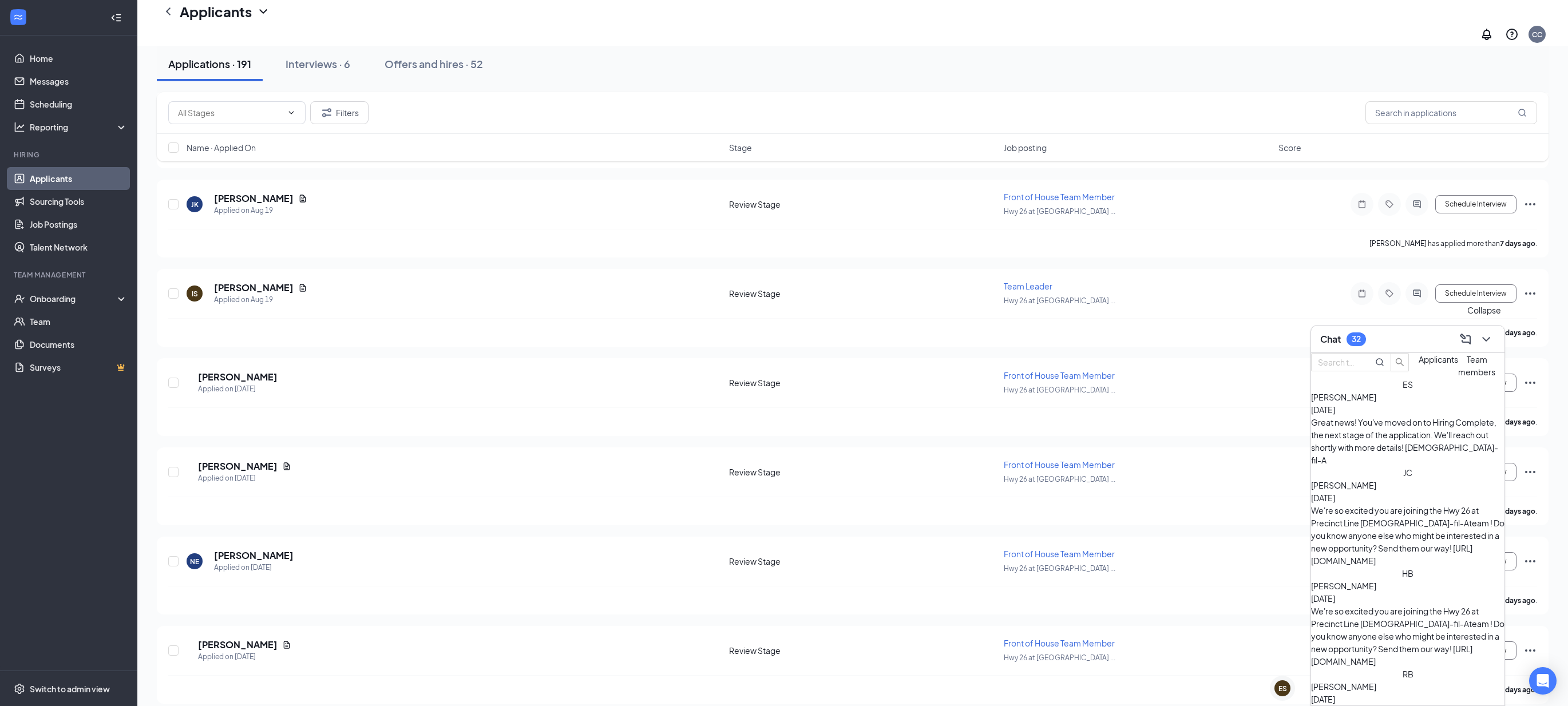
click at [1484, 342] on icon "ChevronDown" at bounding box center [1486, 338] width 13 height 13
